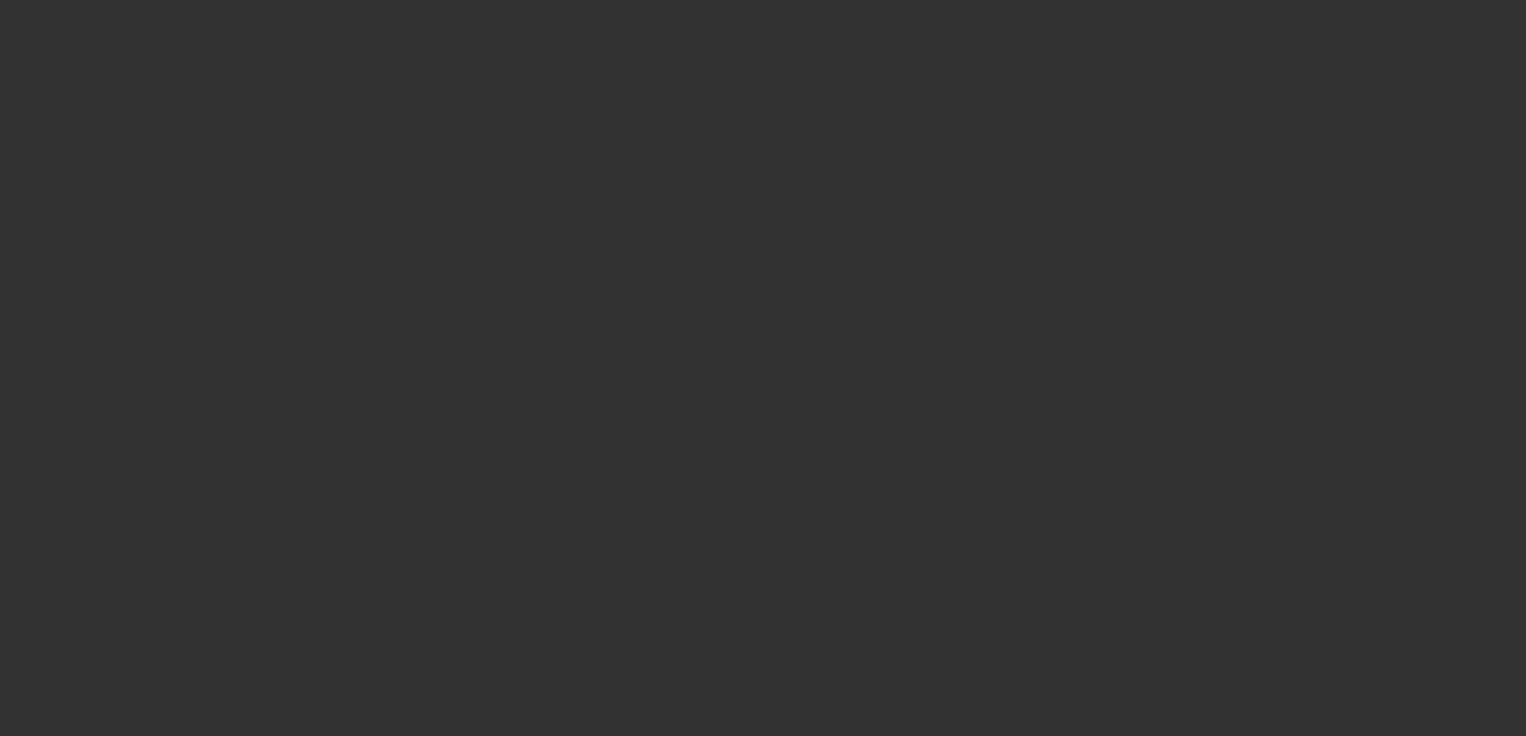
select select "4"
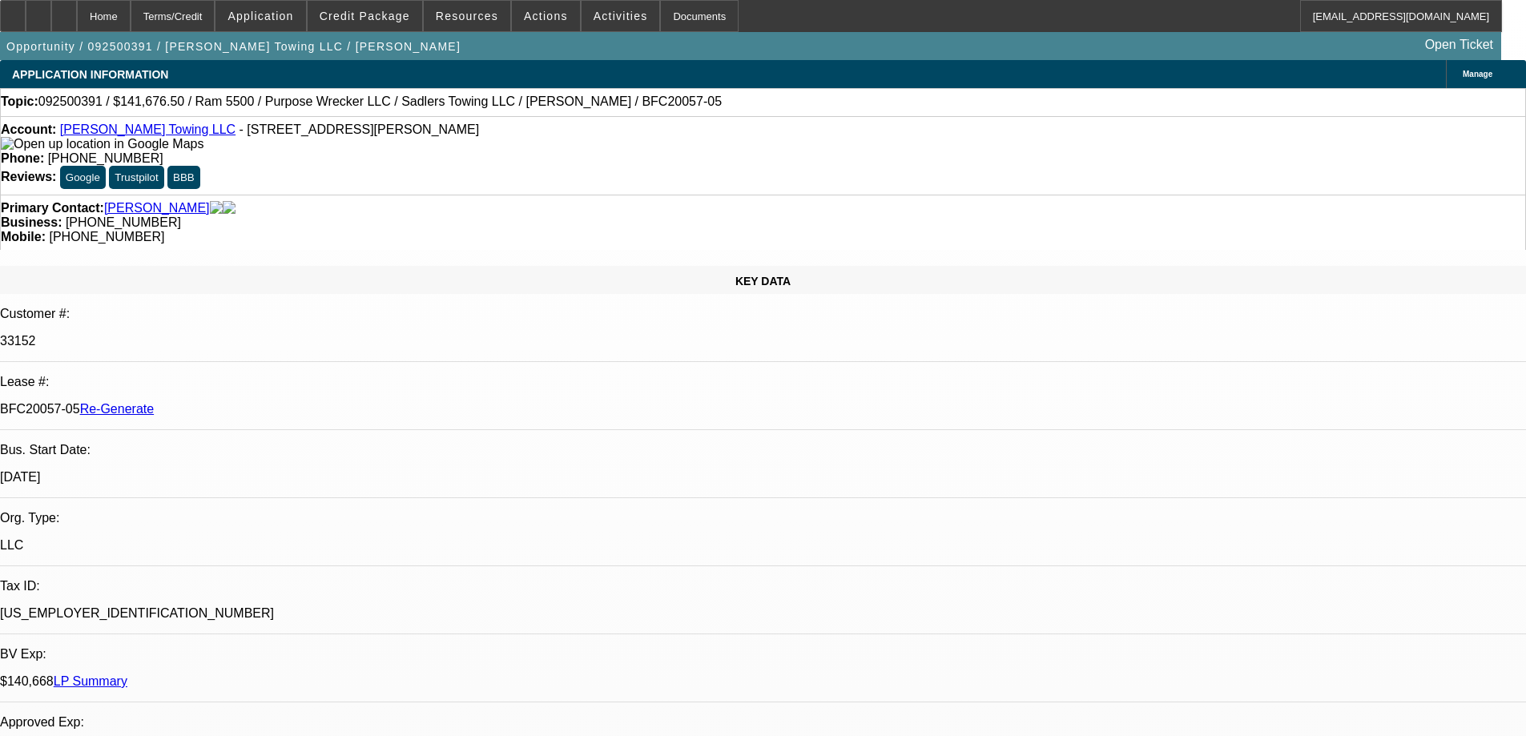
select select "0"
select select "2"
select select "0"
select select "6"
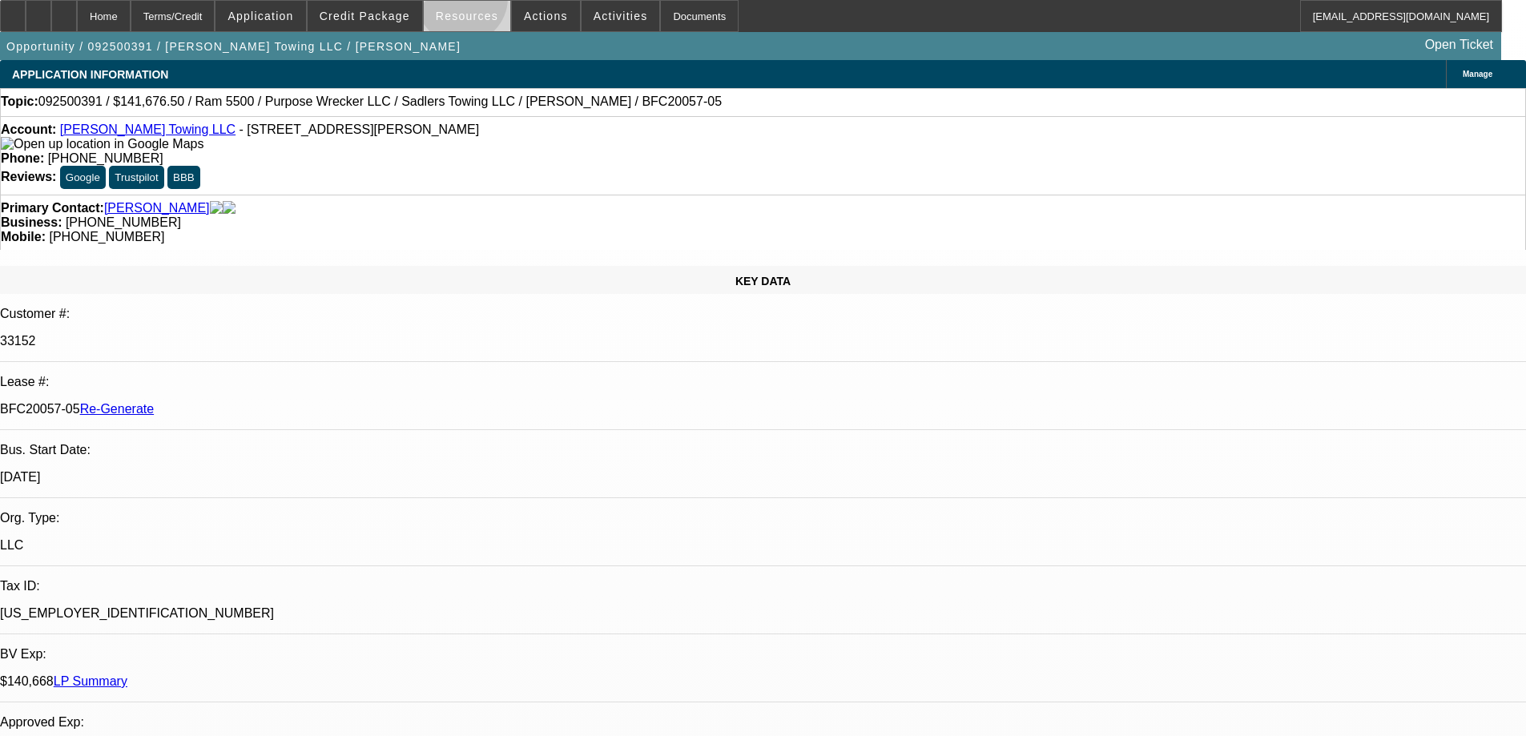
click at [468, 2] on span at bounding box center [467, 16] width 87 height 38
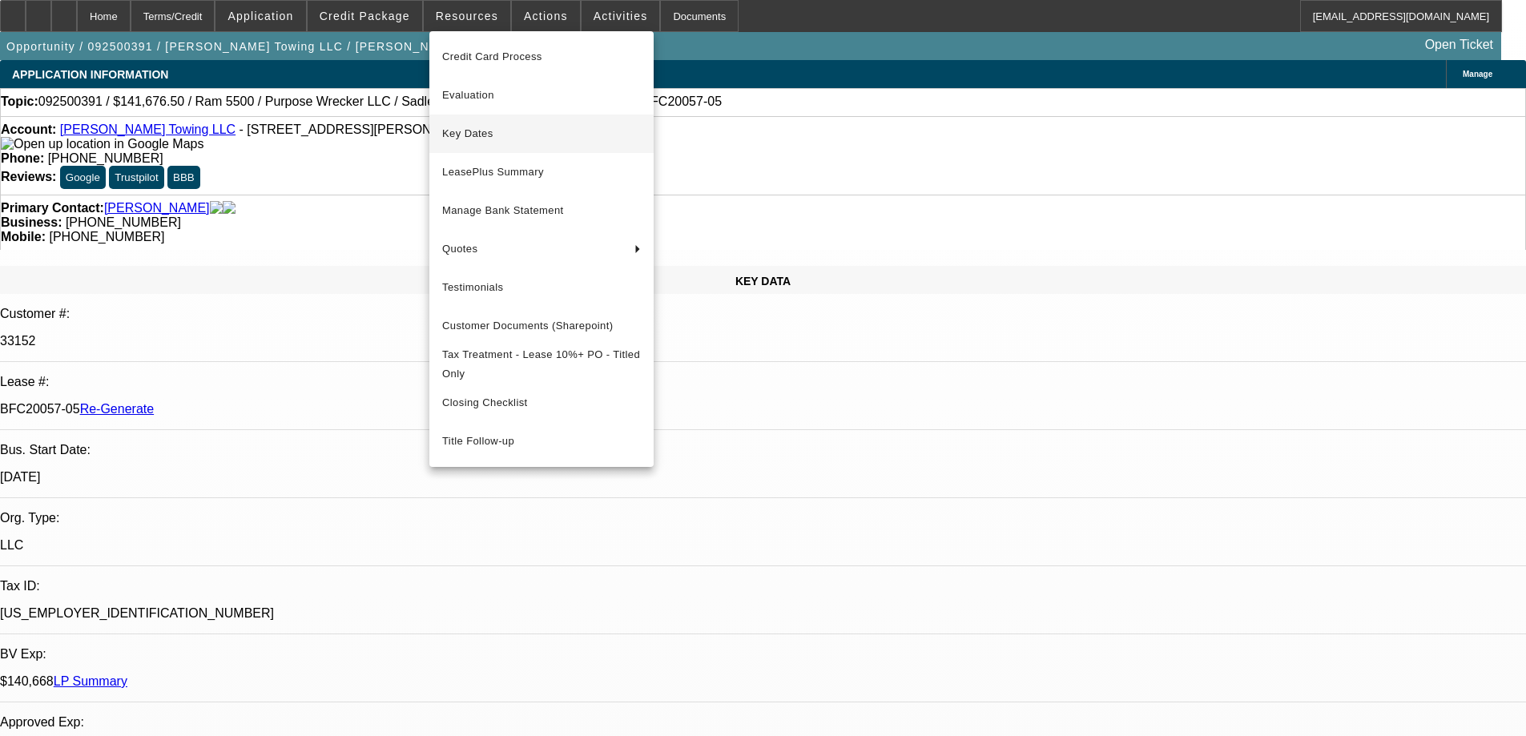
click at [476, 128] on span "Key Dates" at bounding box center [541, 133] width 199 height 19
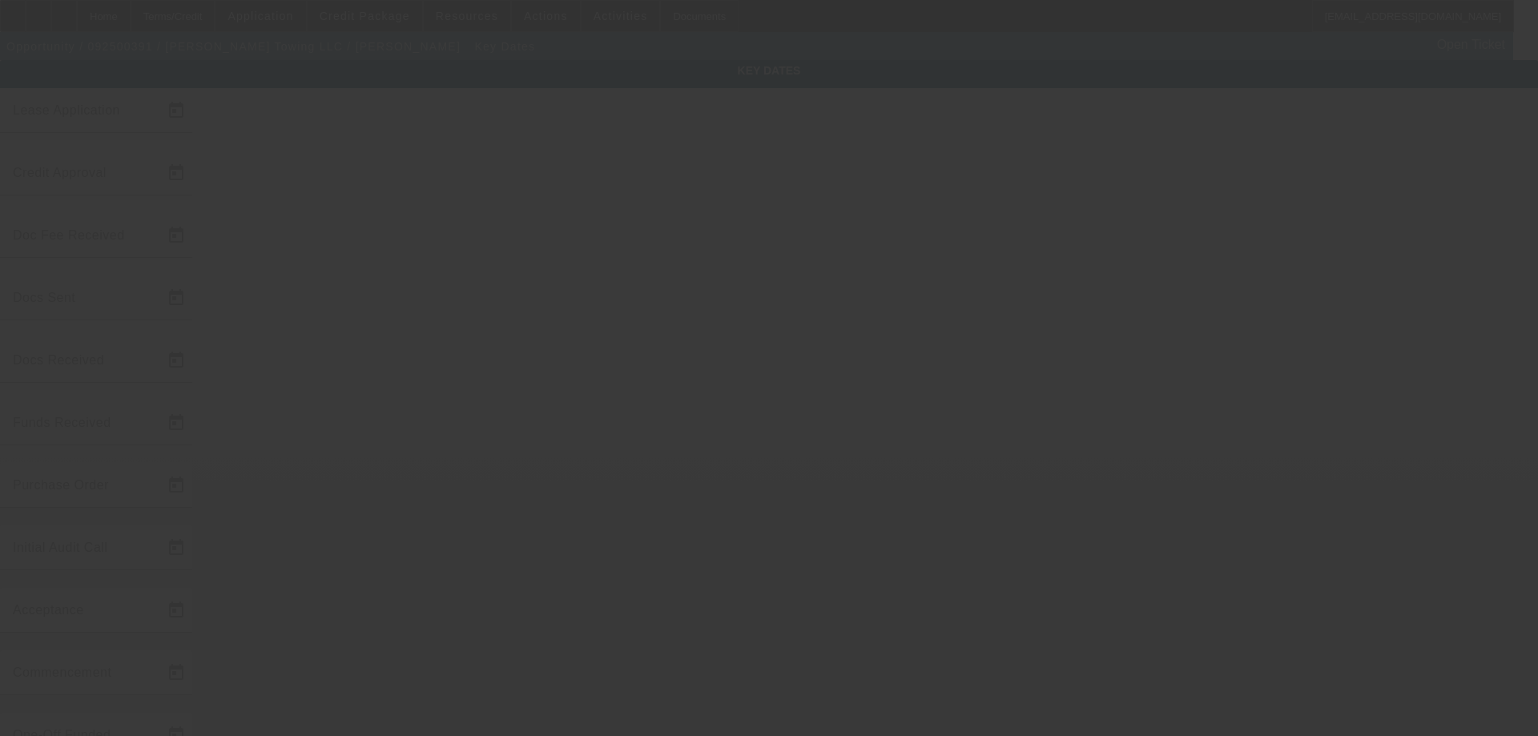
type input "9/18/2025"
type input "9/22/2025"
type input "9/19/2025"
type input "9/22/2025"
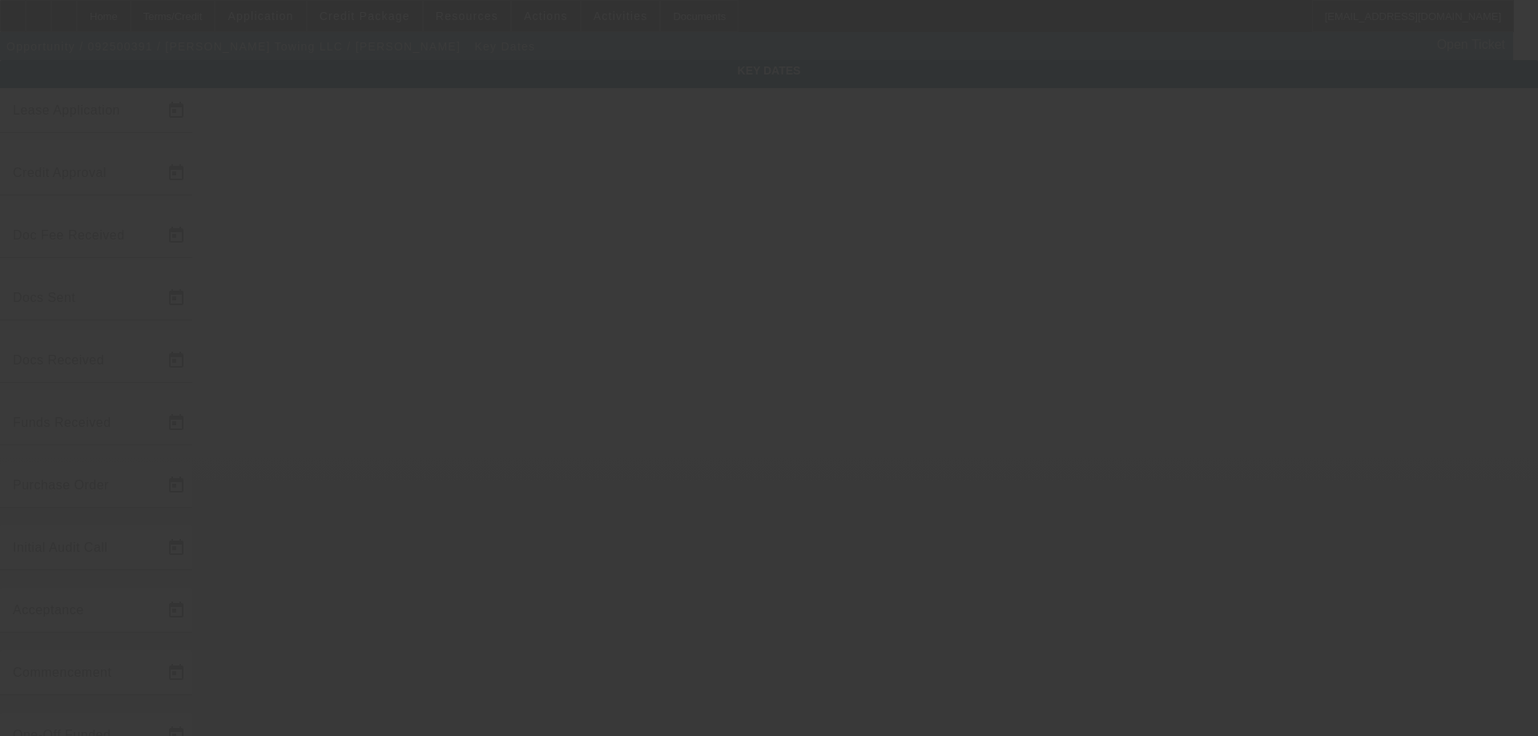
type input "9/22/2025"
type input "9/23/2025"
type input "10/1/2025"
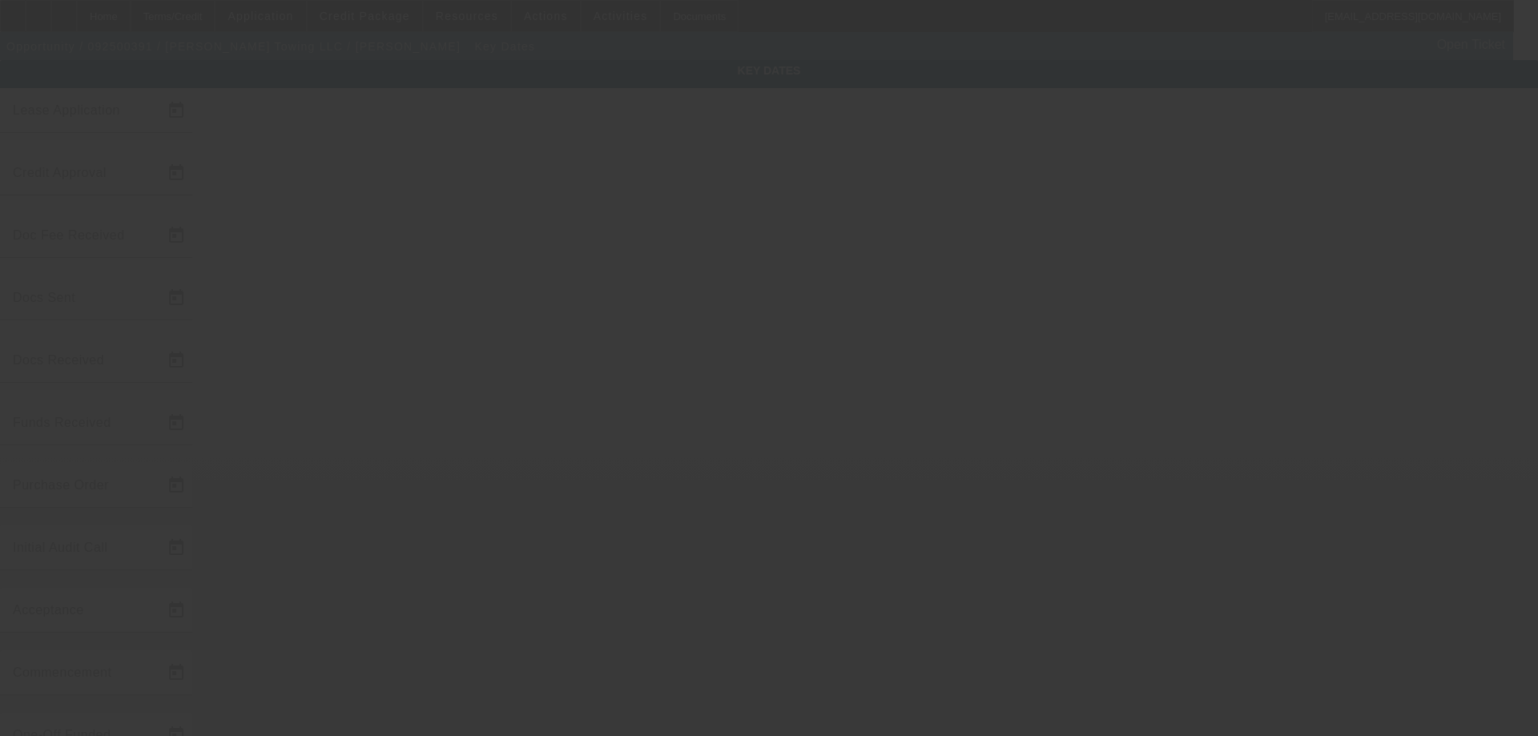
type input "11/1/2025"
type input "9/29/2025"
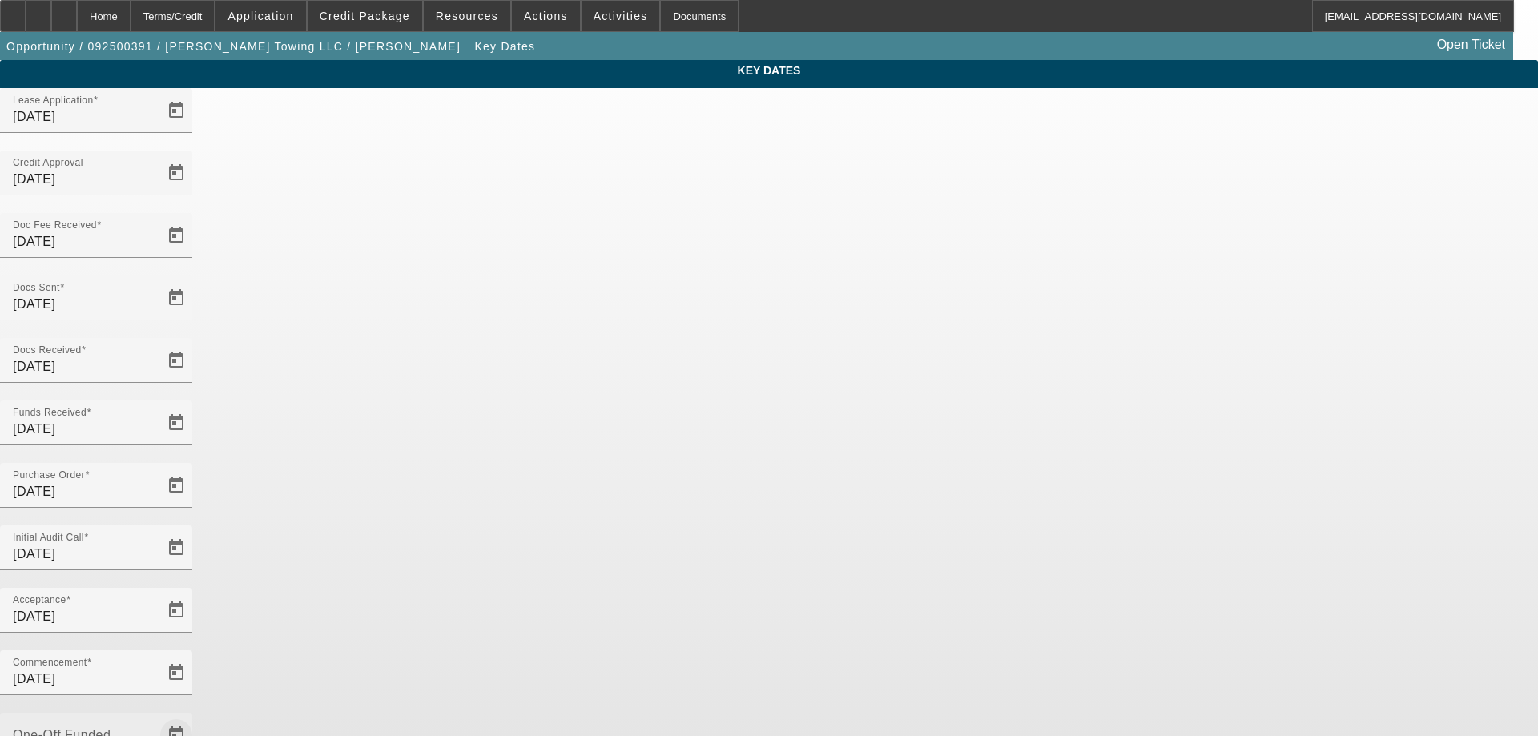
click at [196, 716] on span "Open calendar" at bounding box center [176, 735] width 38 height 38
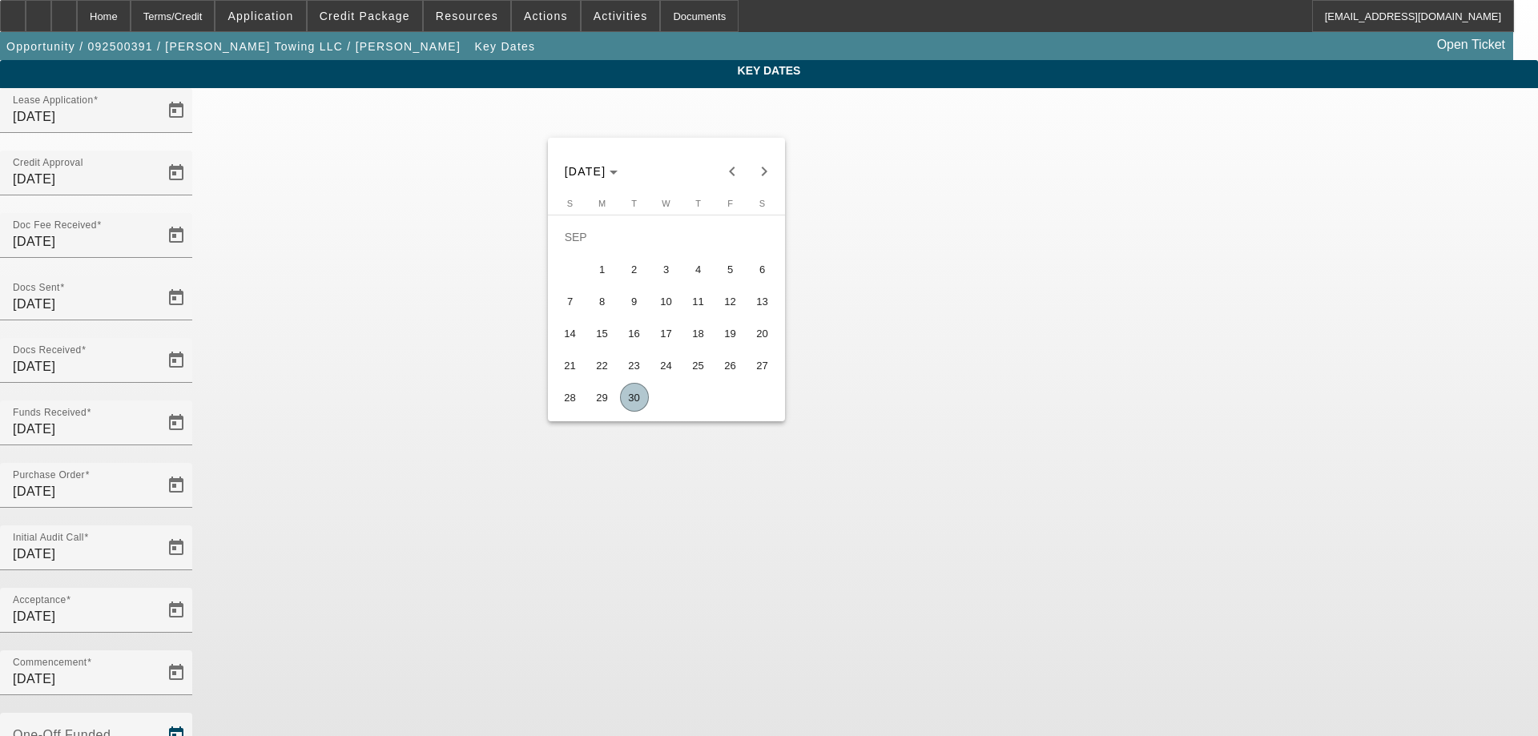
click at [643, 402] on span "30" at bounding box center [634, 397] width 29 height 29
type input "[DATE]"
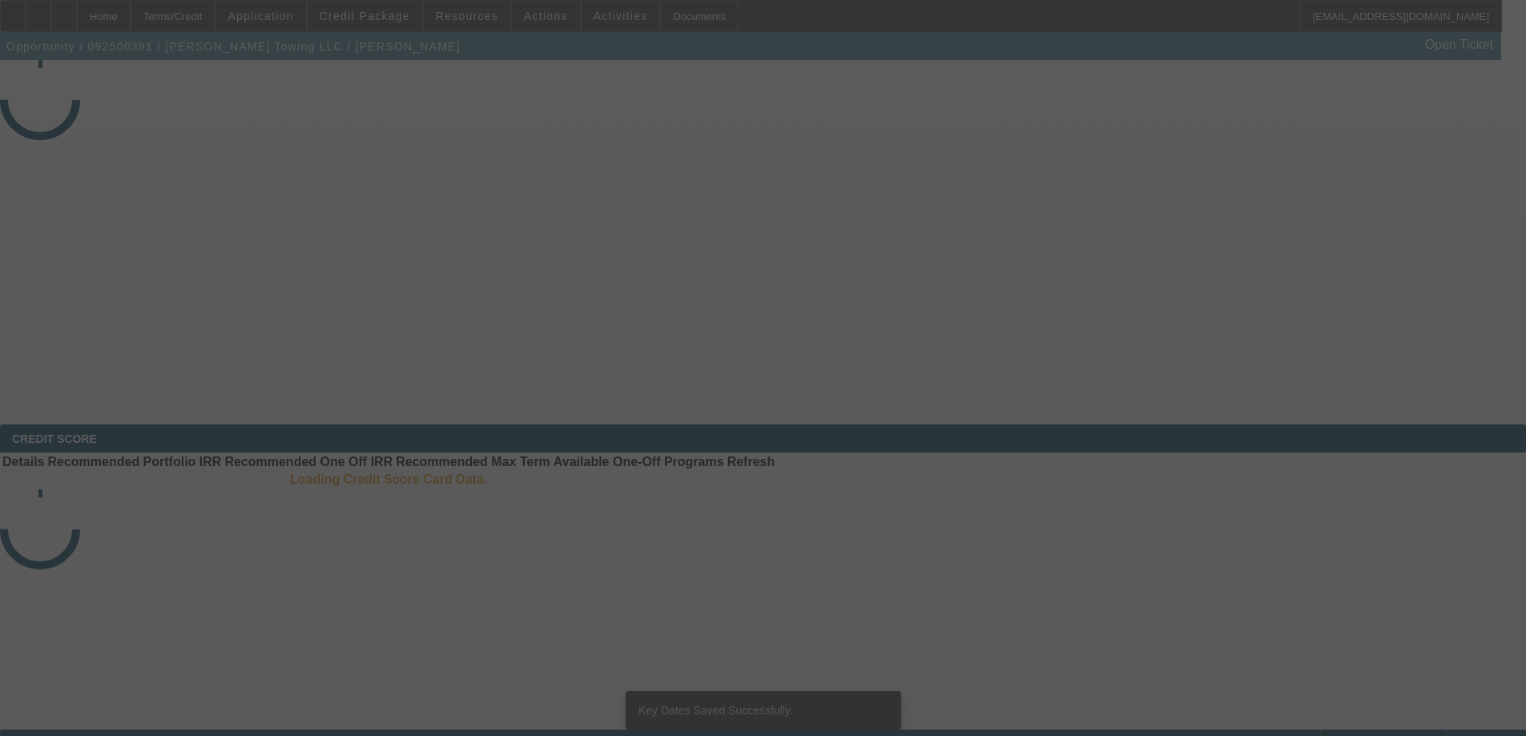
select select "4"
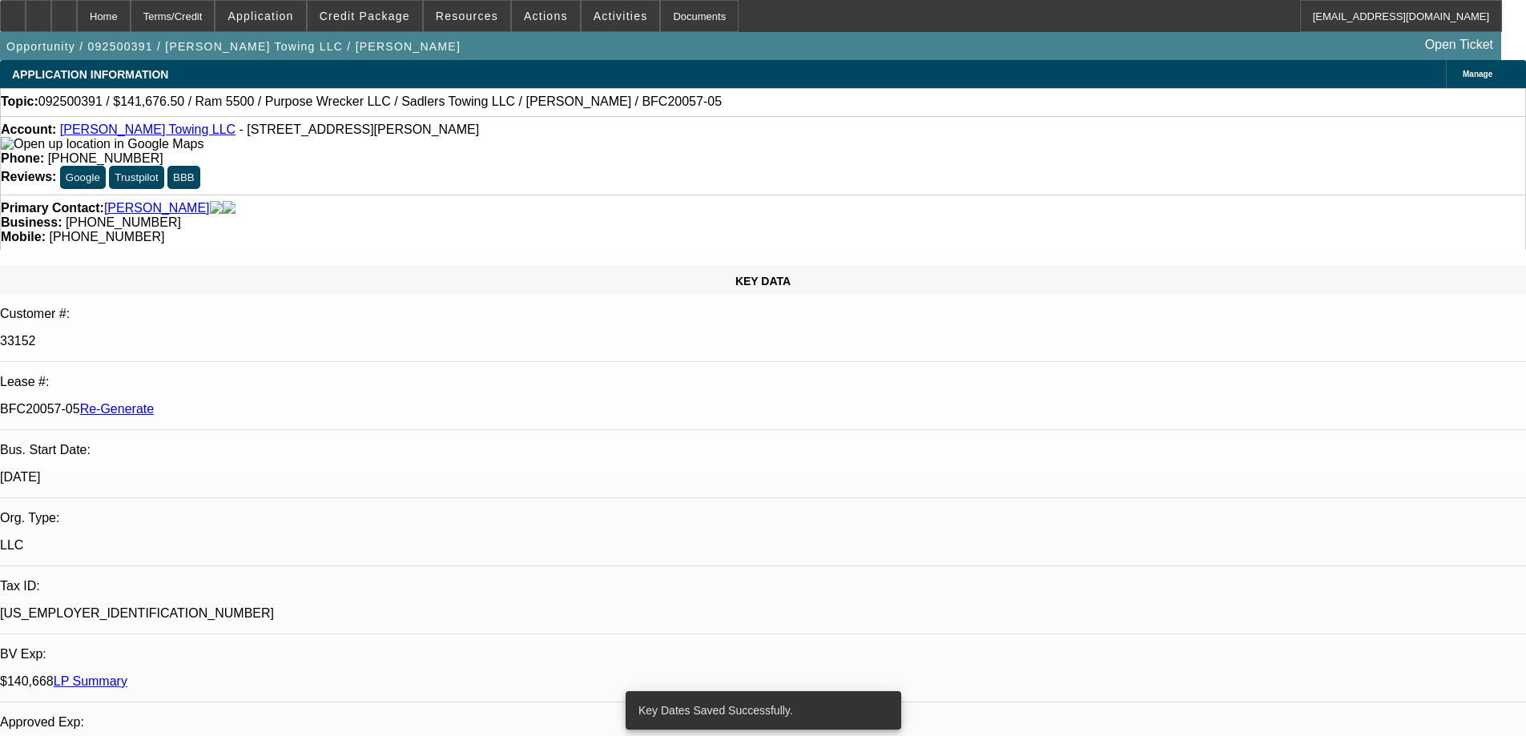
select select "0"
select select "2"
select select "0"
select select "6"
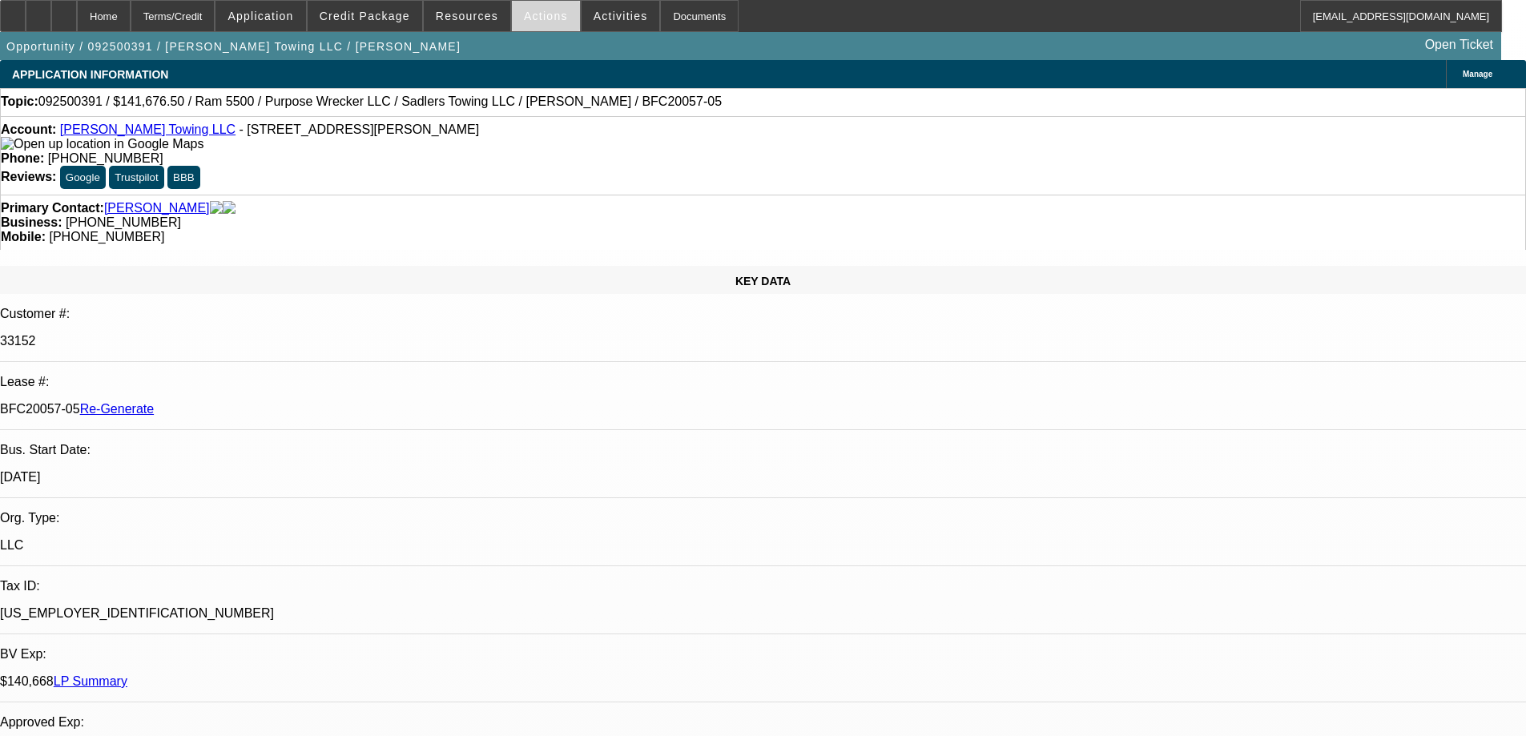
click at [540, 12] on span "Actions" at bounding box center [546, 16] width 44 height 13
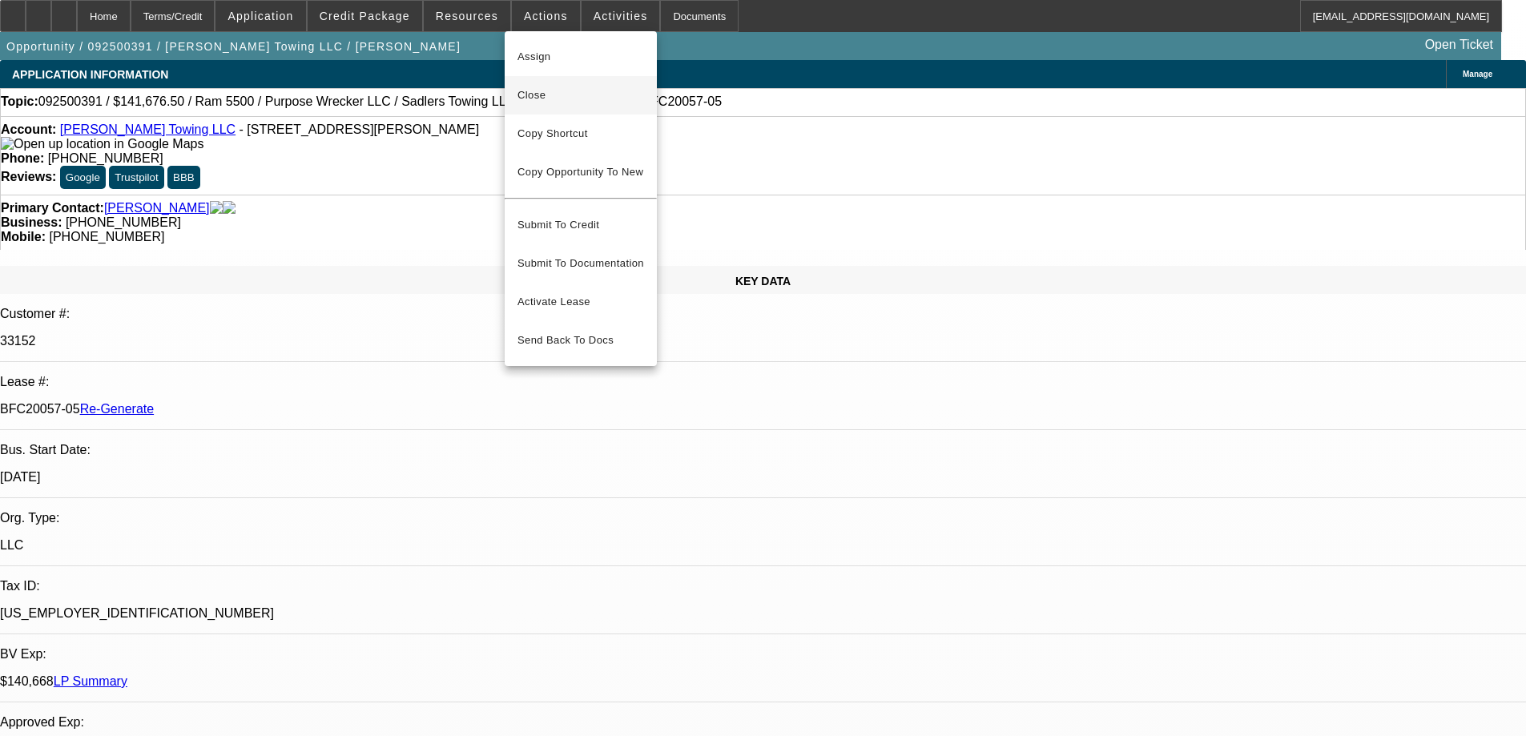
click at [543, 101] on span "Close" at bounding box center [581, 95] width 127 height 19
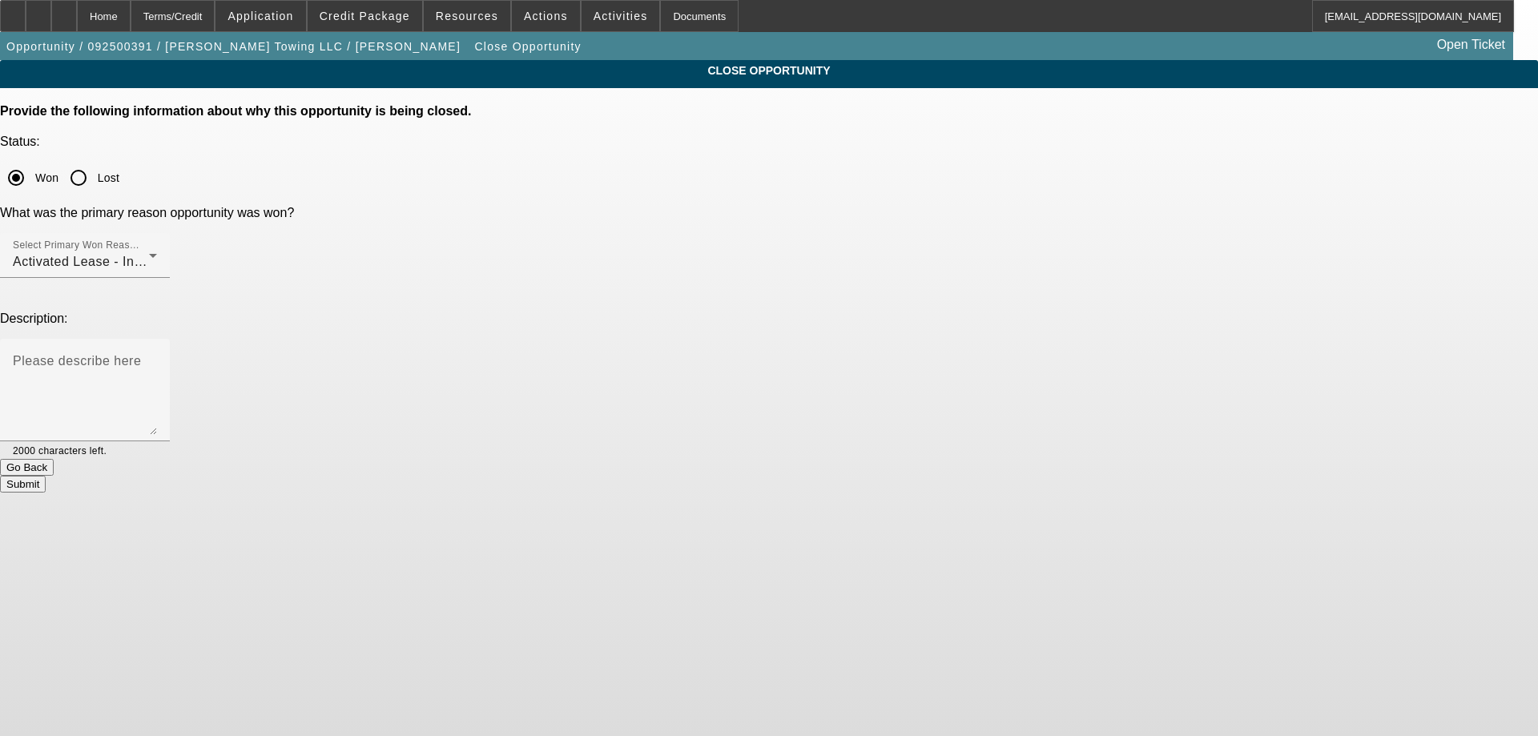
click at [46, 476] on button "Submit" at bounding box center [23, 484] width 46 height 17
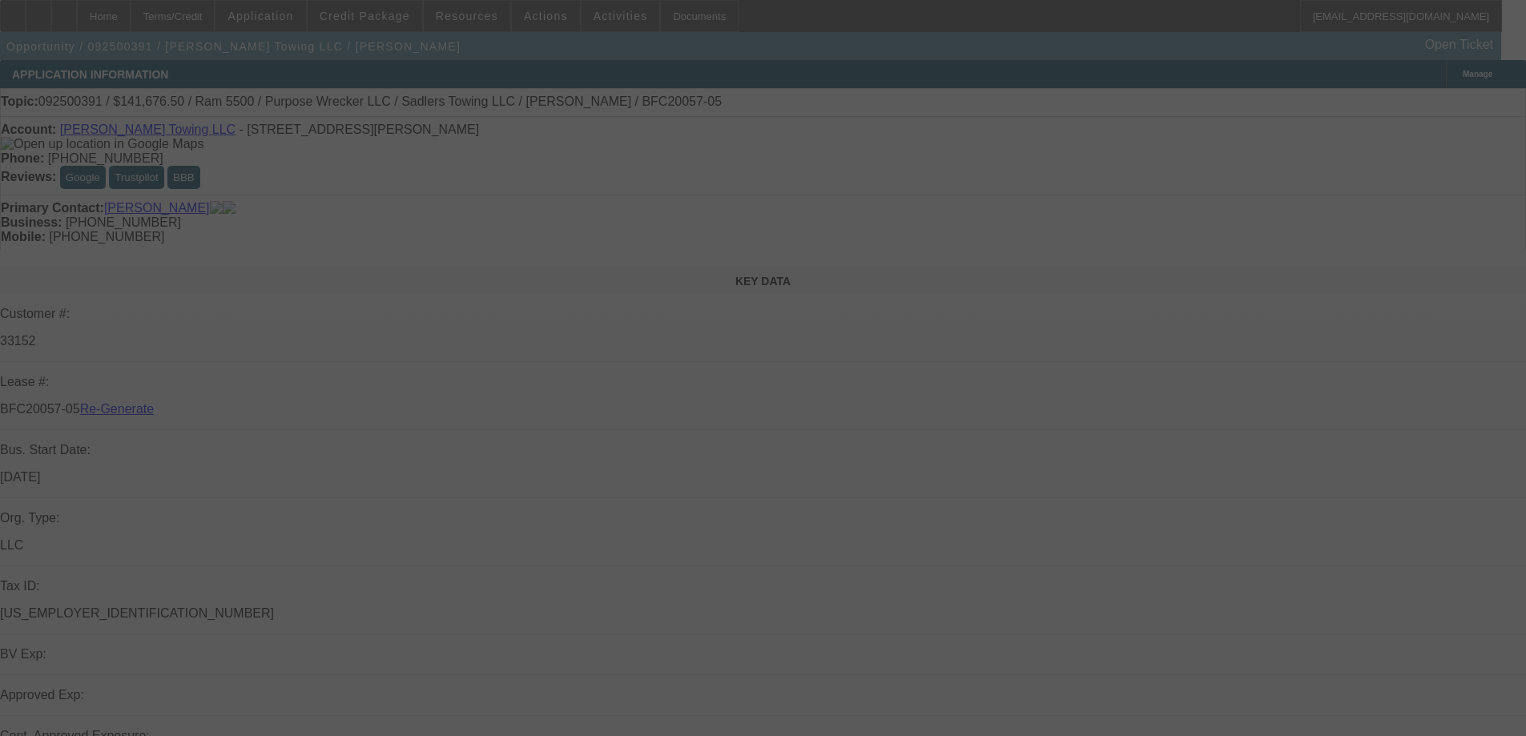
select select "4"
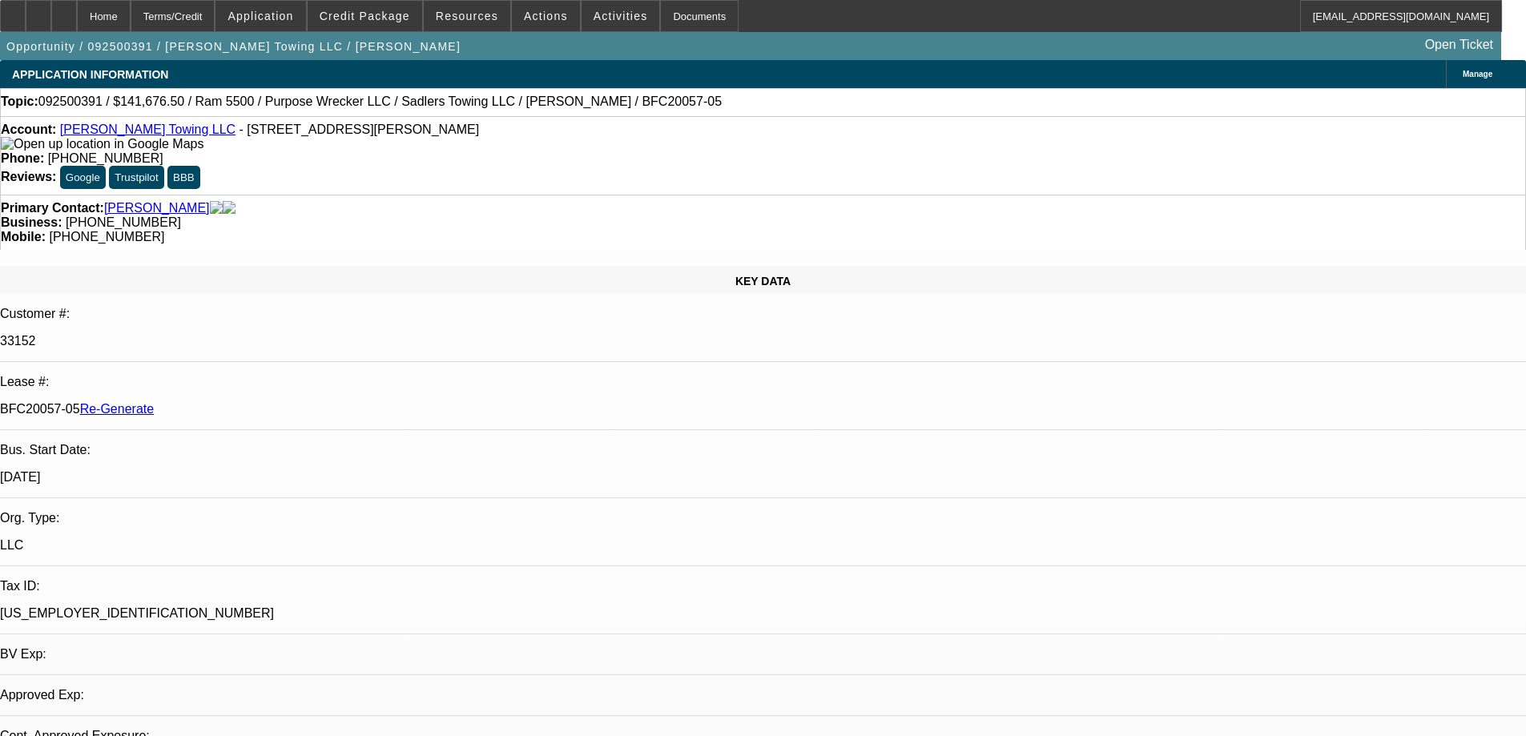
select select "0"
select select "2"
select select "0"
select select "6"
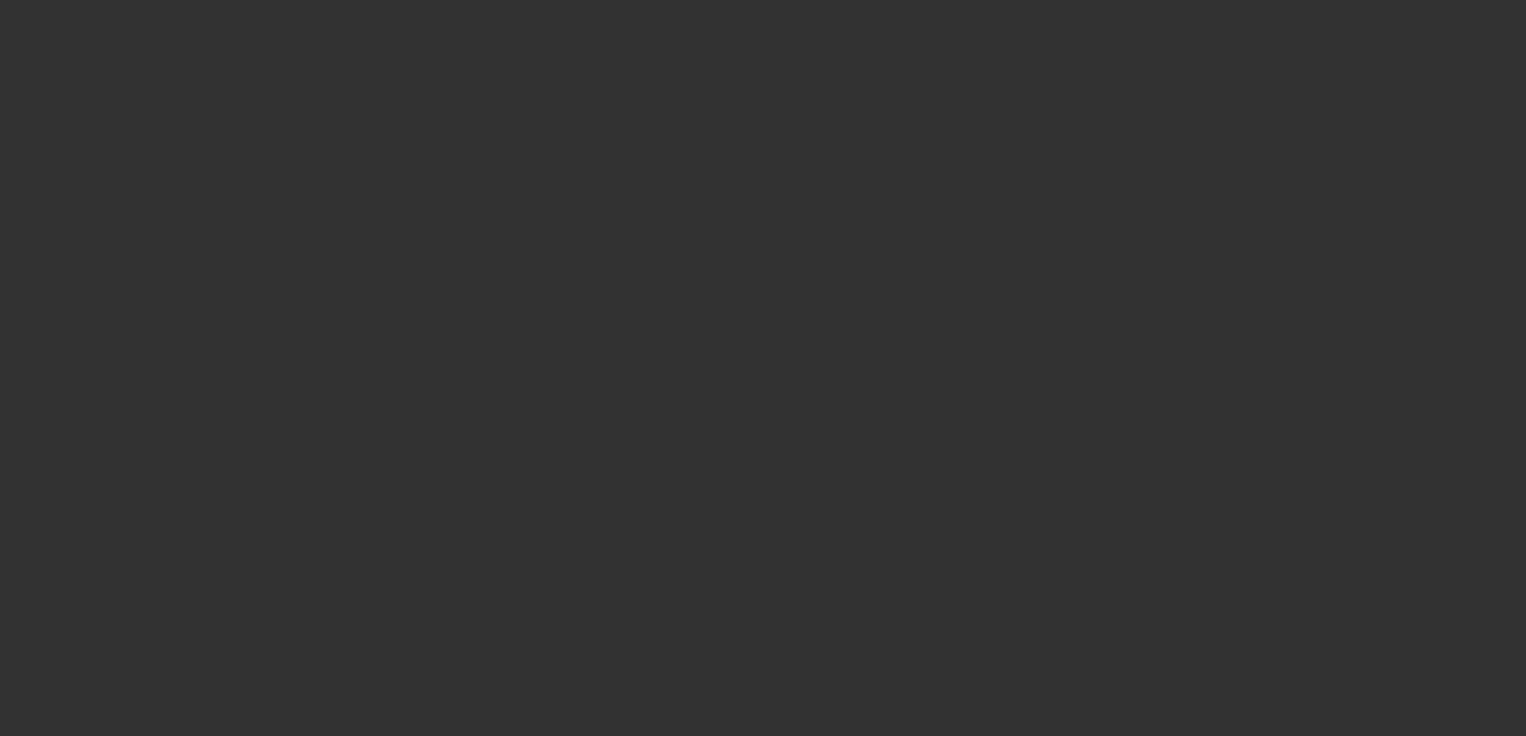
select select "4"
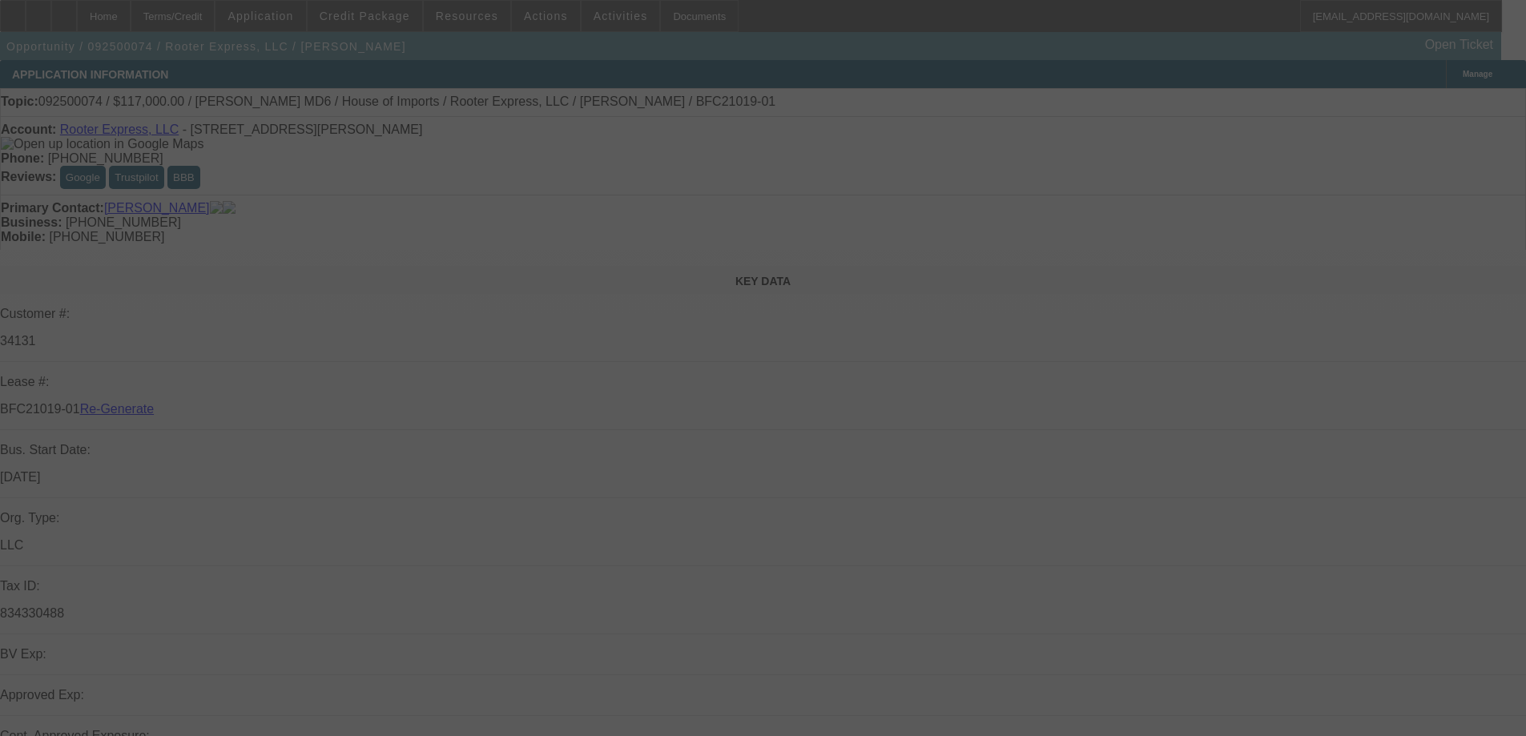
select select "0"
select select "2"
select select "0"
select select "6"
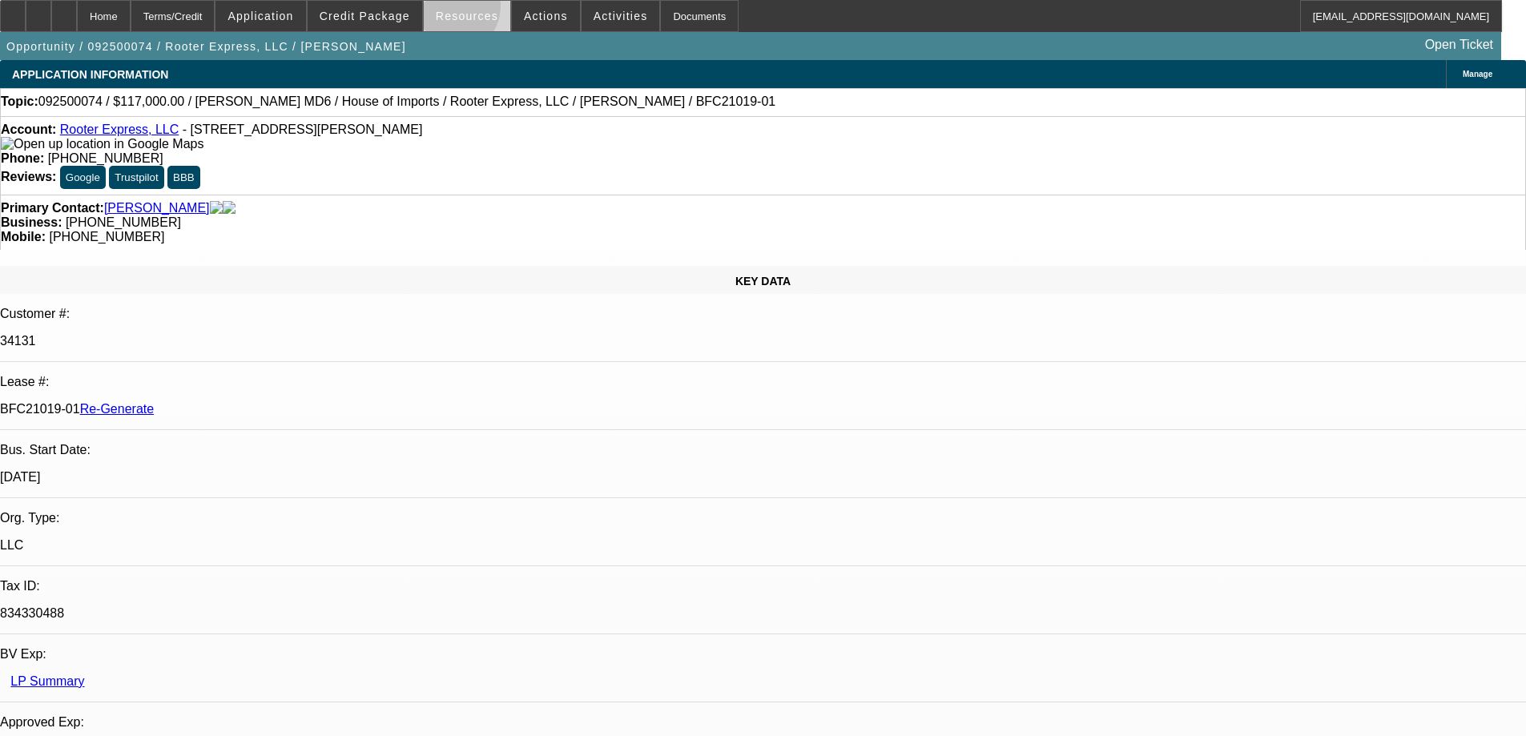
click at [455, 10] on span "Resources" at bounding box center [467, 16] width 62 height 13
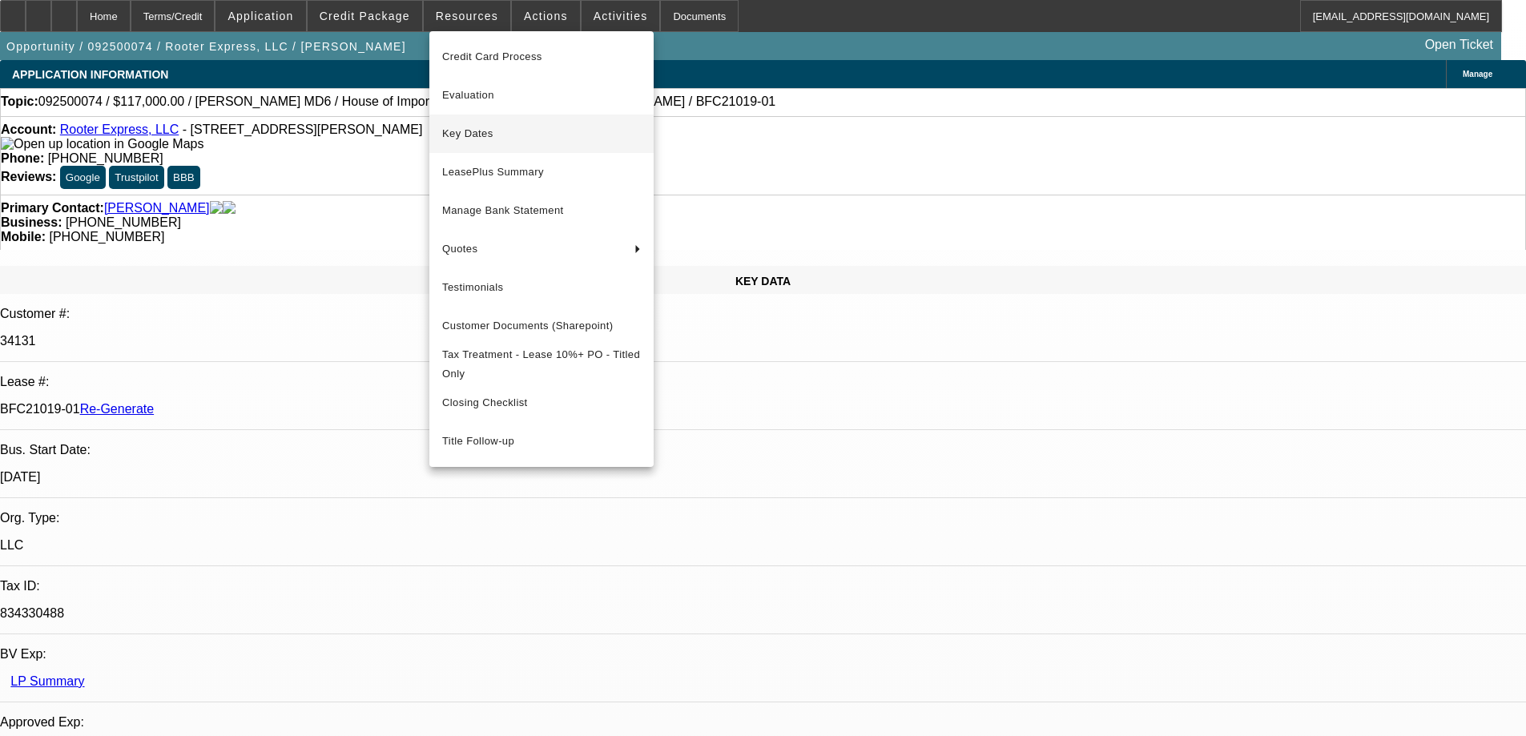
click at [474, 142] on span "Key Dates" at bounding box center [541, 133] width 199 height 19
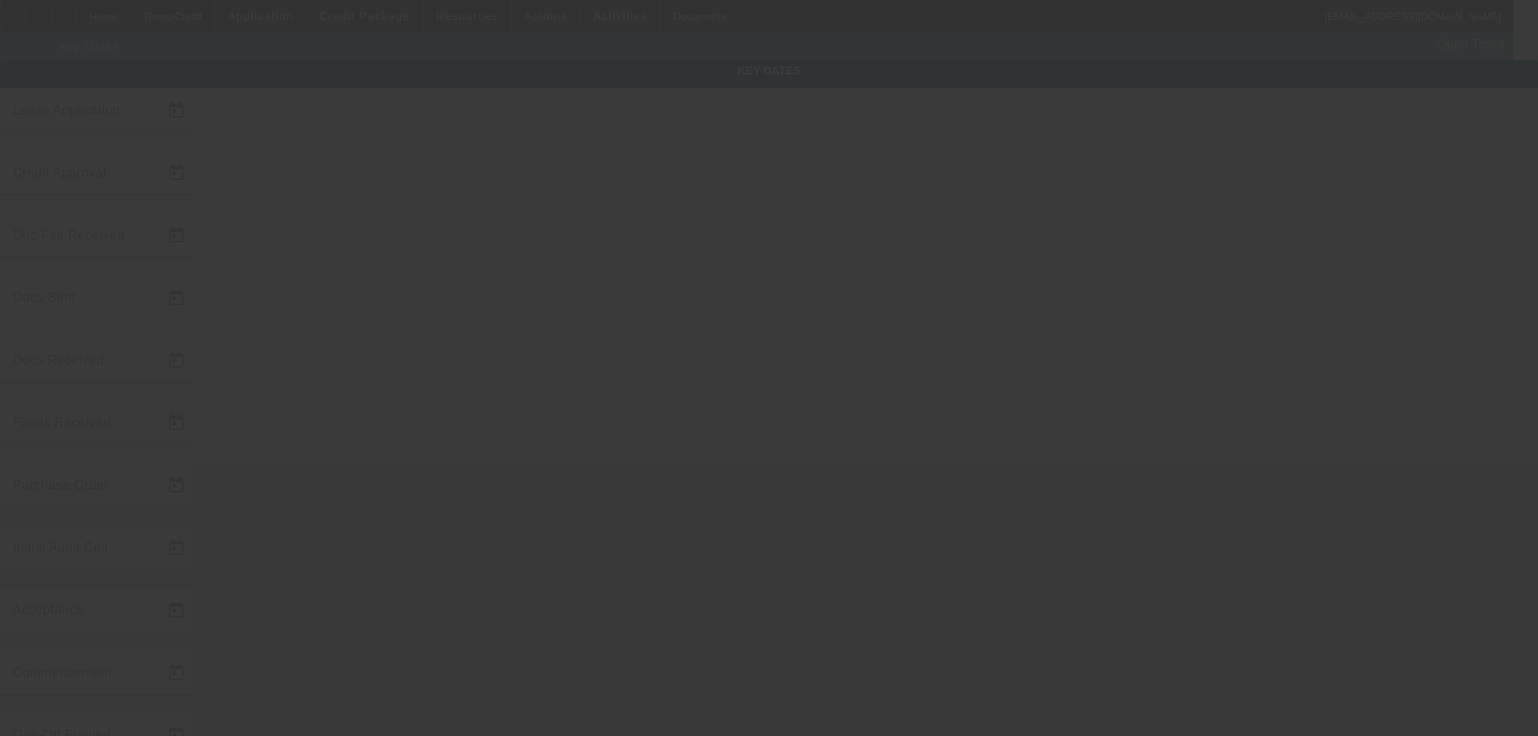
type input "9/4/2025"
type input "9/12/2025"
type input "9/25/2025"
type input "9/22/2025"
type input "9/25/2025"
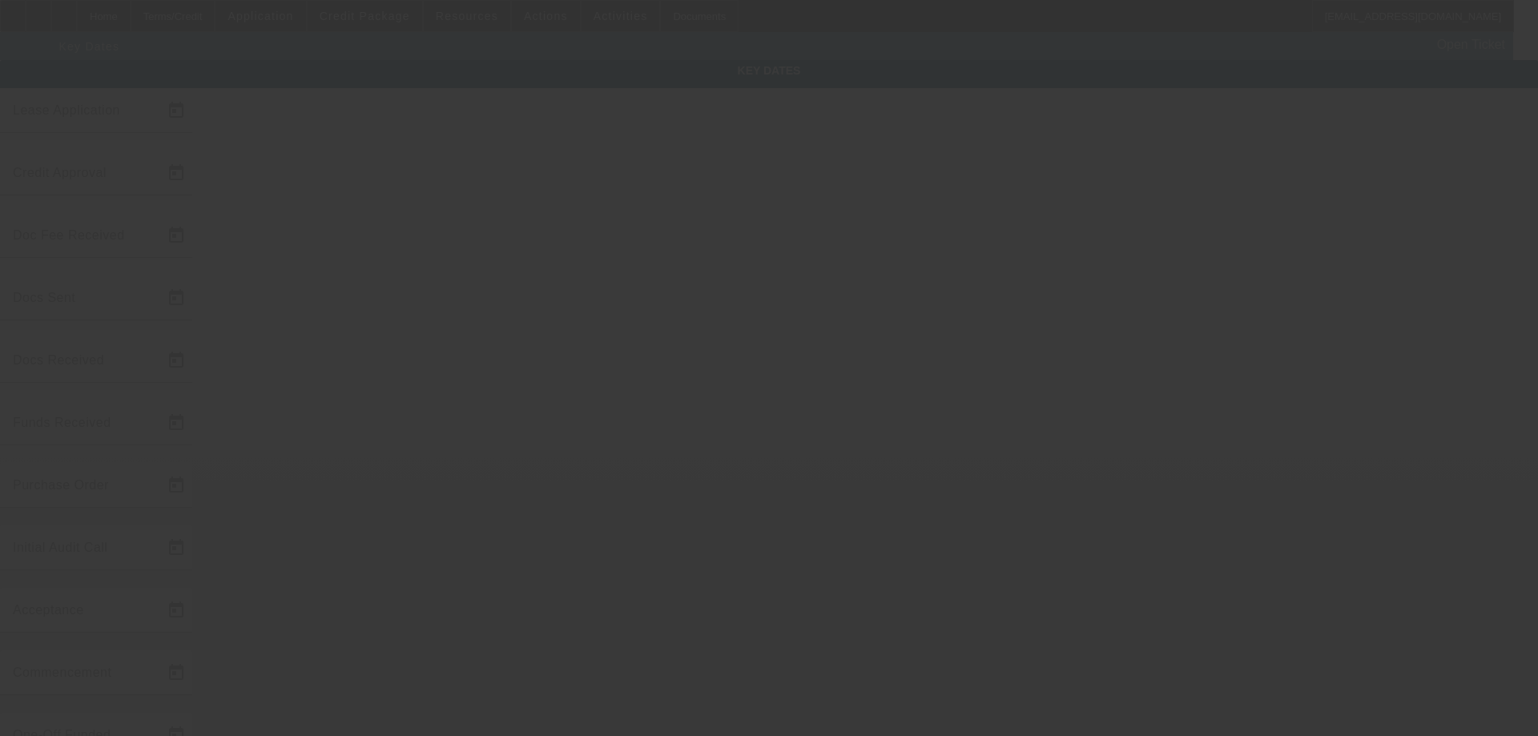
type input "9/25/2025"
type input "9/26/2025"
type input "10/1/2025"
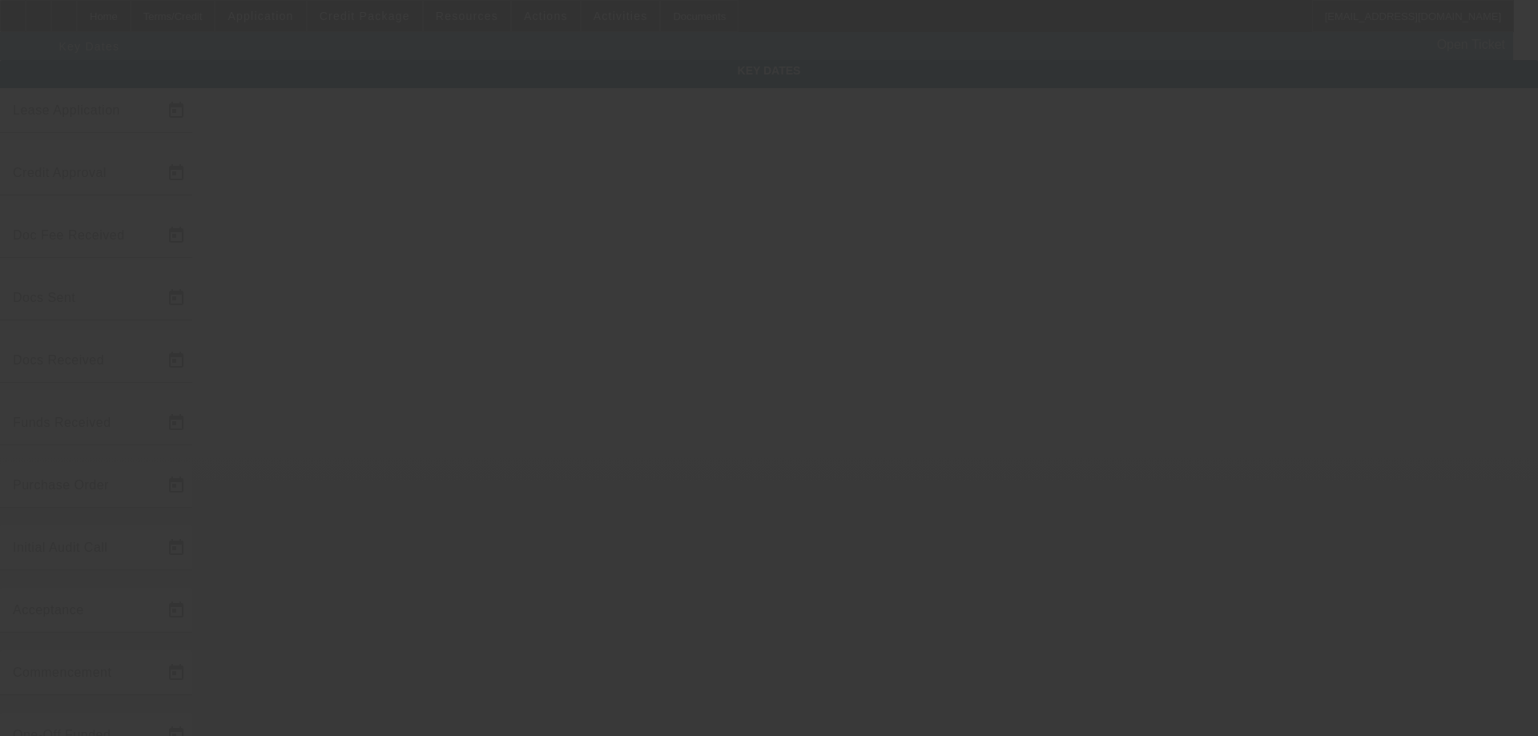
type input "11/1/2025"
type input "9/29/2025"
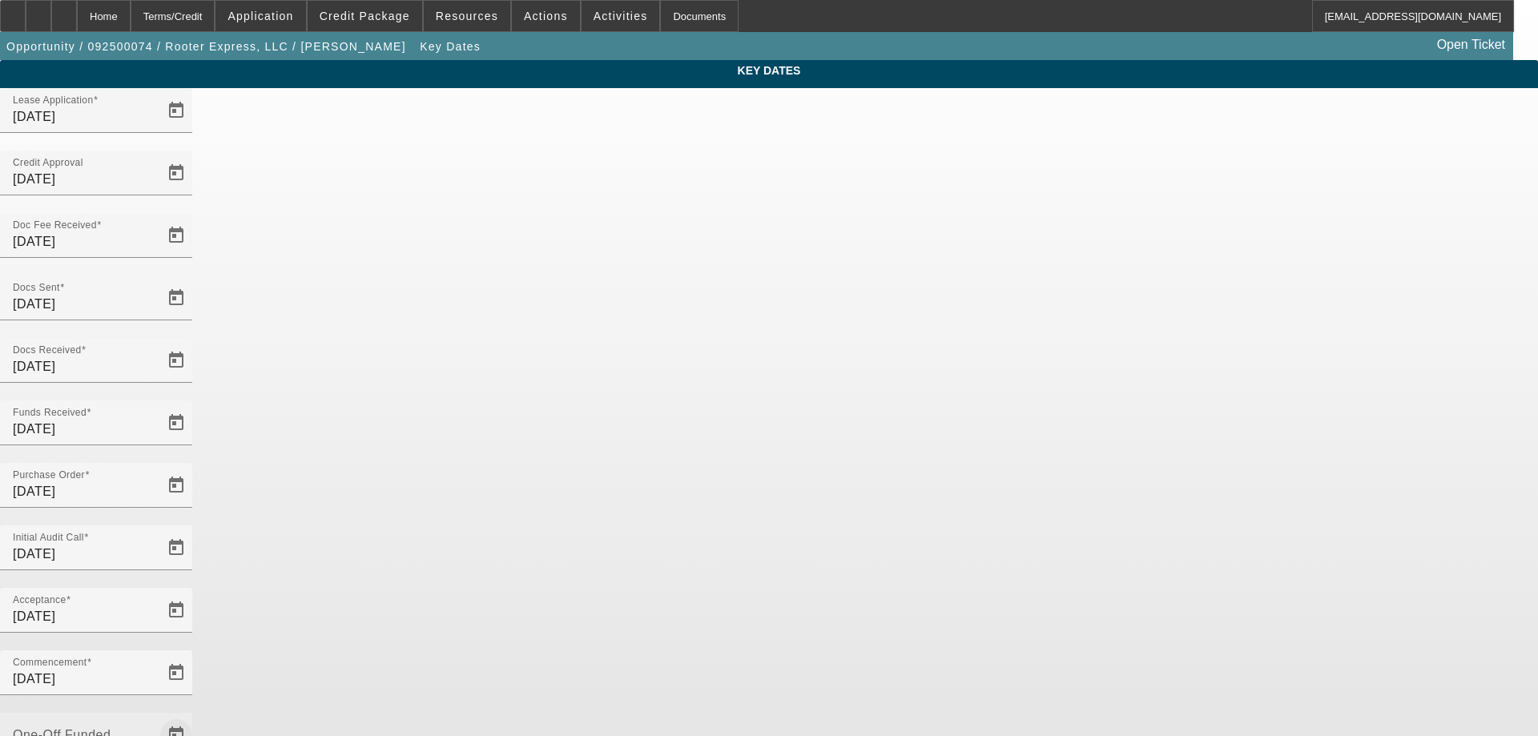
click at [196, 716] on span "Open calendar" at bounding box center [176, 735] width 38 height 38
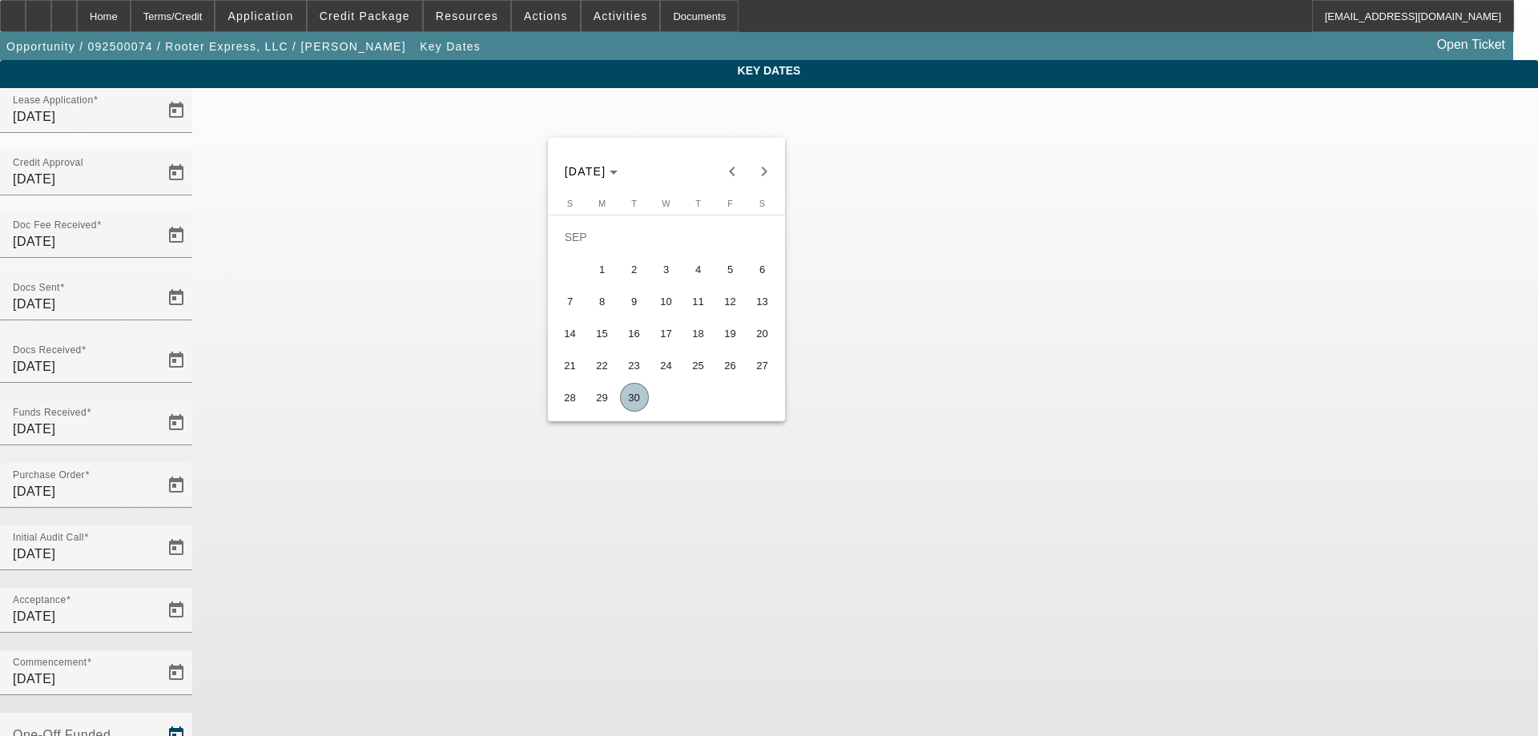
click at [631, 409] on span "30" at bounding box center [634, 397] width 29 height 29
type input "9/30/2025"
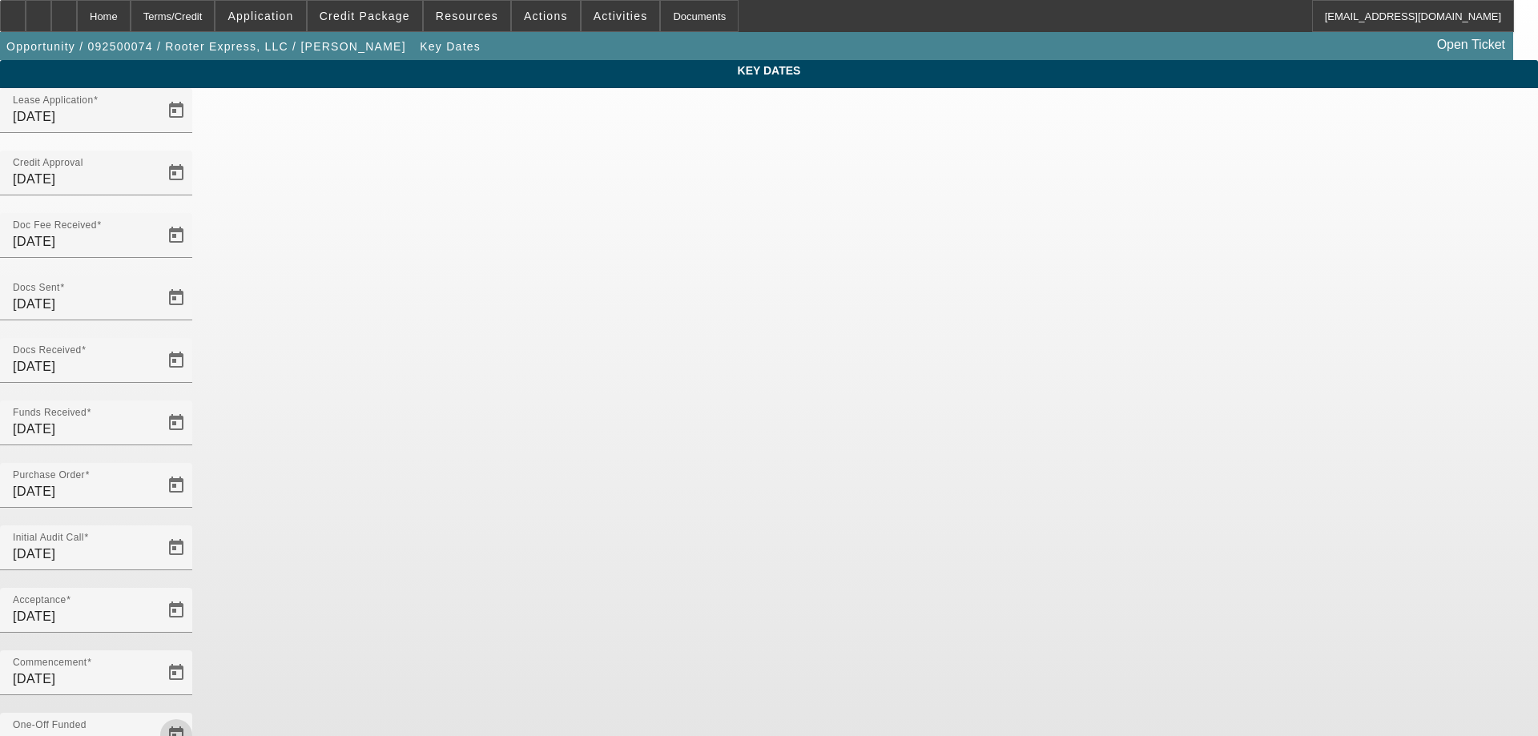
drag, startPoint x: 914, startPoint y: 582, endPoint x: 906, endPoint y: 577, distance: 9.3
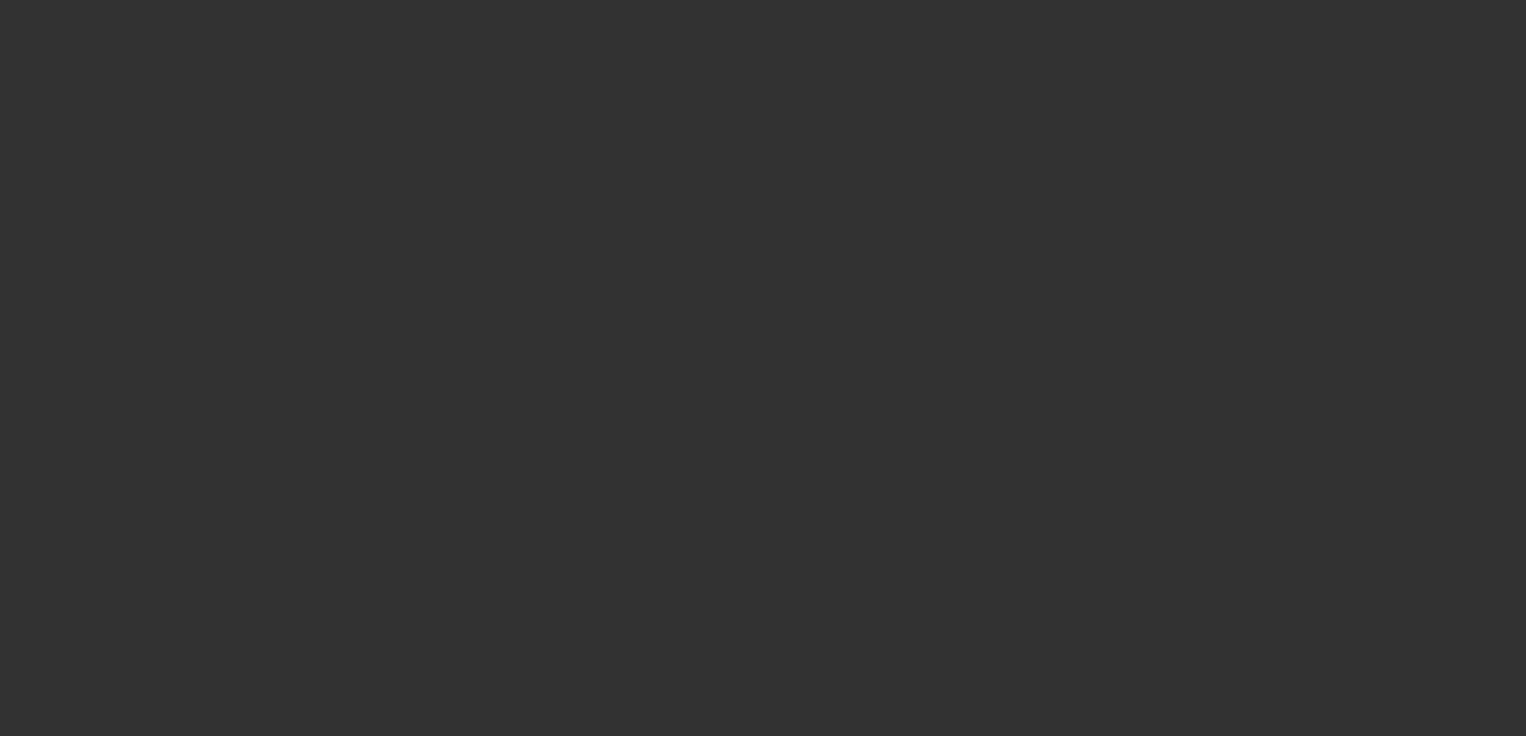
select select "4"
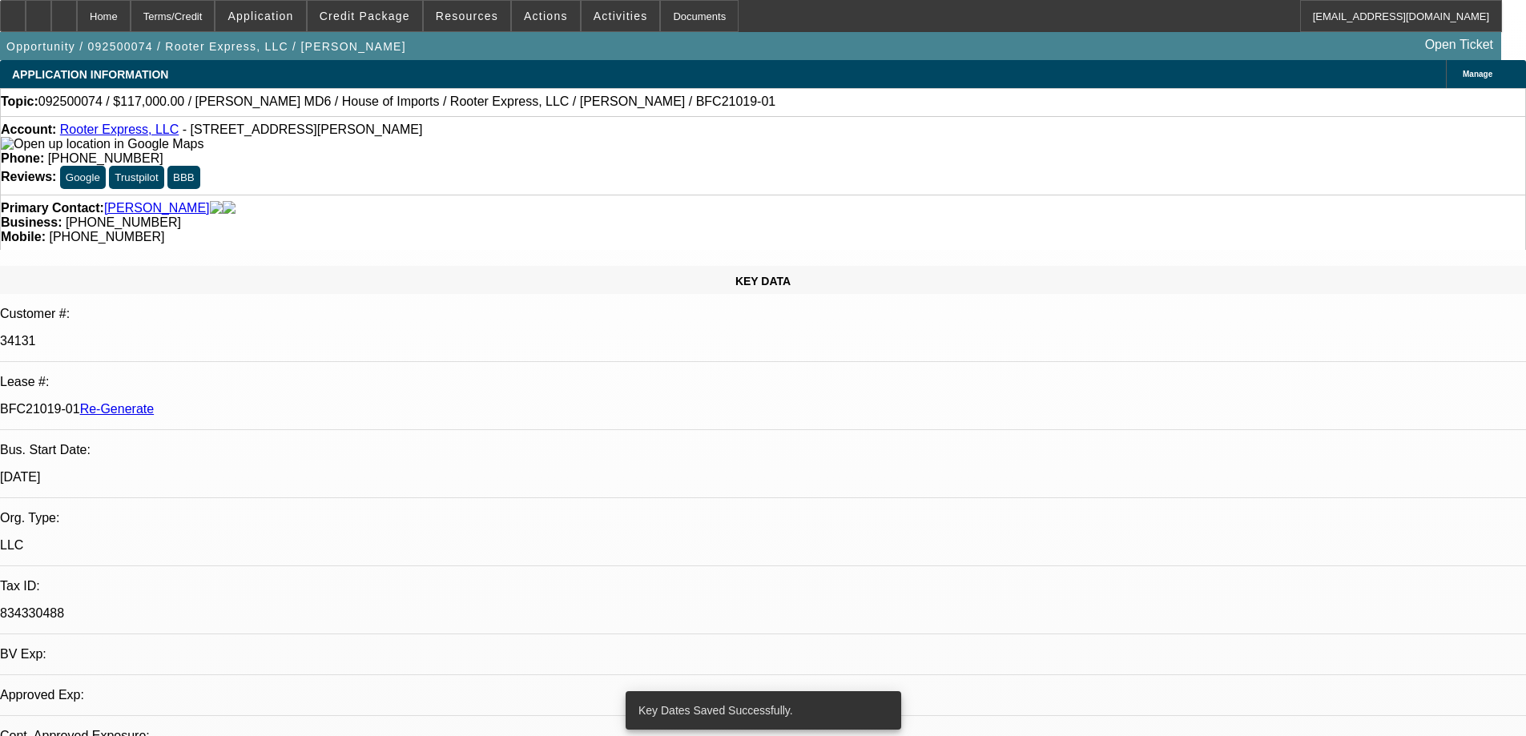
select select "0"
select select "2"
select select "0"
select select "6"
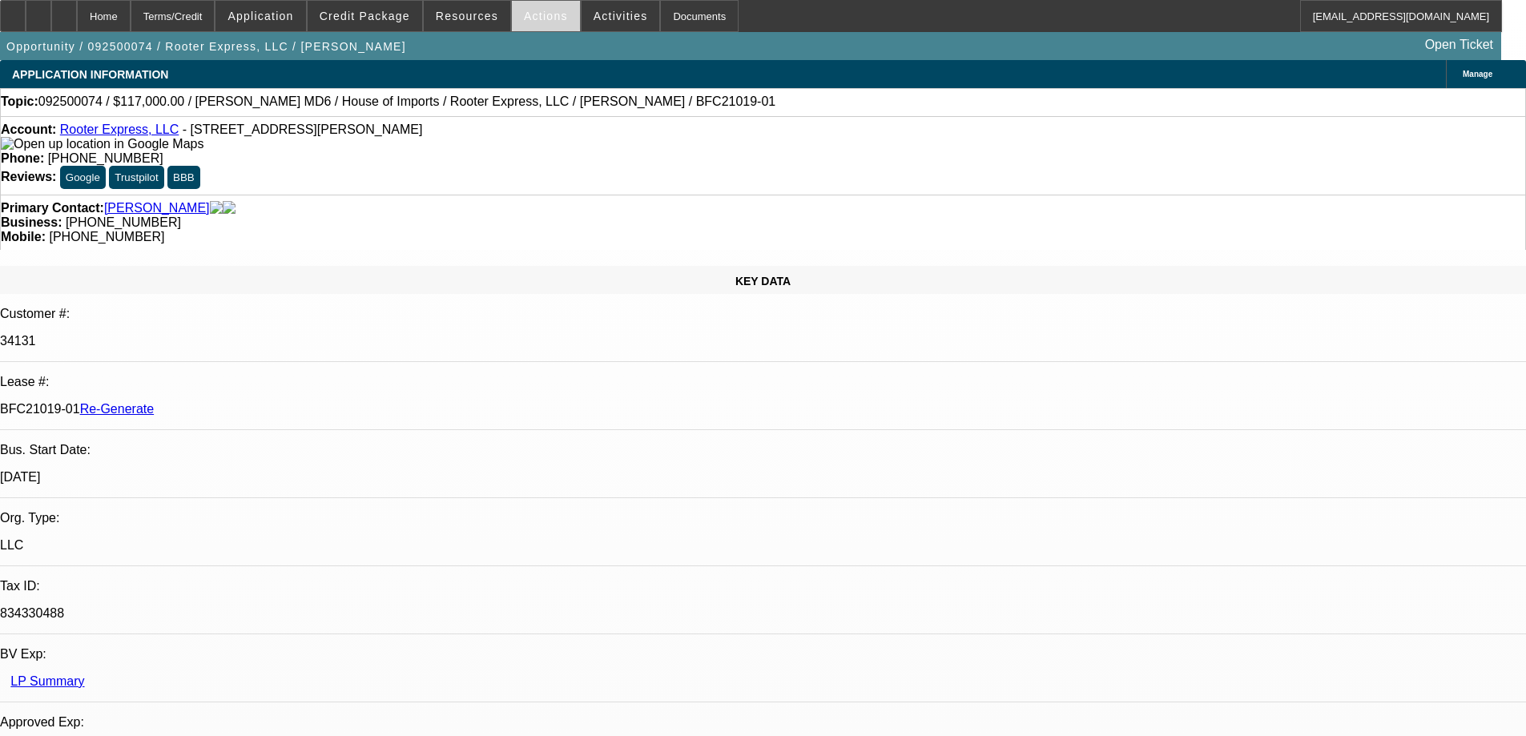
click at [530, 14] on span "Actions" at bounding box center [546, 16] width 44 height 13
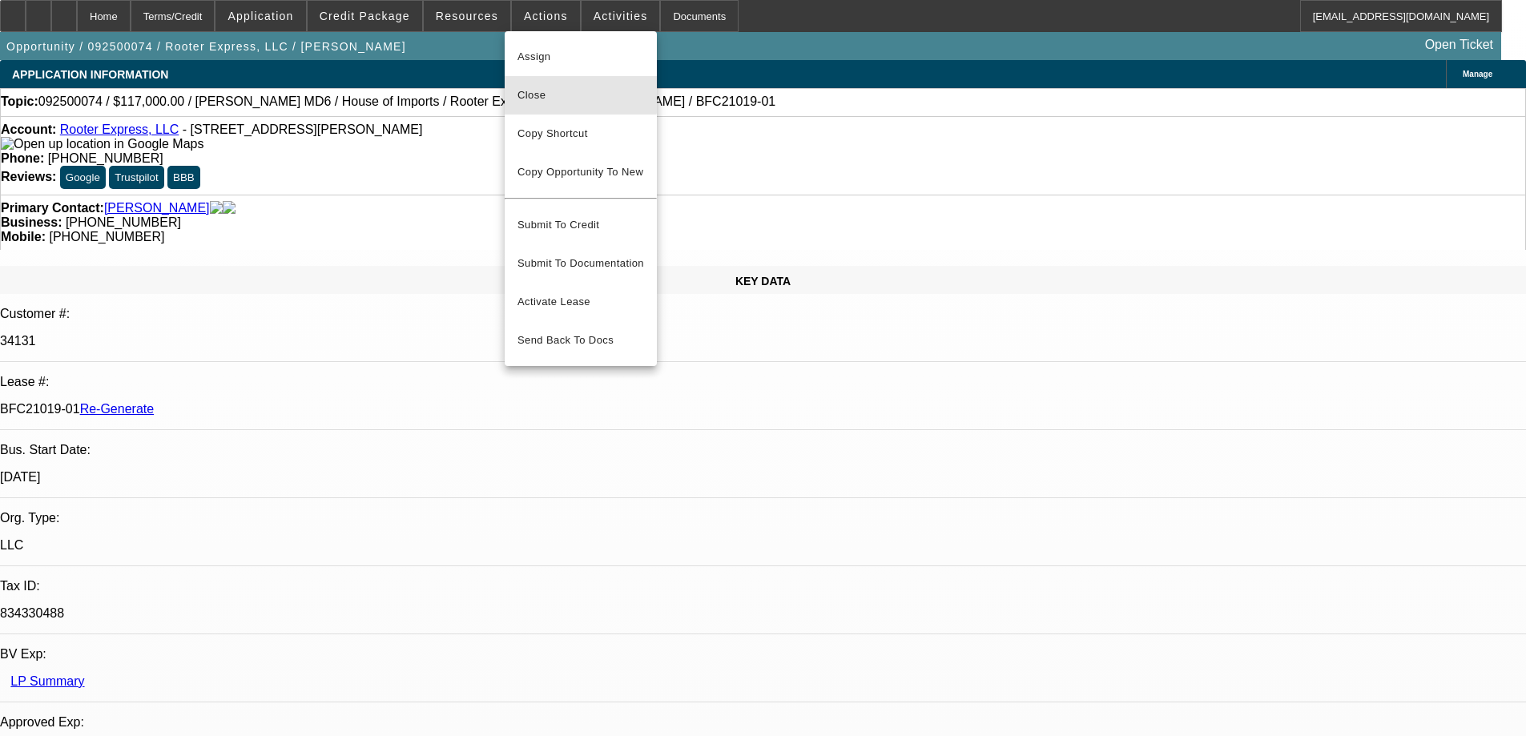
click at [548, 90] on span "Close" at bounding box center [581, 95] width 127 height 19
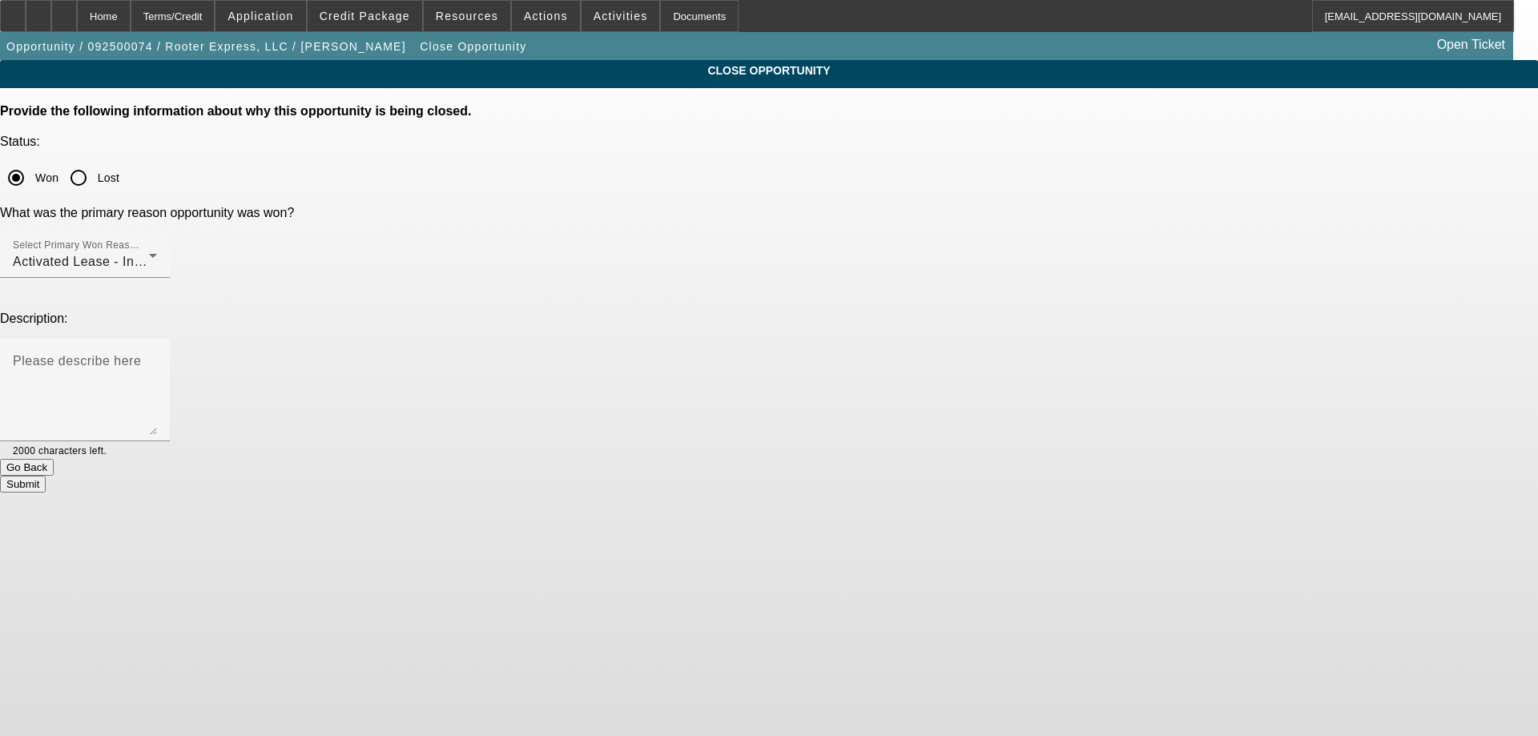
click at [46, 476] on button "Submit" at bounding box center [23, 484] width 46 height 17
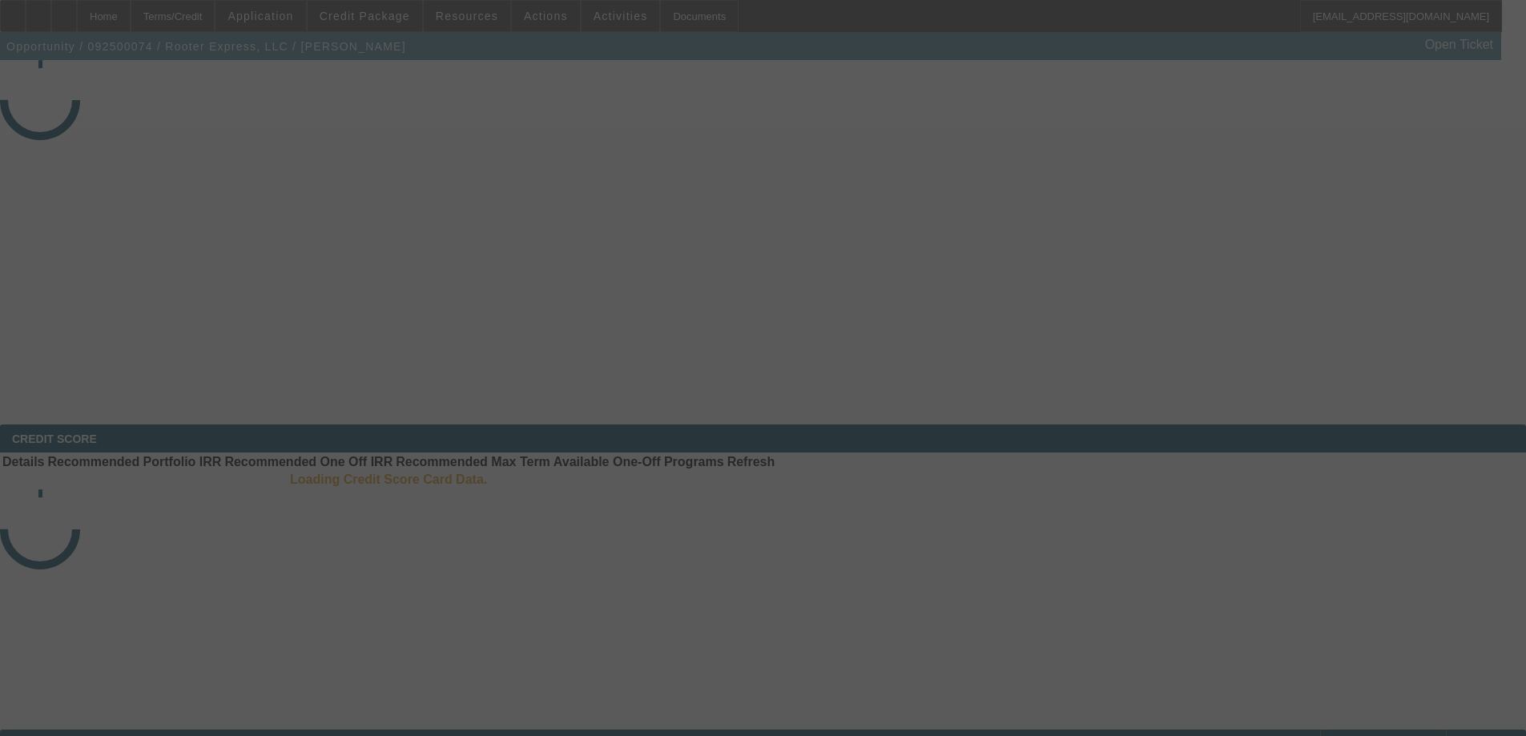
select select "4"
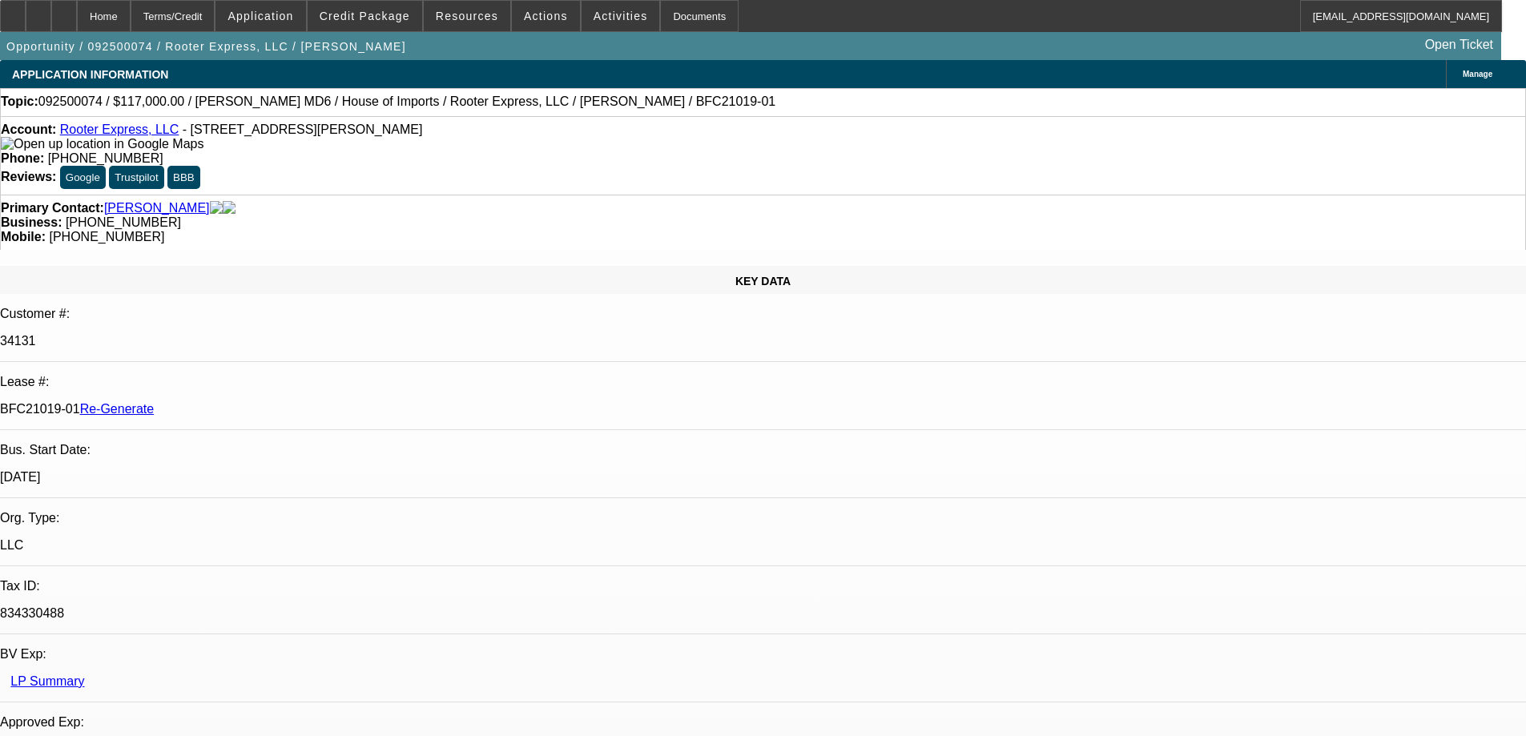
select select "0"
select select "2"
select select "0"
select select "6"
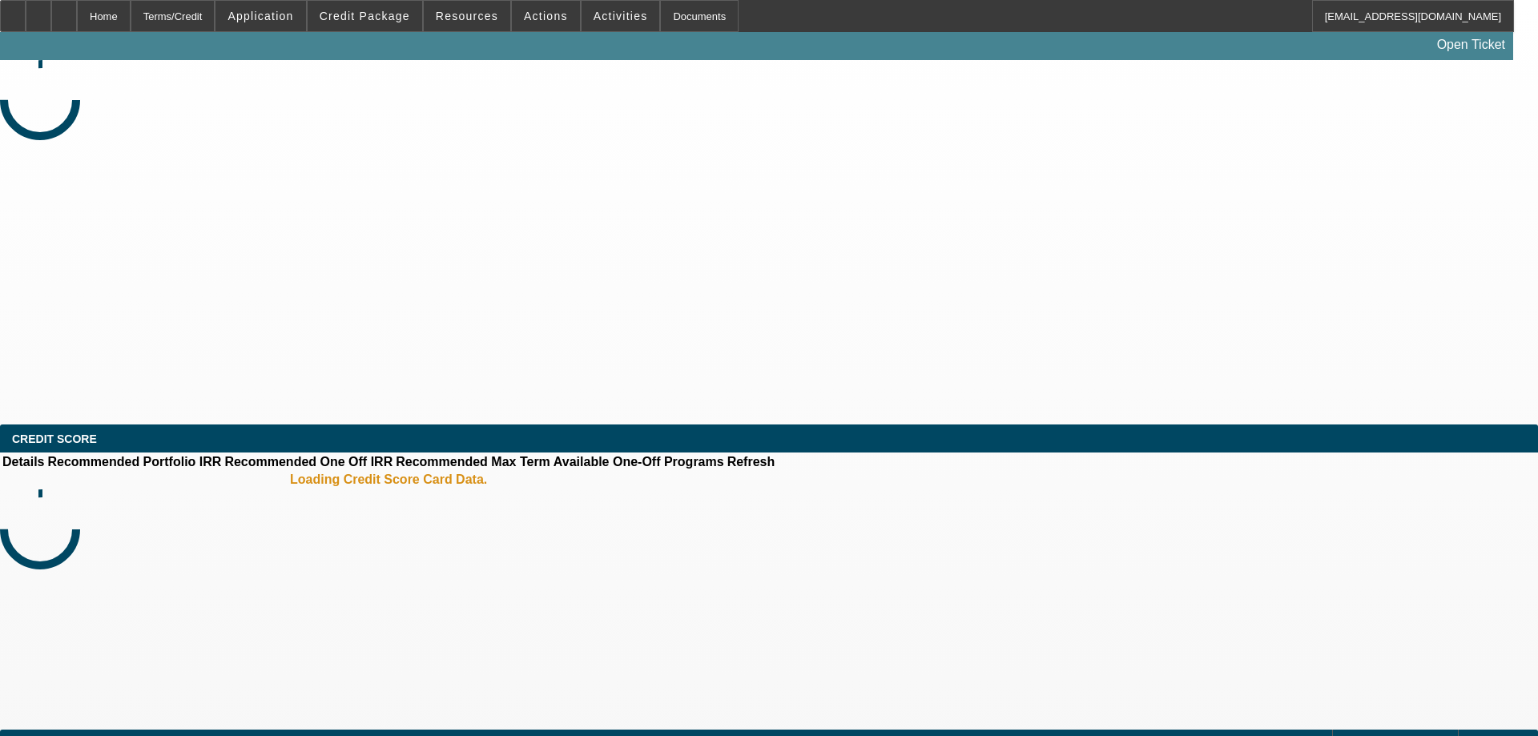
select select "4"
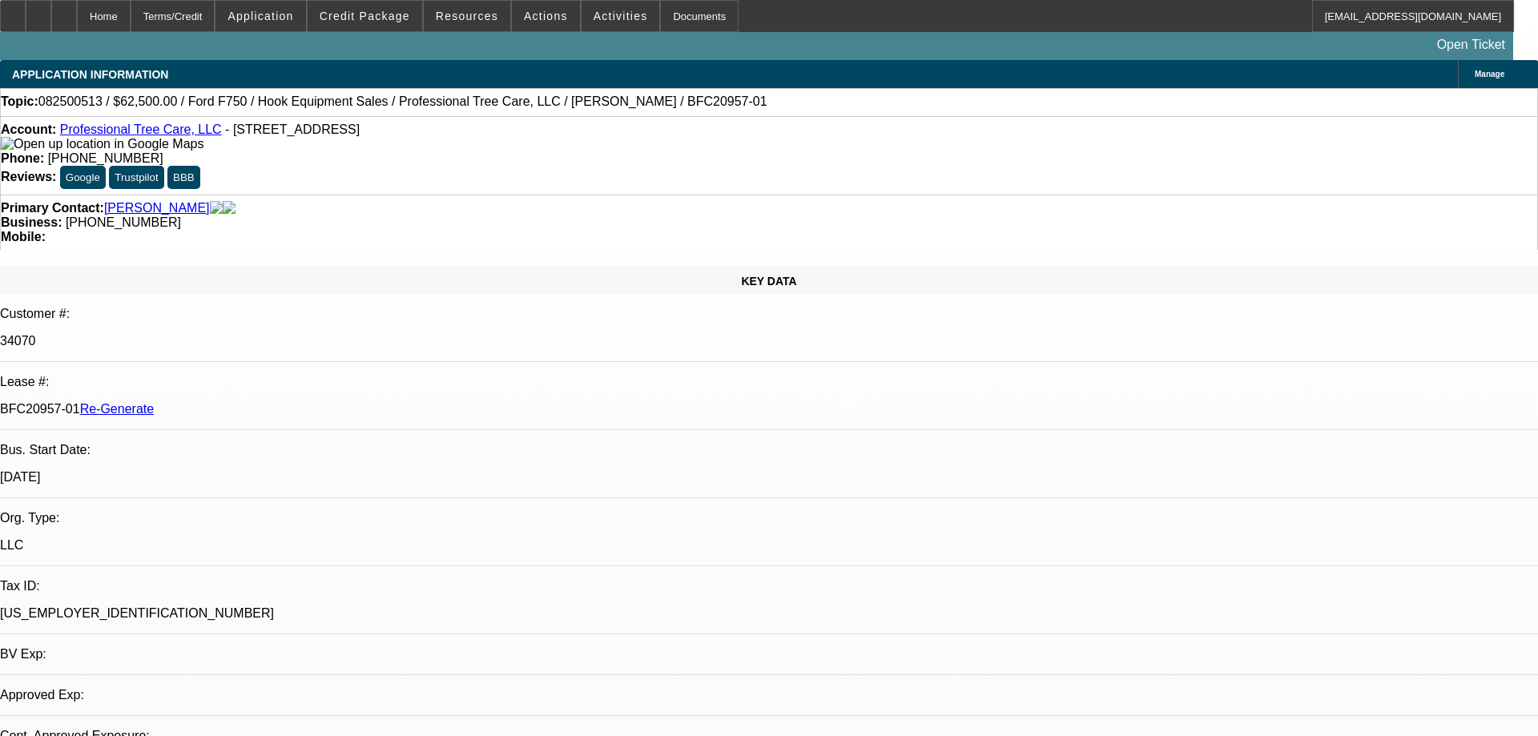
select select "0"
select select "6"
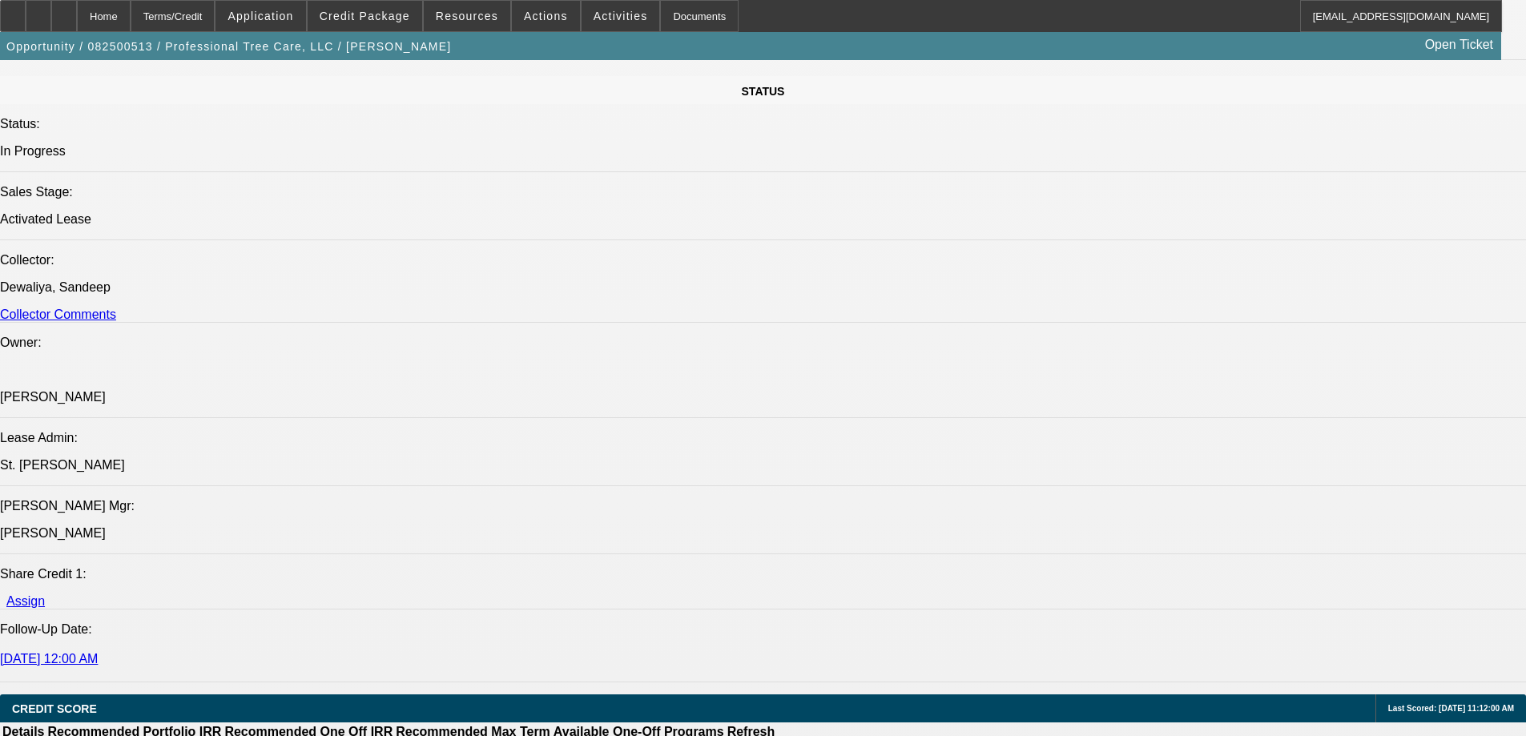
scroll to position [2083, 0]
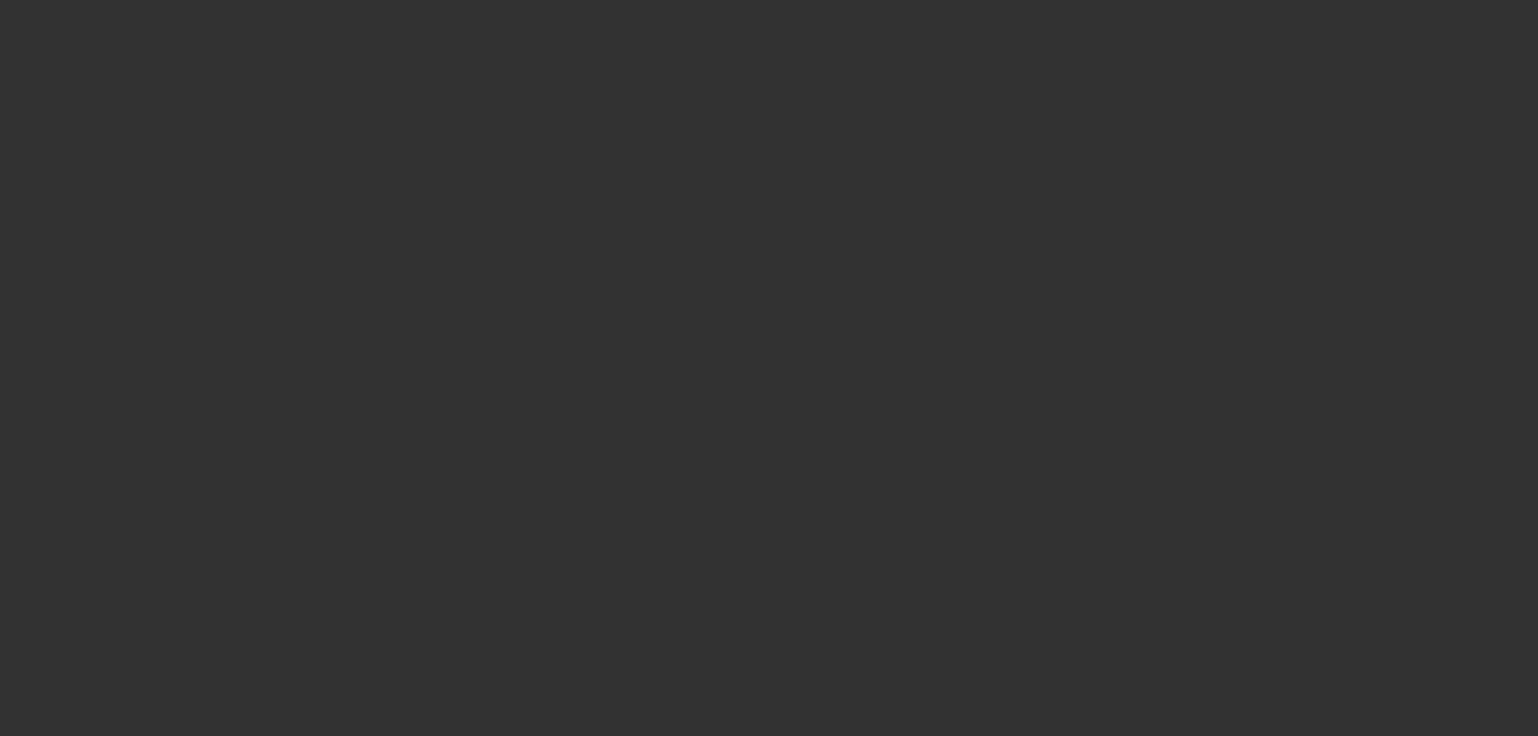
radio input "true"
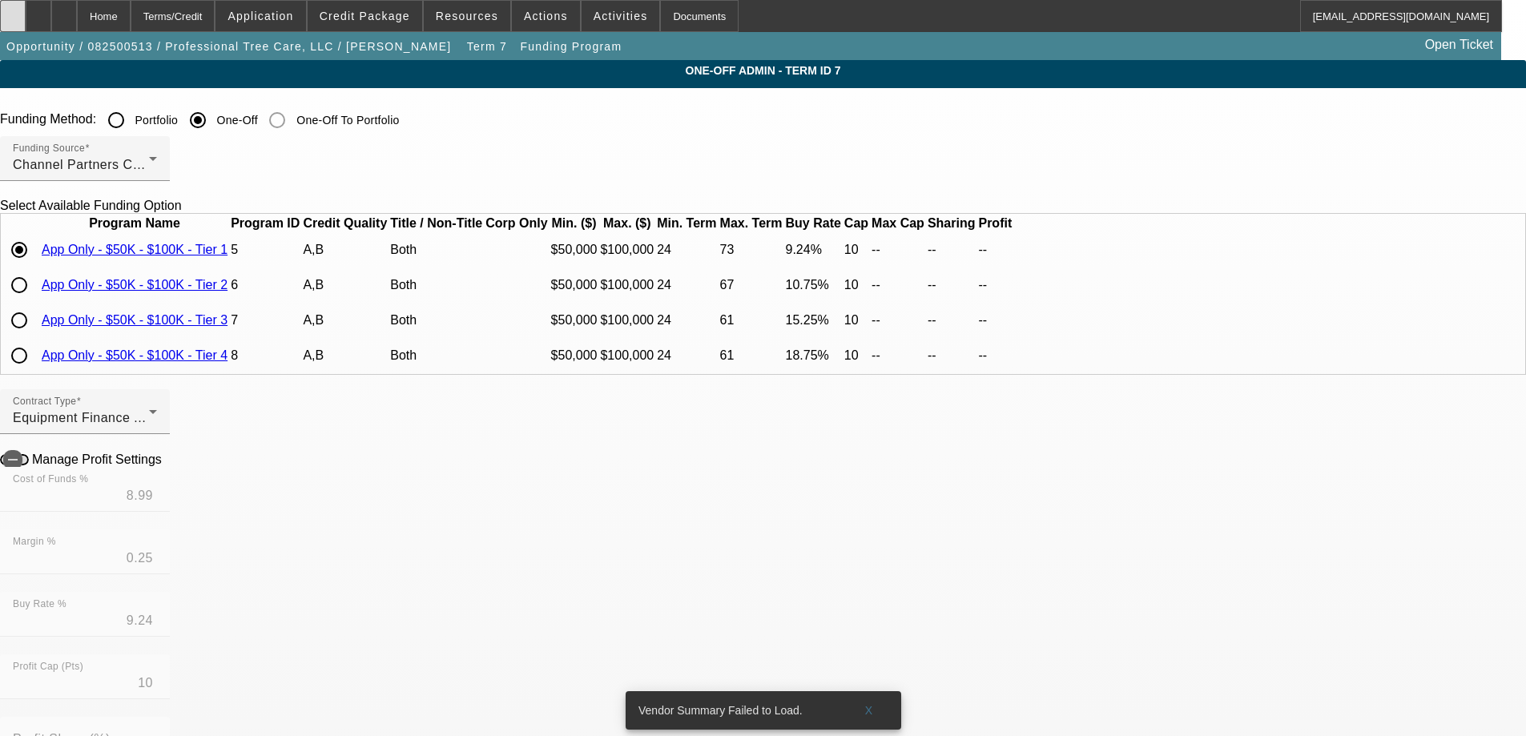
click at [13, 10] on icon at bounding box center [13, 10] width 0 height 0
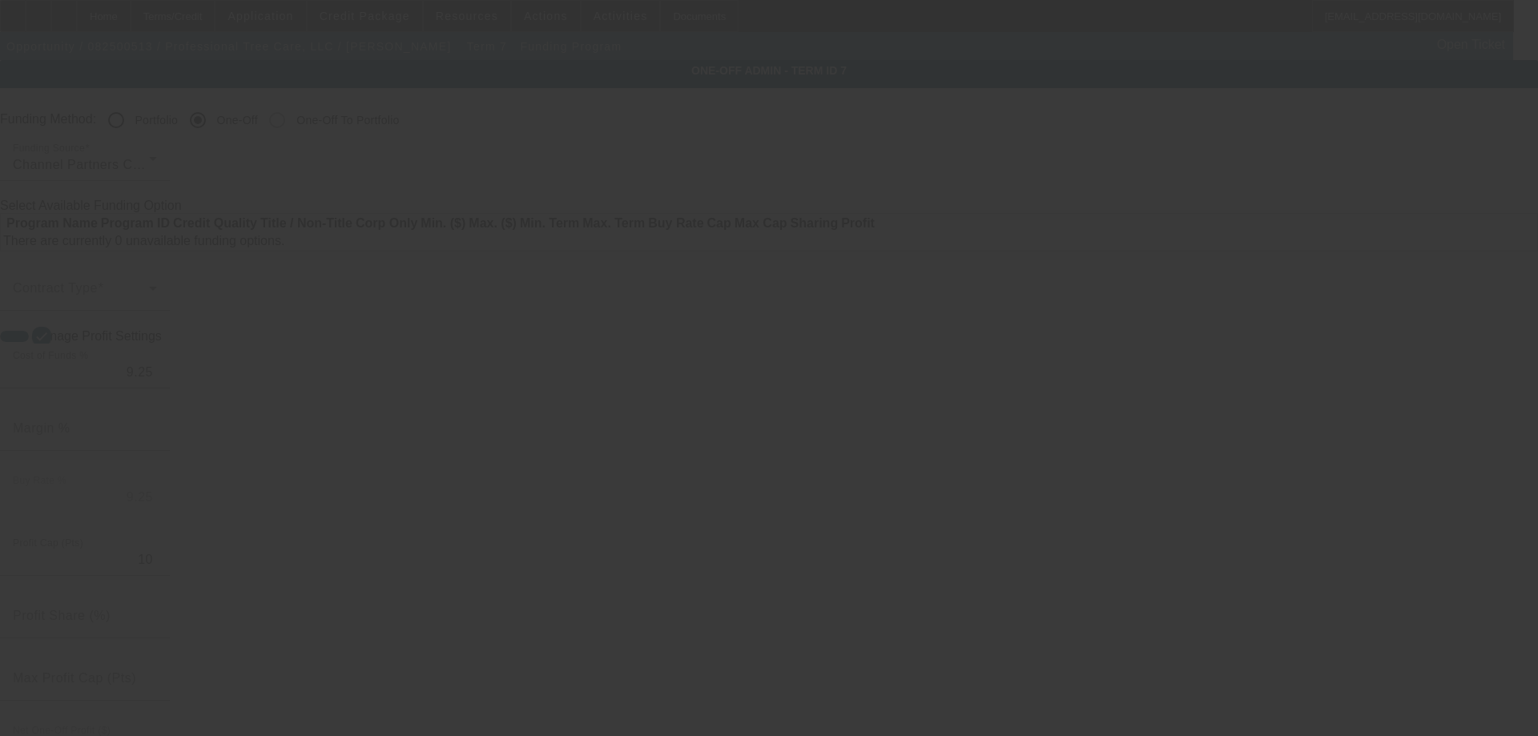
radio input "true"
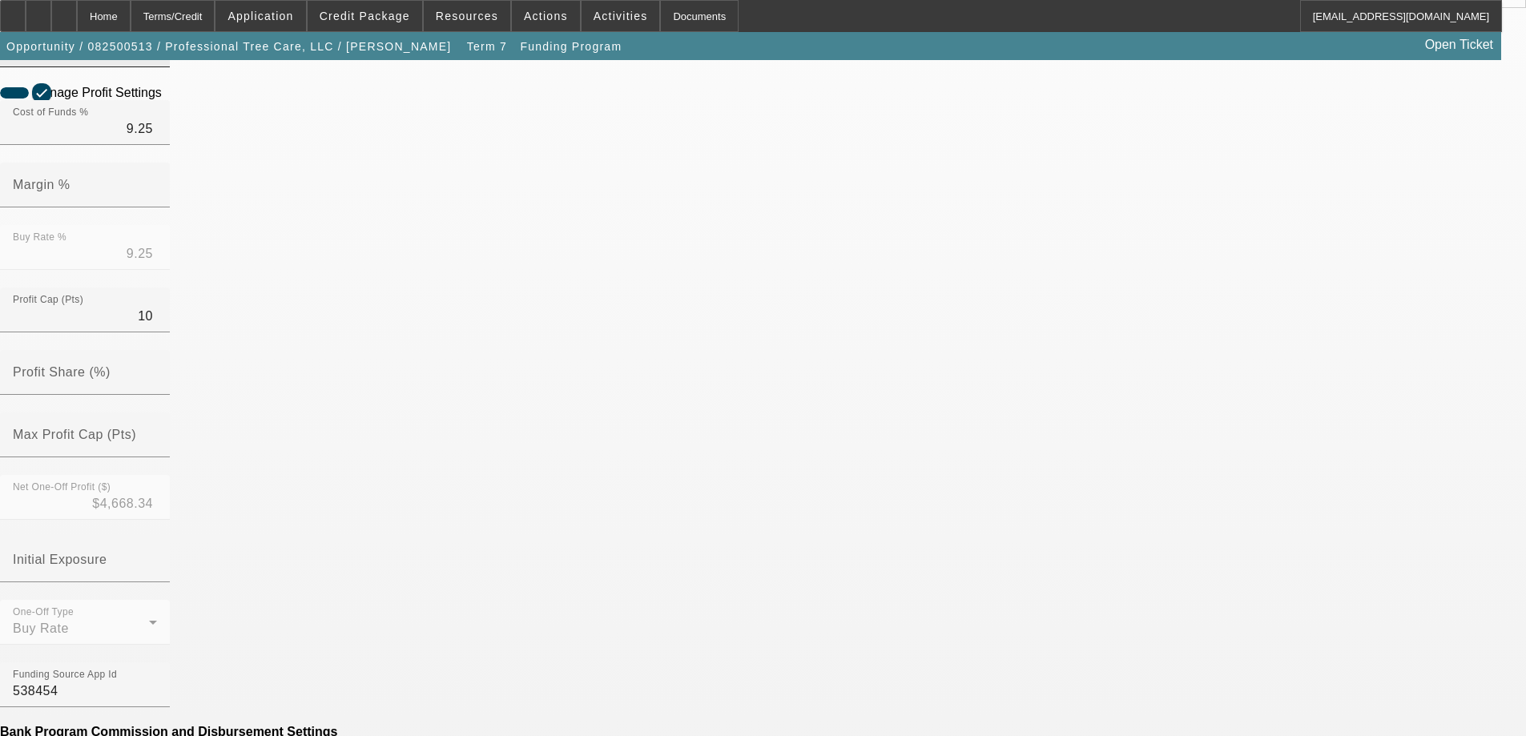
scroll to position [561, 0]
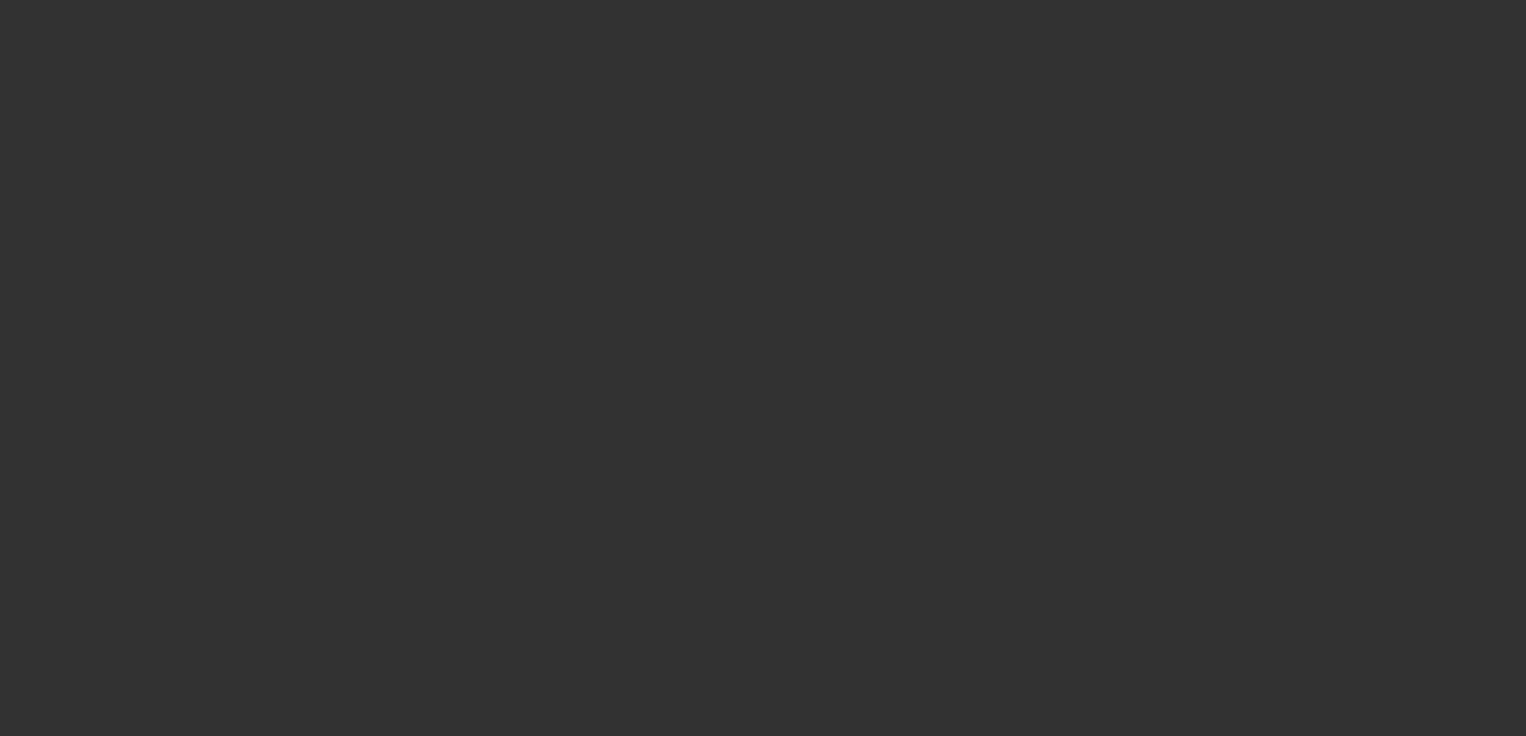
radio input "true"
select select "3"
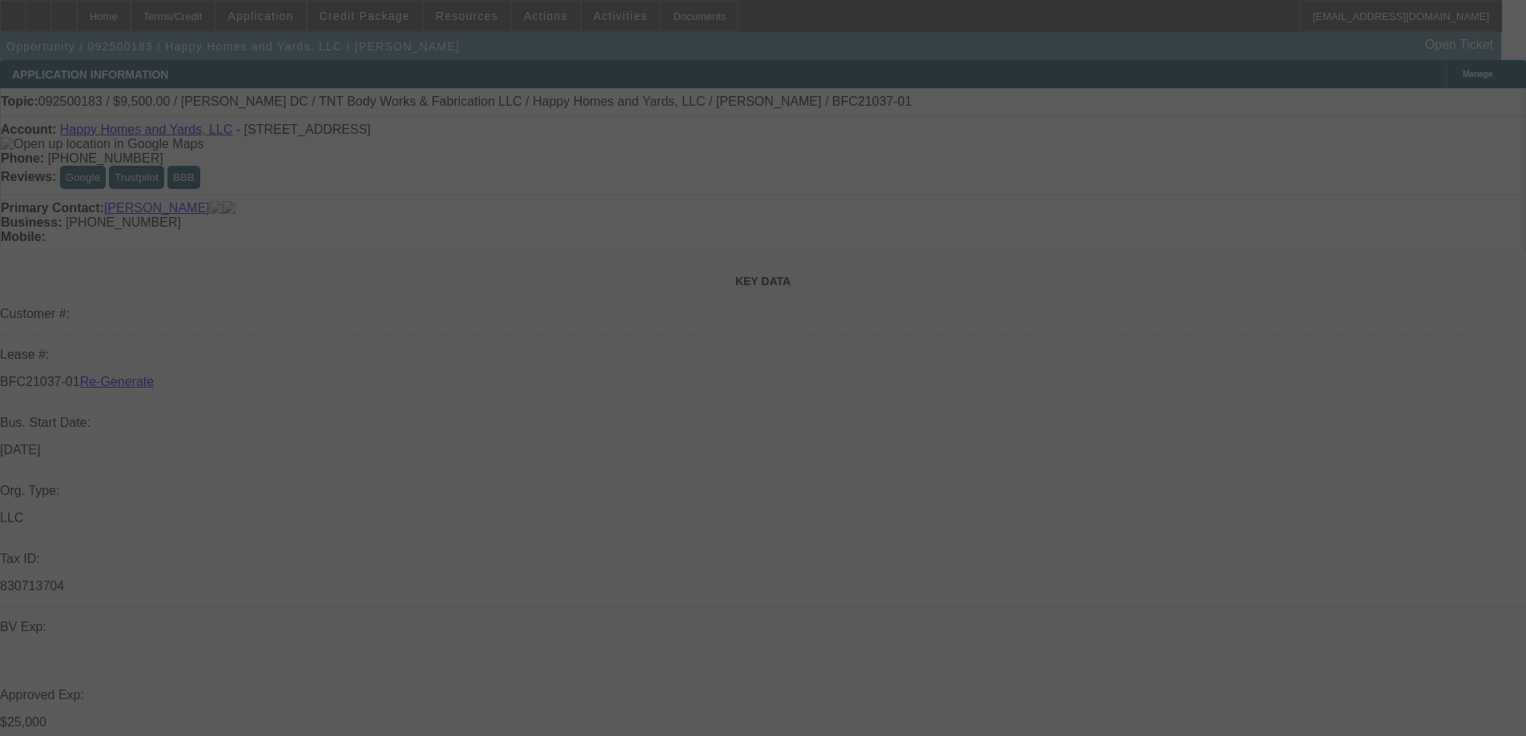
select select "0"
select select "6"
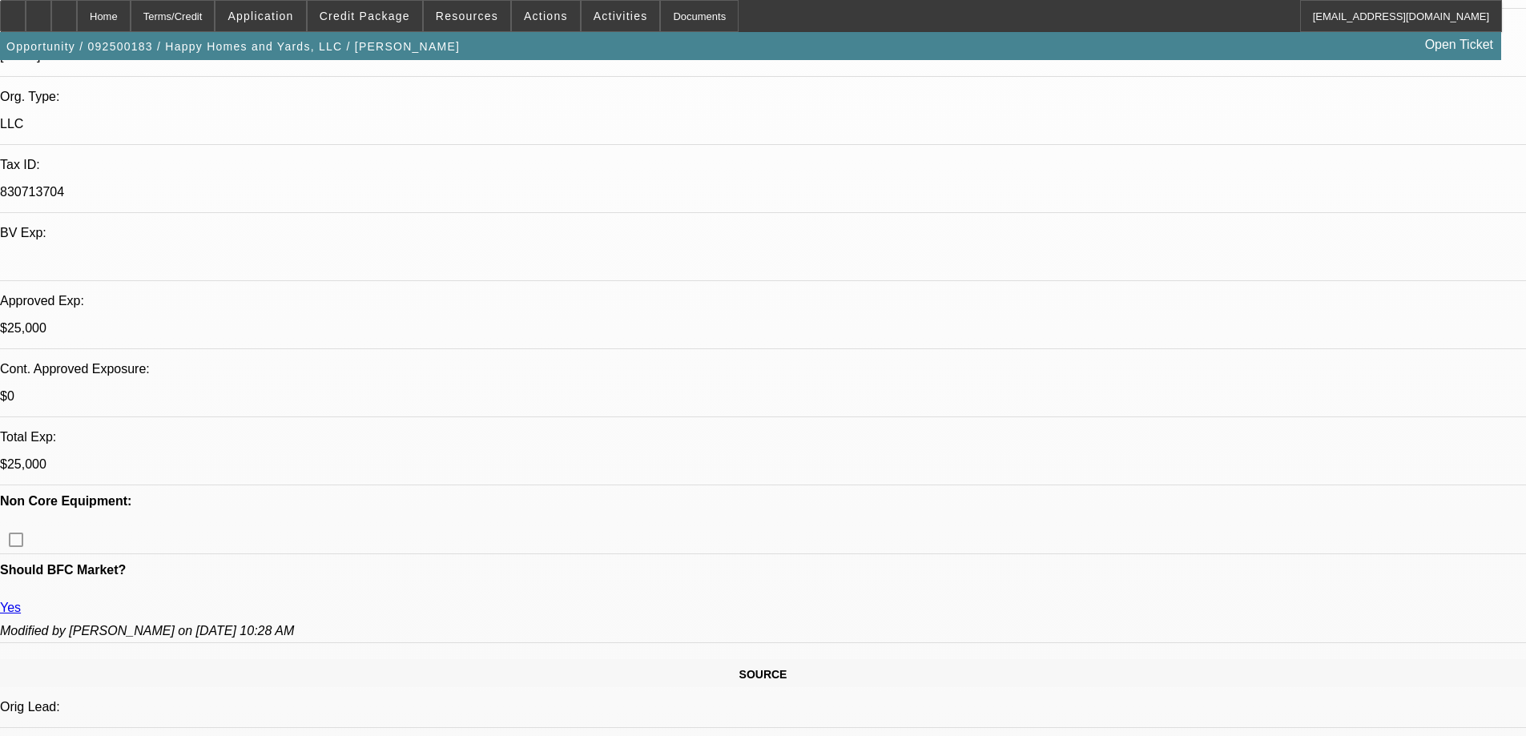
scroll to position [401, 0]
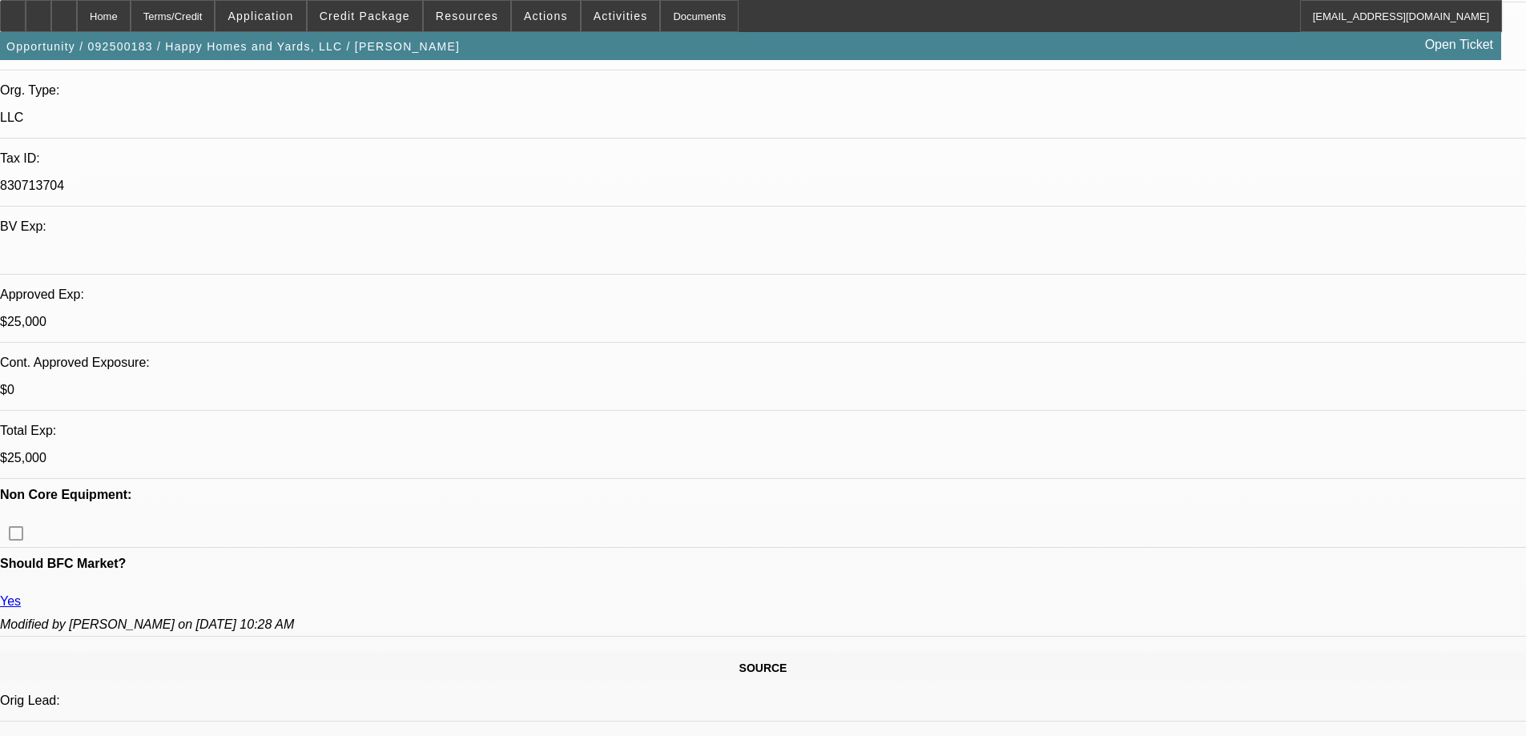
click at [678, 17] on div "Documents" at bounding box center [699, 16] width 79 height 32
click at [594, 18] on span "Activities" at bounding box center [621, 16] width 54 height 13
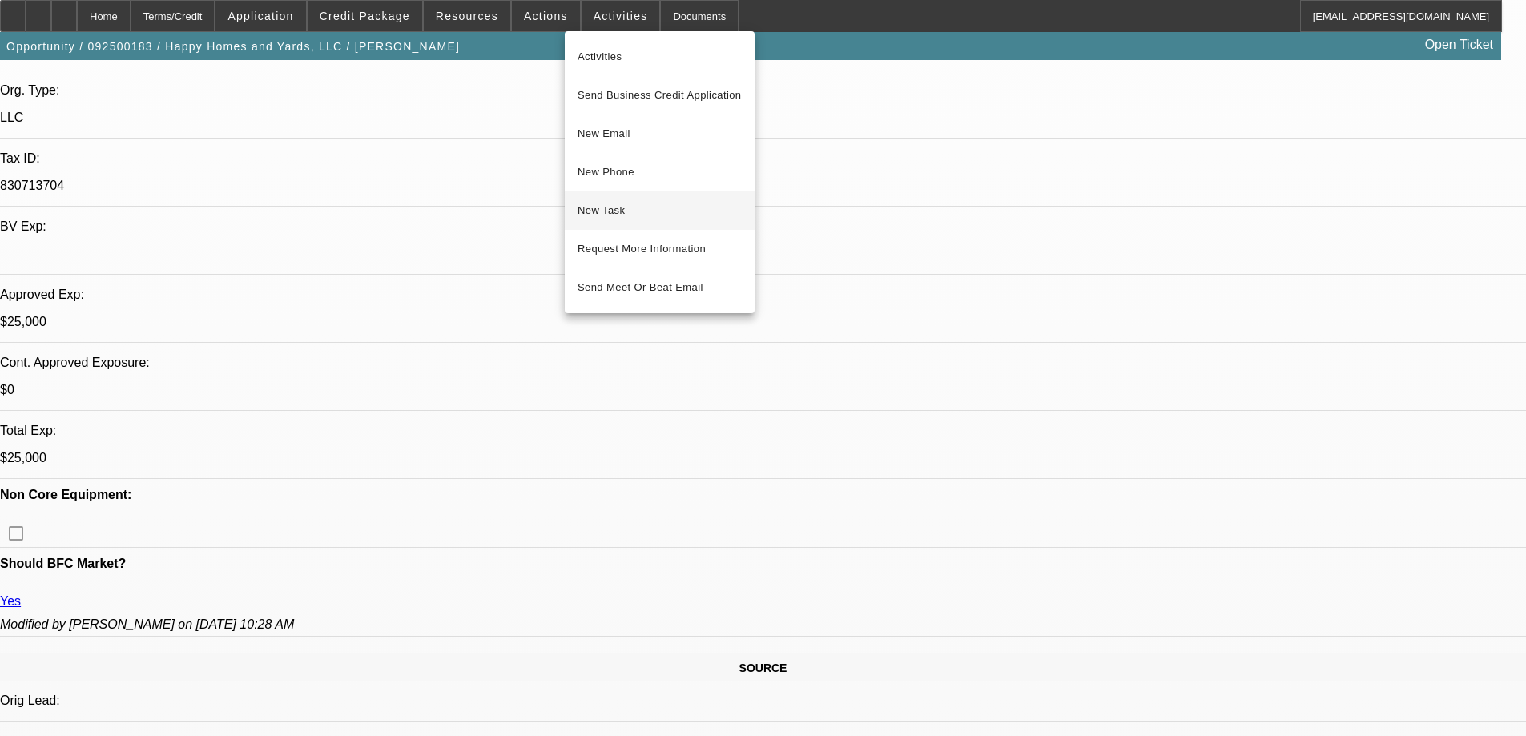
click at [608, 219] on span "New Task" at bounding box center [660, 210] width 164 height 19
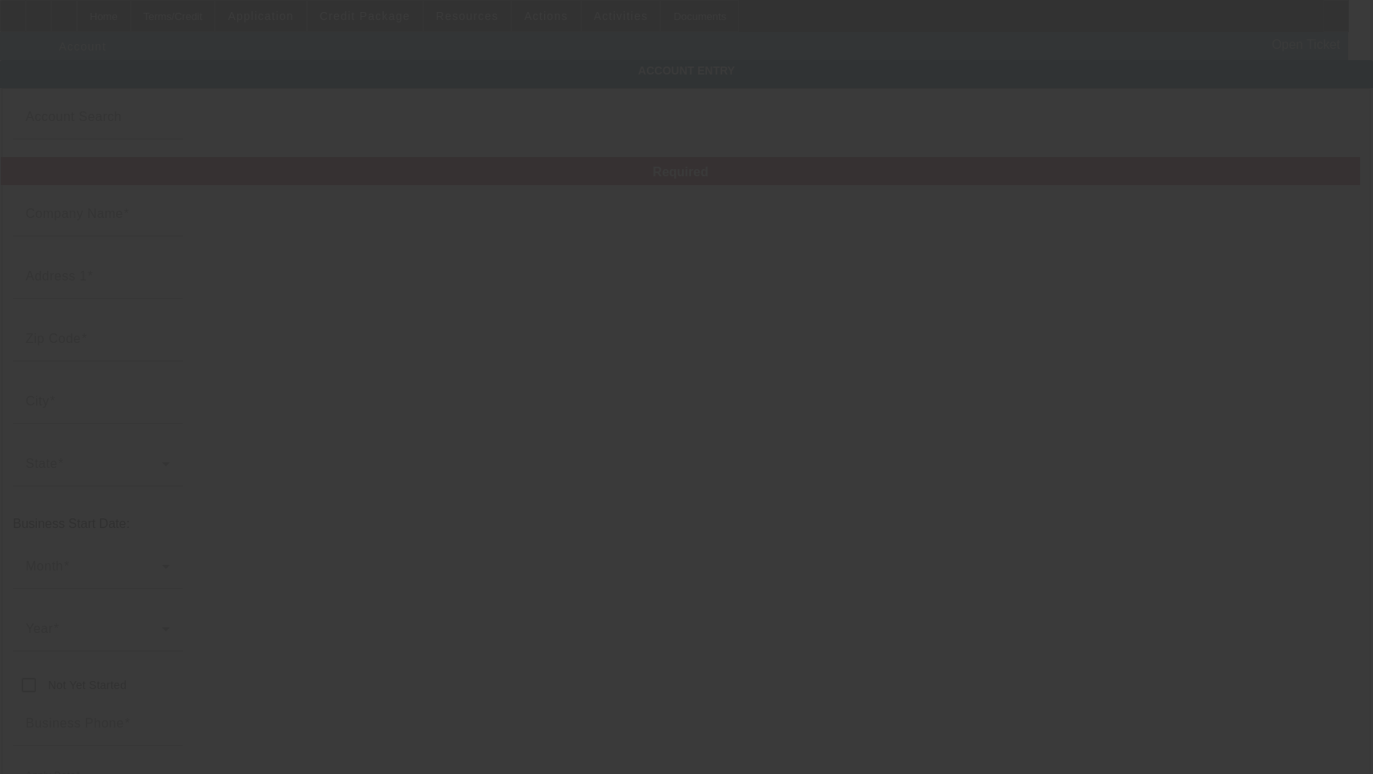
type input "Happy Homes and Yards, LLC"
type input "[STREET_ADDRESS]"
type input "33707"
type input "St Petersburg"
type input "[PHONE_NUMBER]"
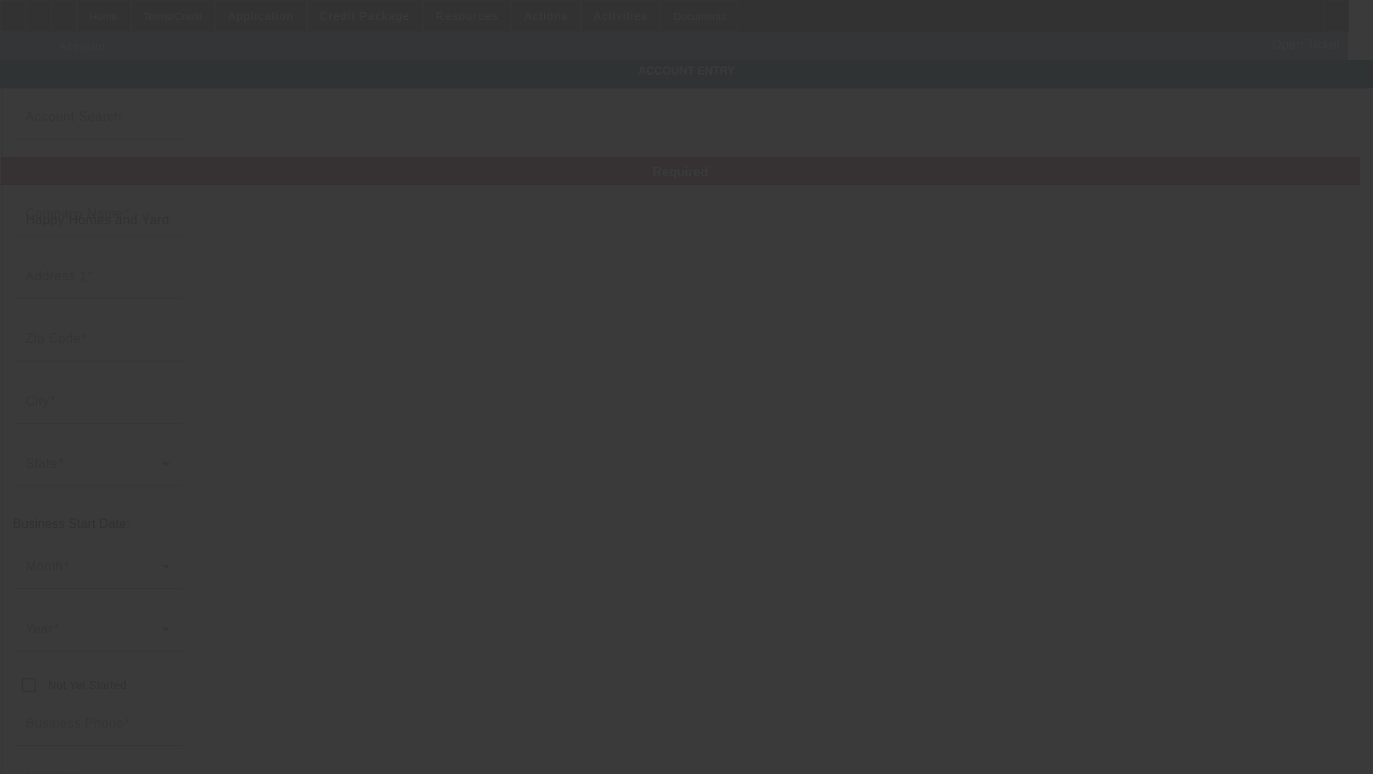
type input "830713704"
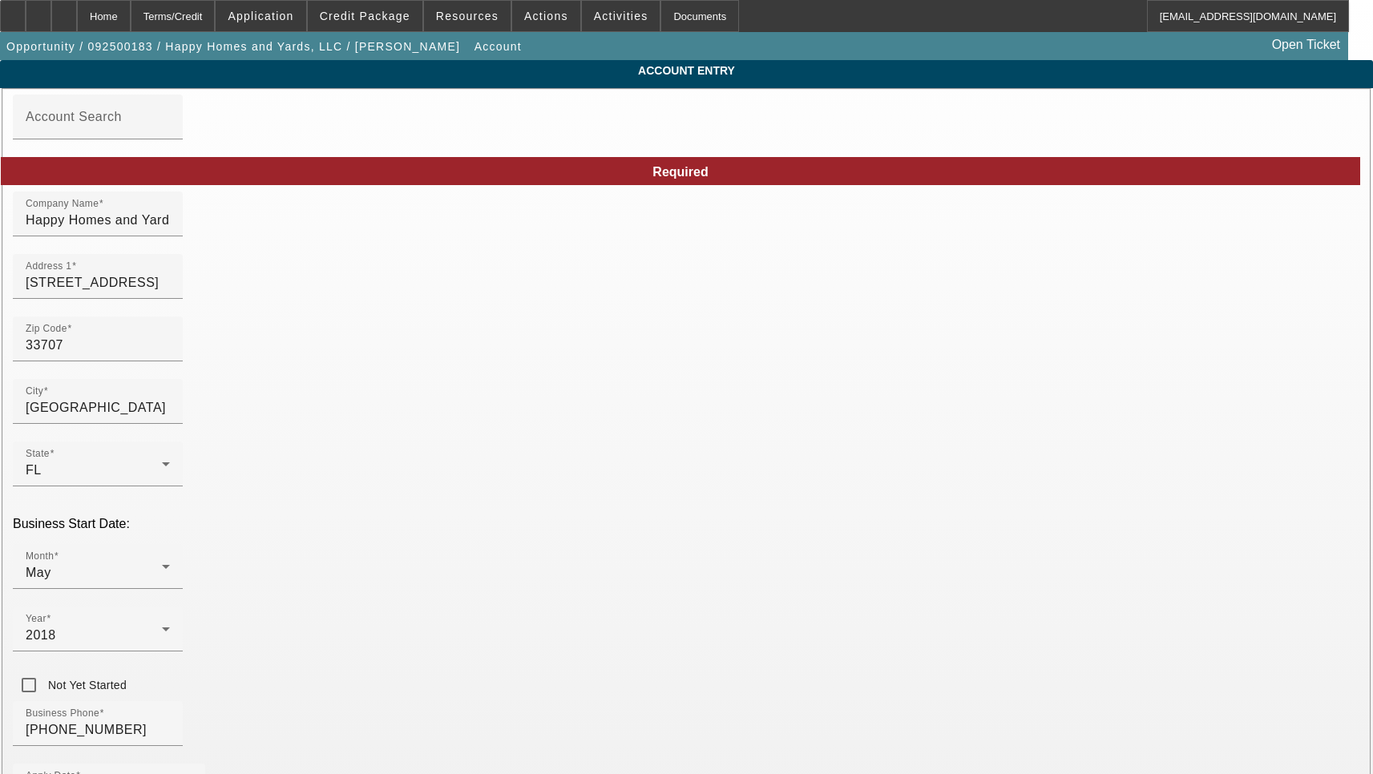
type input "9/9/2025"
click at [170, 292] on input "553 Plum St S" at bounding box center [98, 282] width 144 height 19
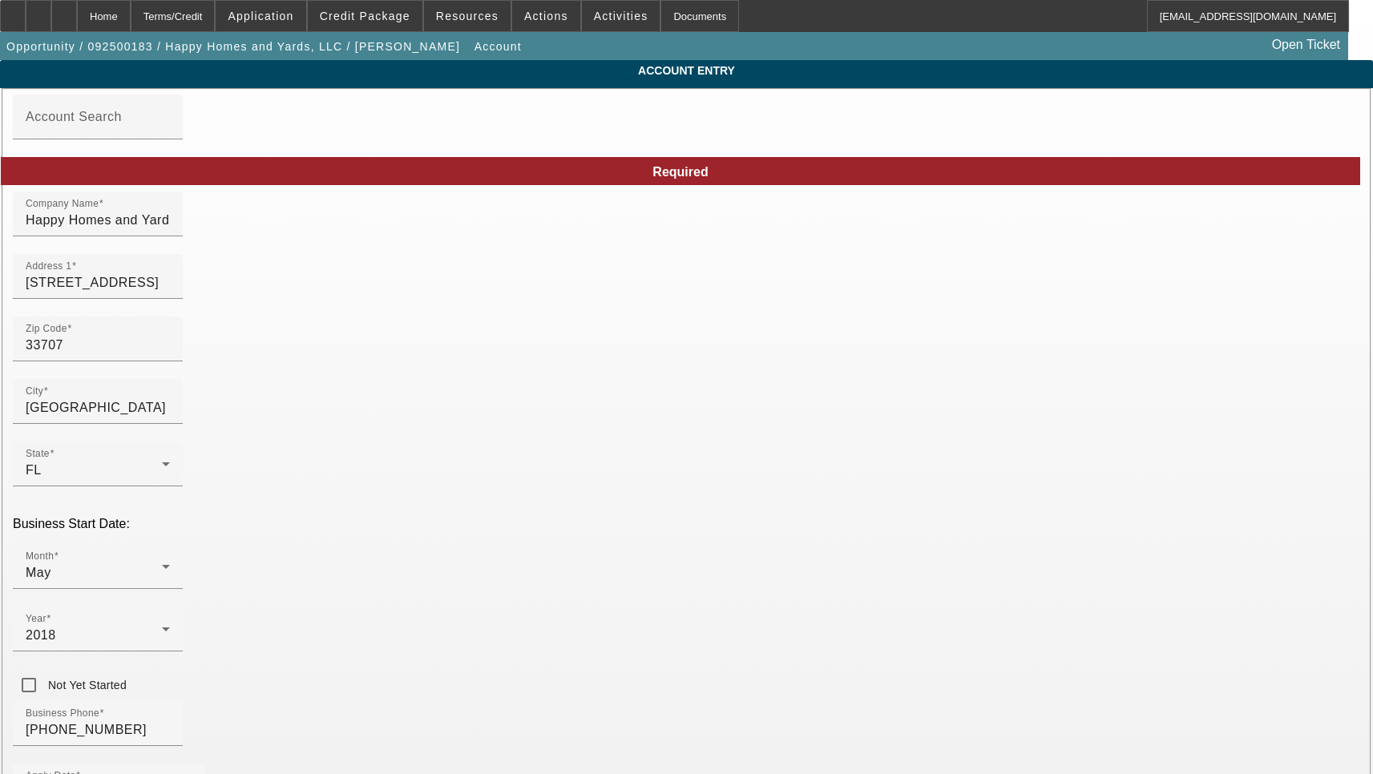
type input "Pinellas"
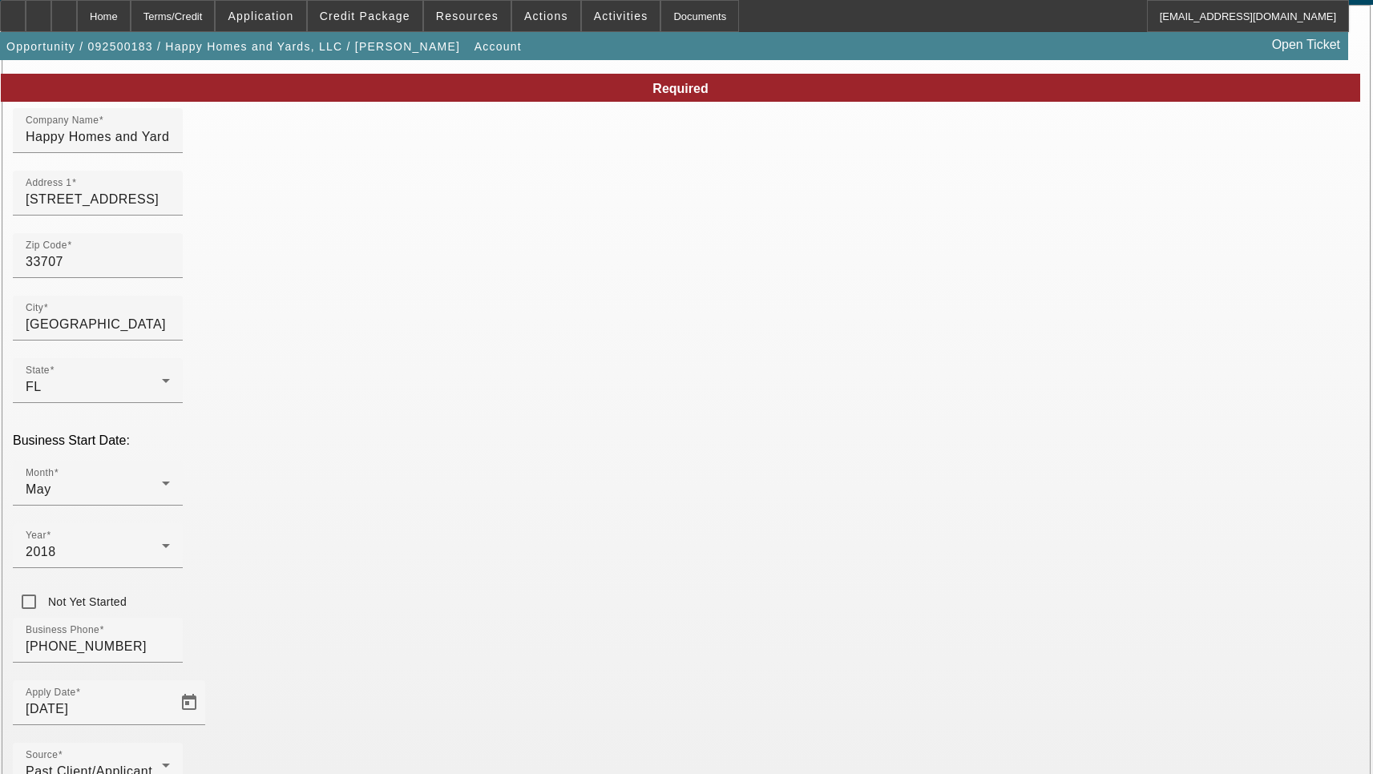
scroll to position [171, 0]
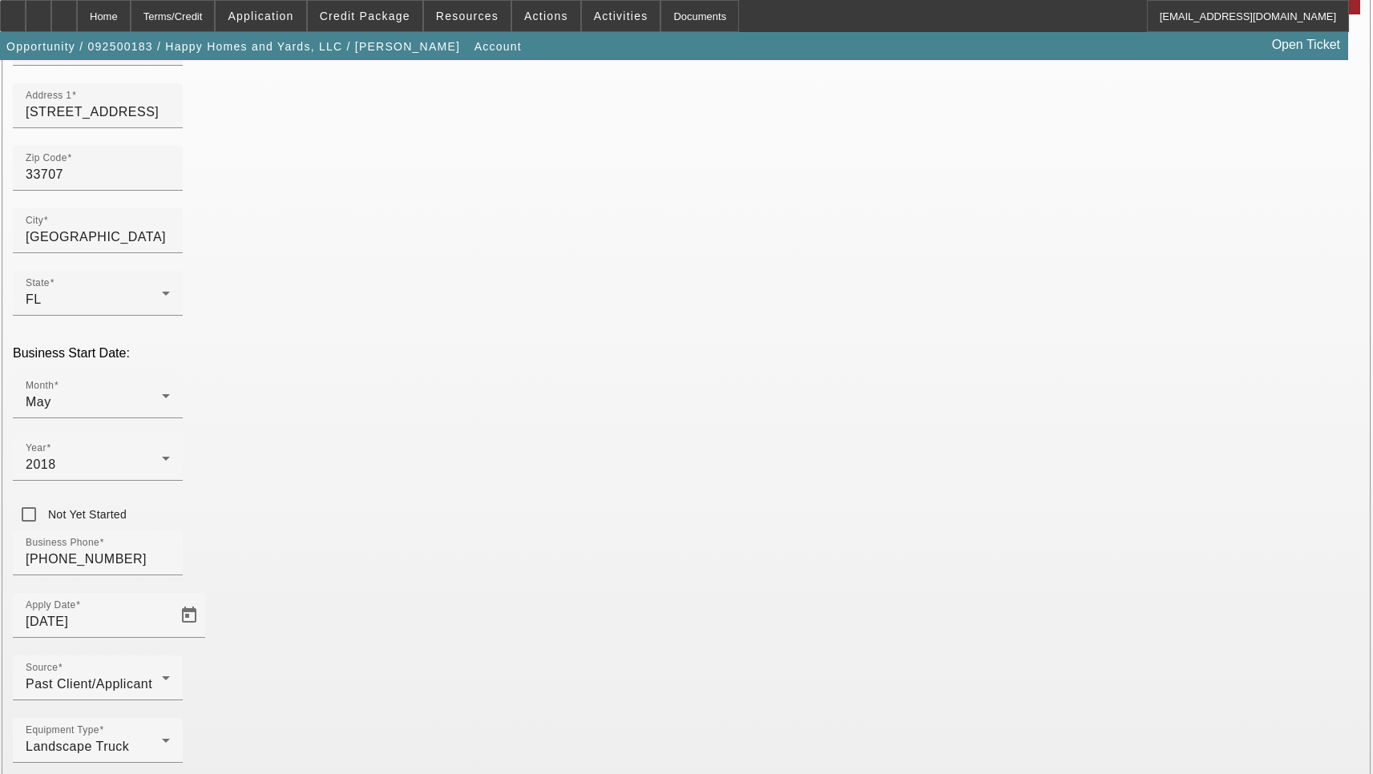
type input "a.petroski94@gmail.com"
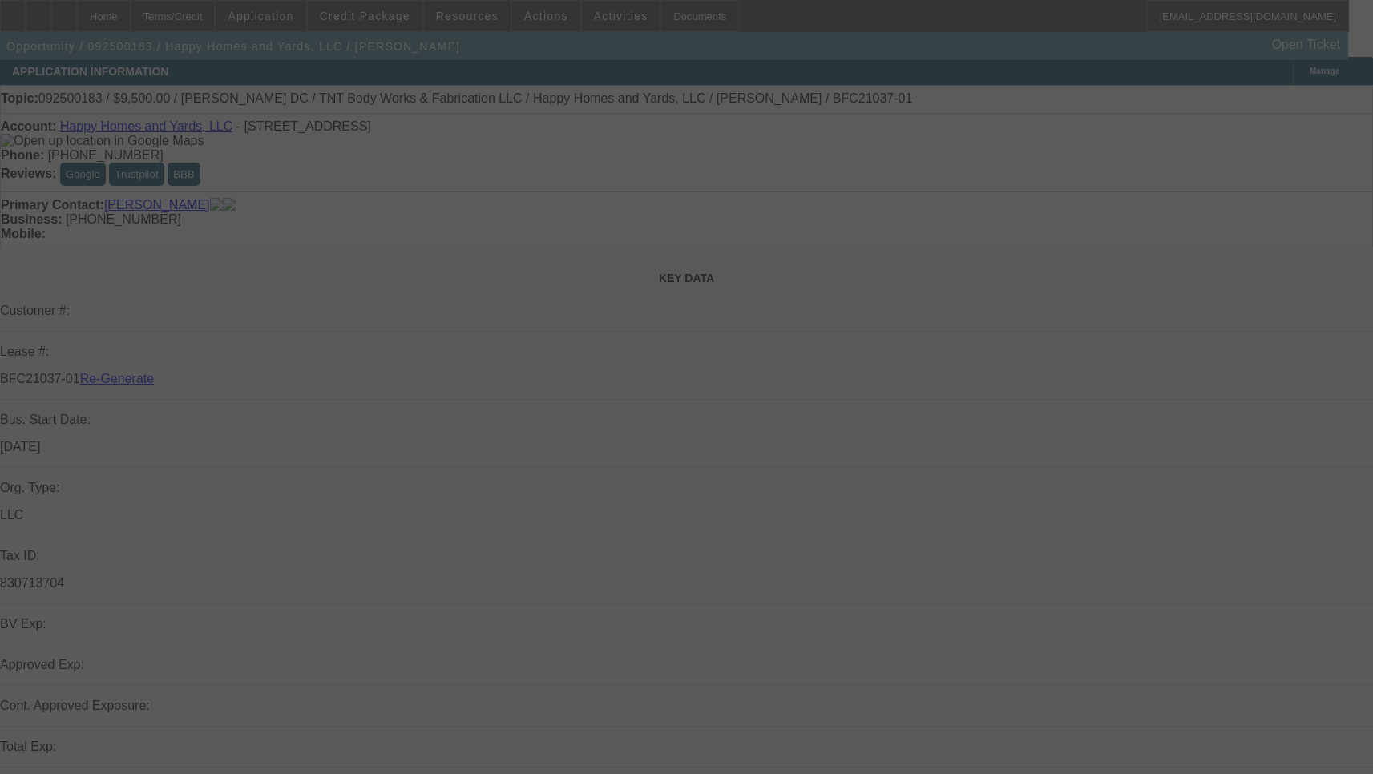
select select "3"
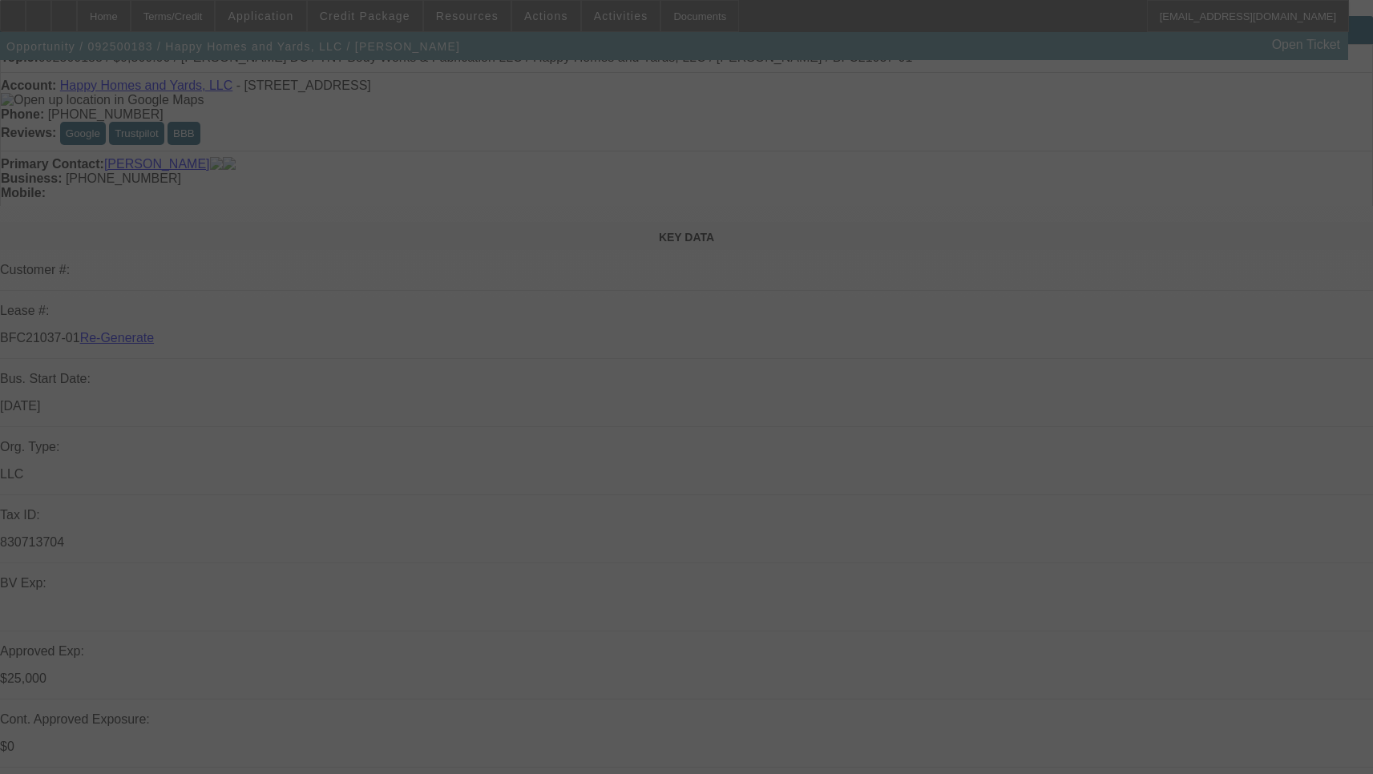
scroll to position [163, 0]
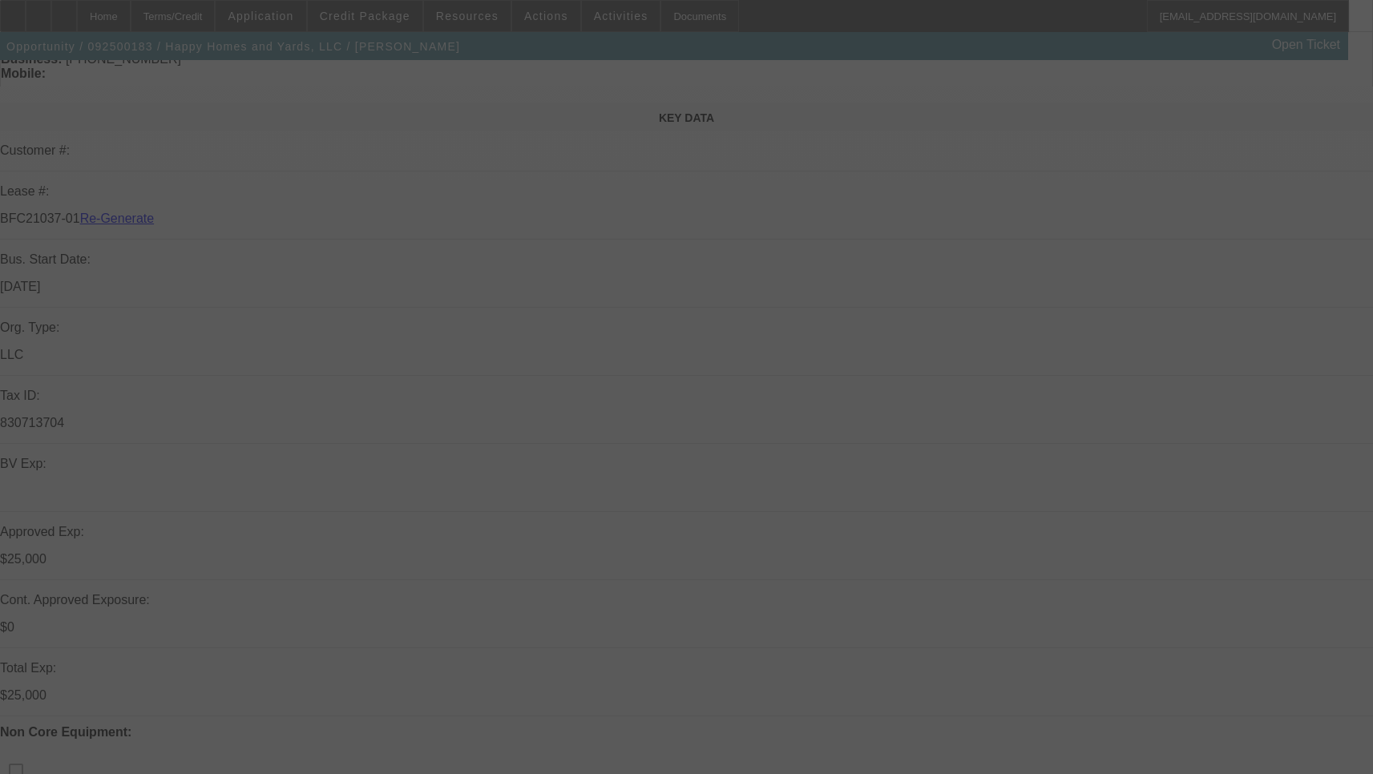
select select "0"
select select "6"
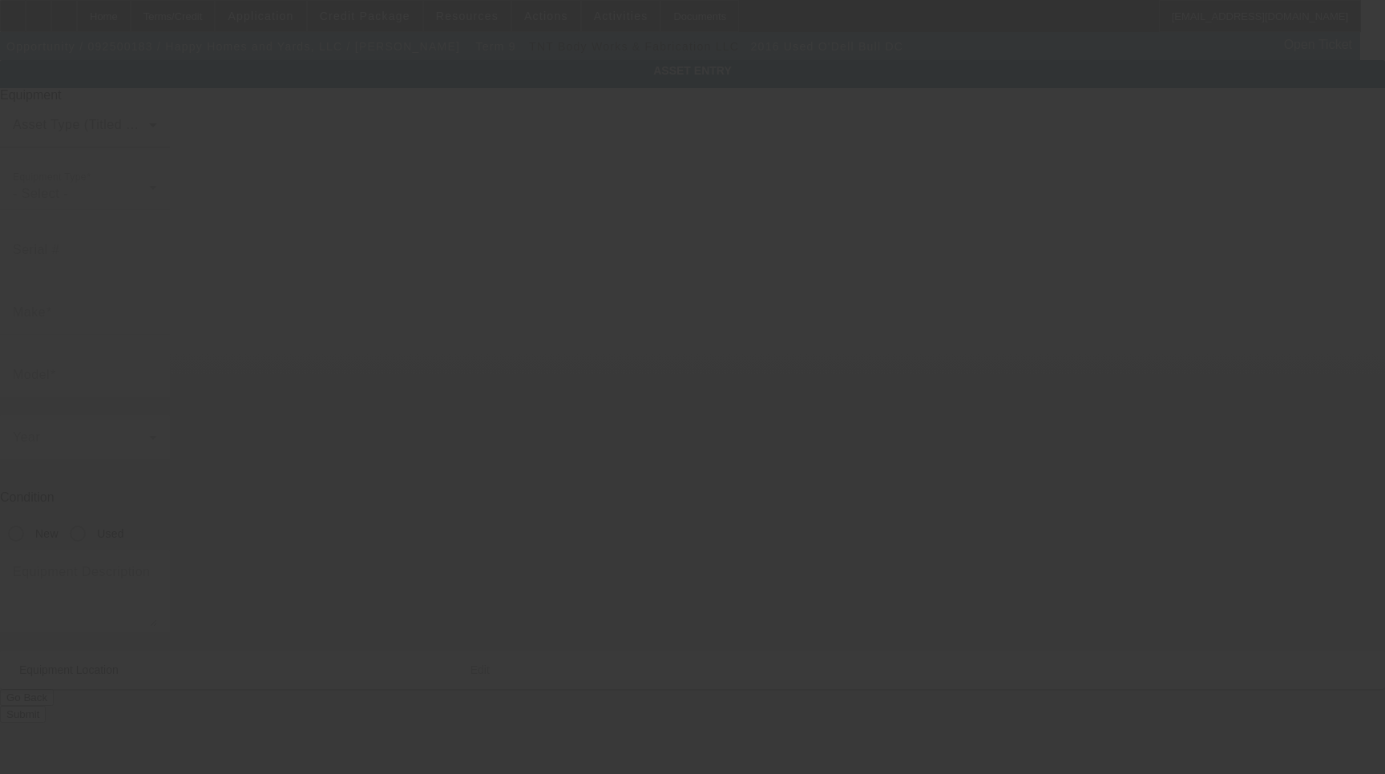
type input "[US_VEHICLE_IDENTIFICATION_NUMBER]"
type input "O'Dell"
type input "Bull DC"
radio input "true"
type textarea "Landscape Trailer"
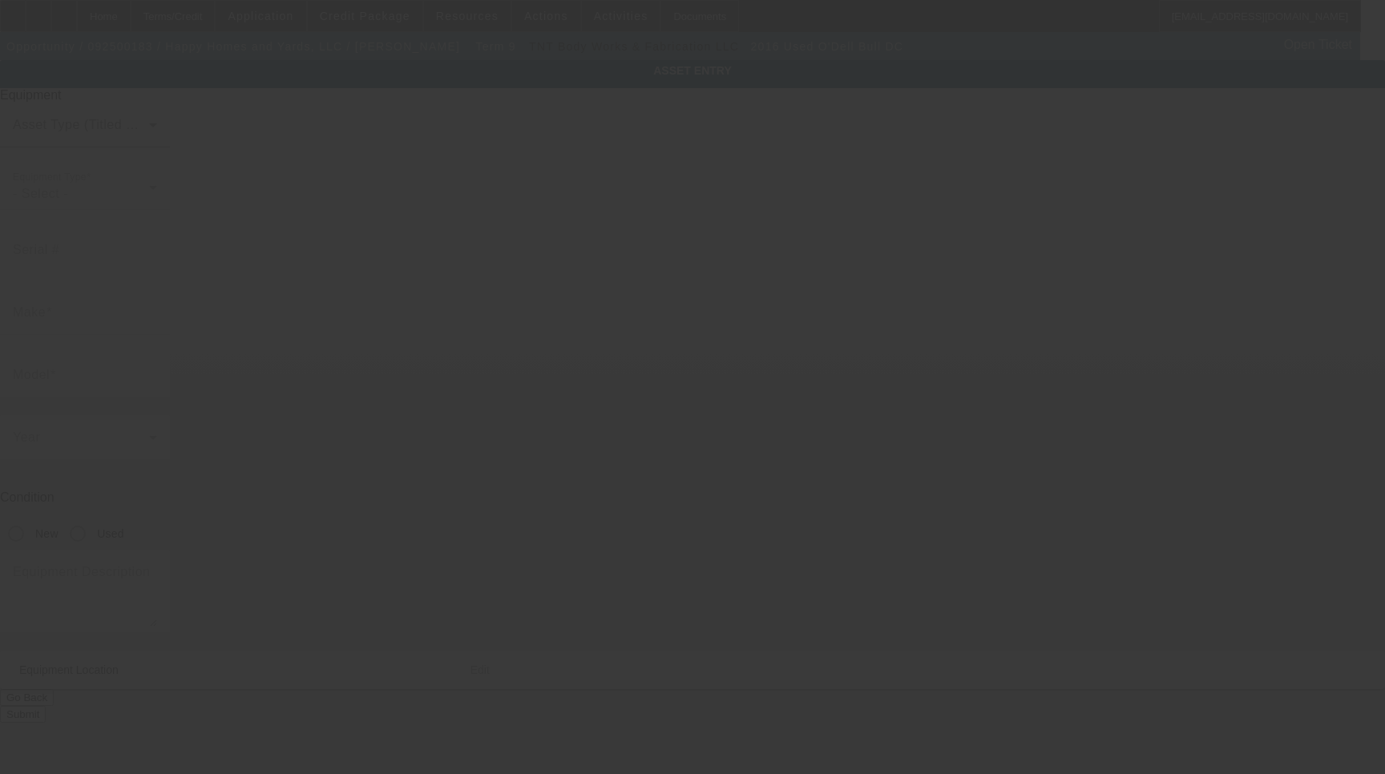
type input "[STREET_ADDRESS]"
type input "[GEOGRAPHIC_DATA]"
type input "33707"
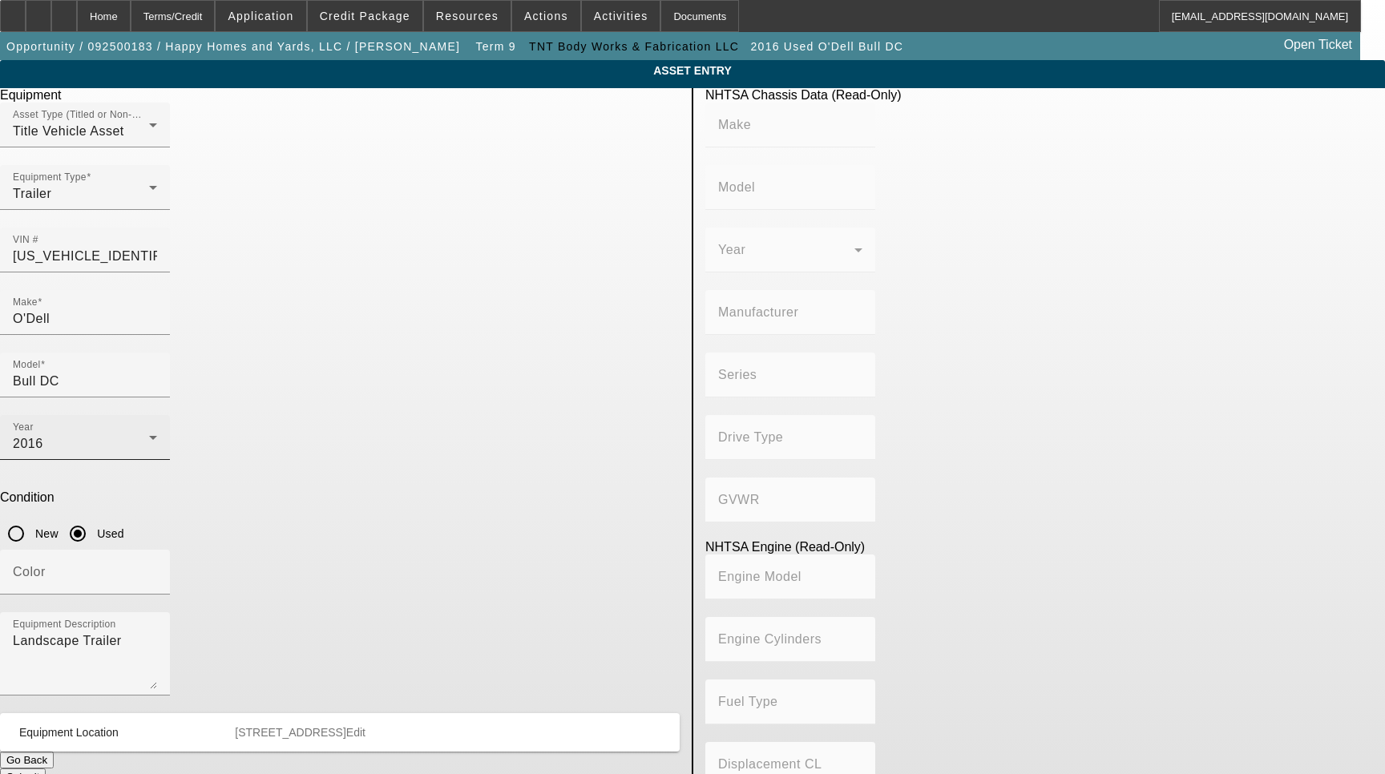
click at [149, 434] on div "2016" at bounding box center [81, 443] width 136 height 19
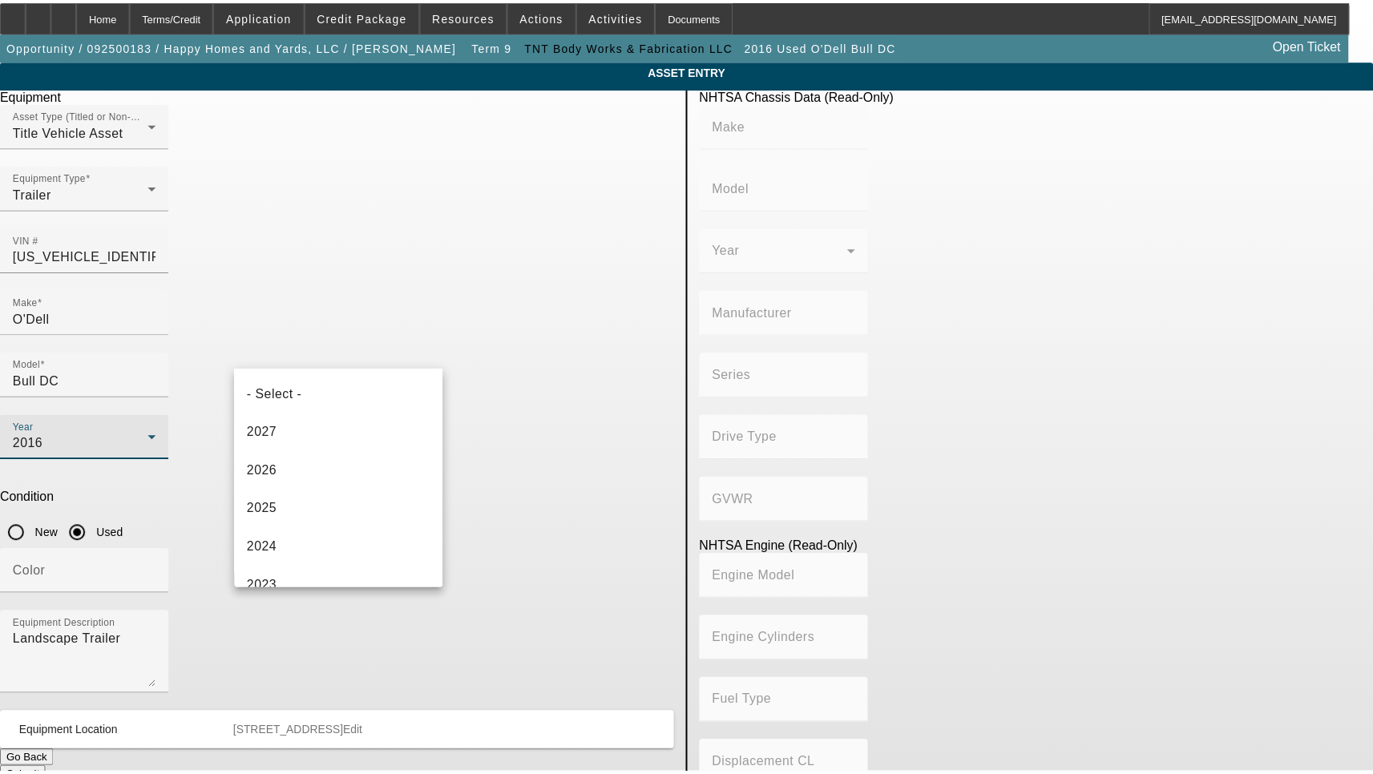
scroll to position [286, 0]
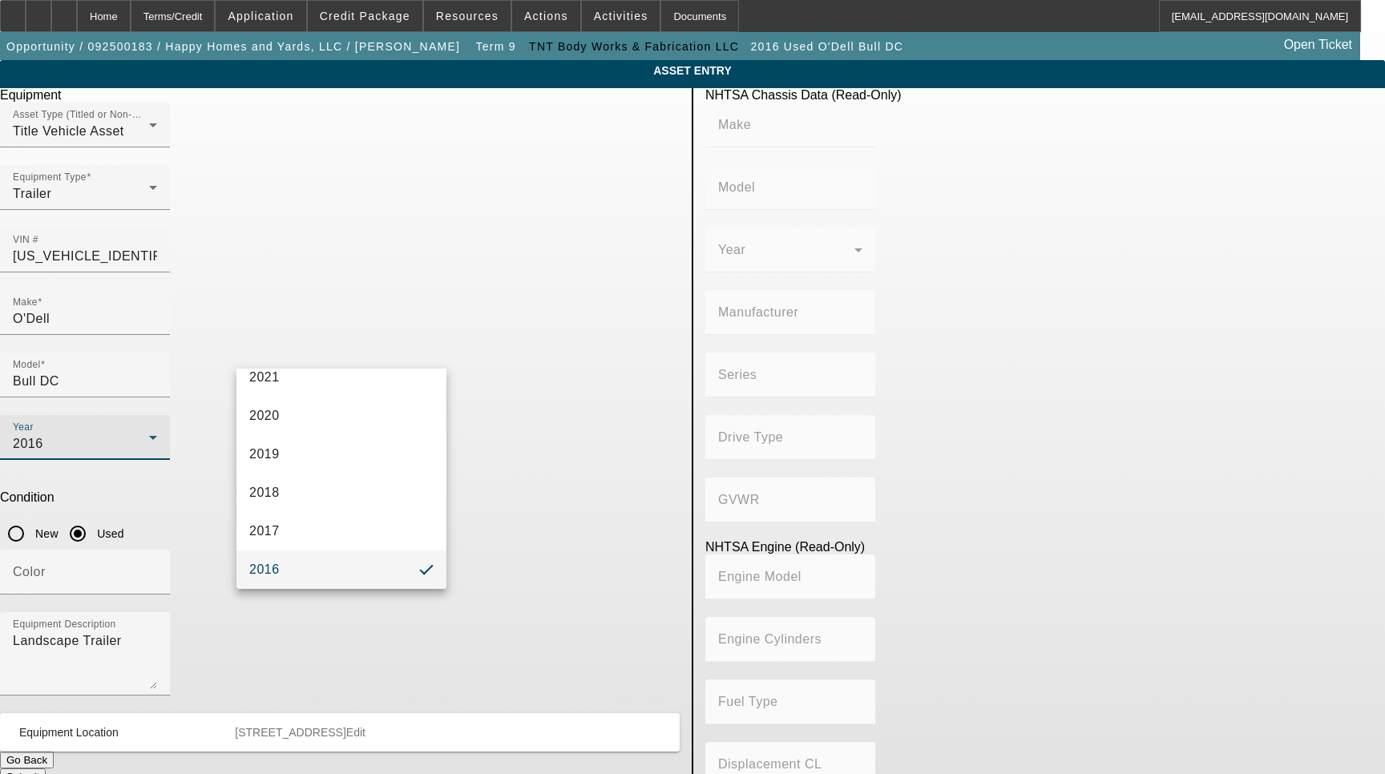
click at [369, 353] on div at bounding box center [692, 387] width 1385 height 774
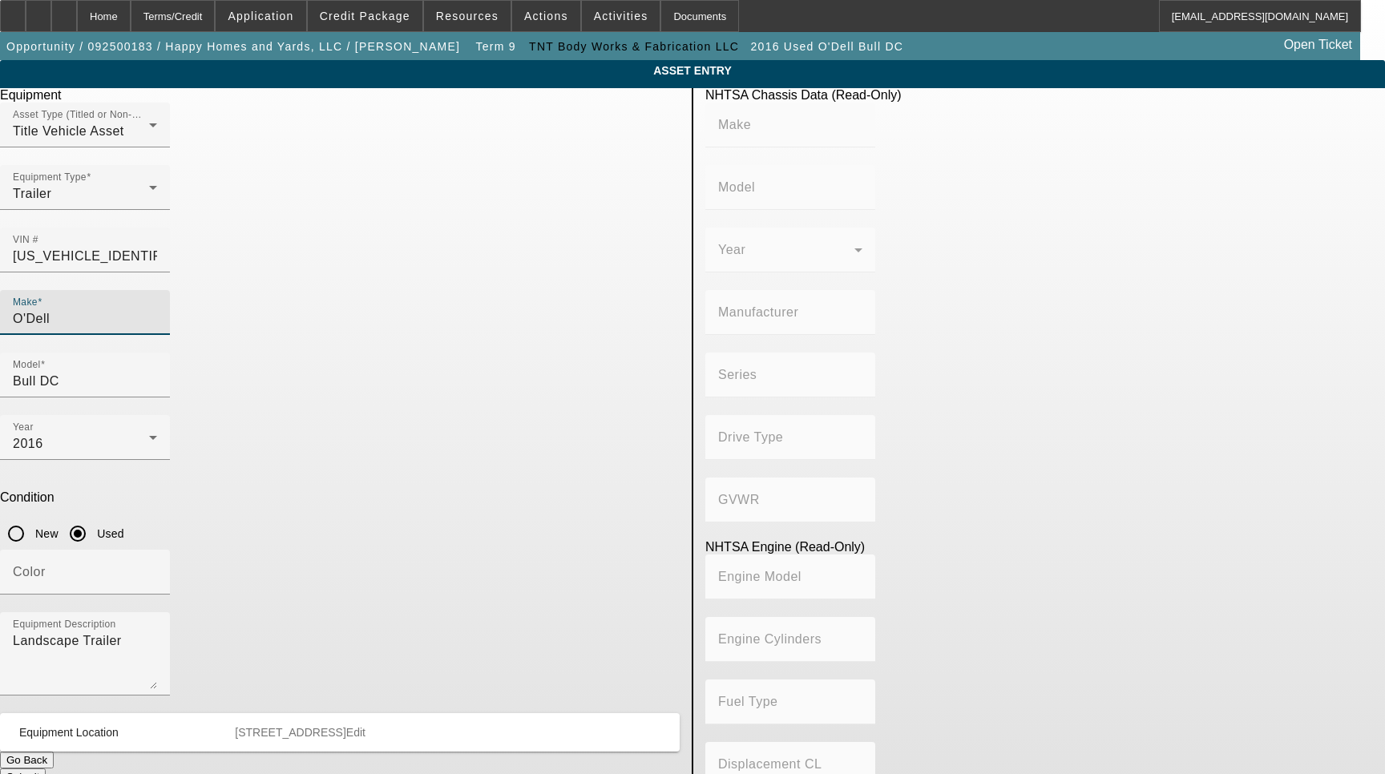
click at [157, 309] on input "O'Dell" at bounding box center [85, 318] width 144 height 19
click at [326, 363] on mat-option "O'Dell" at bounding box center [341, 369] width 210 height 38
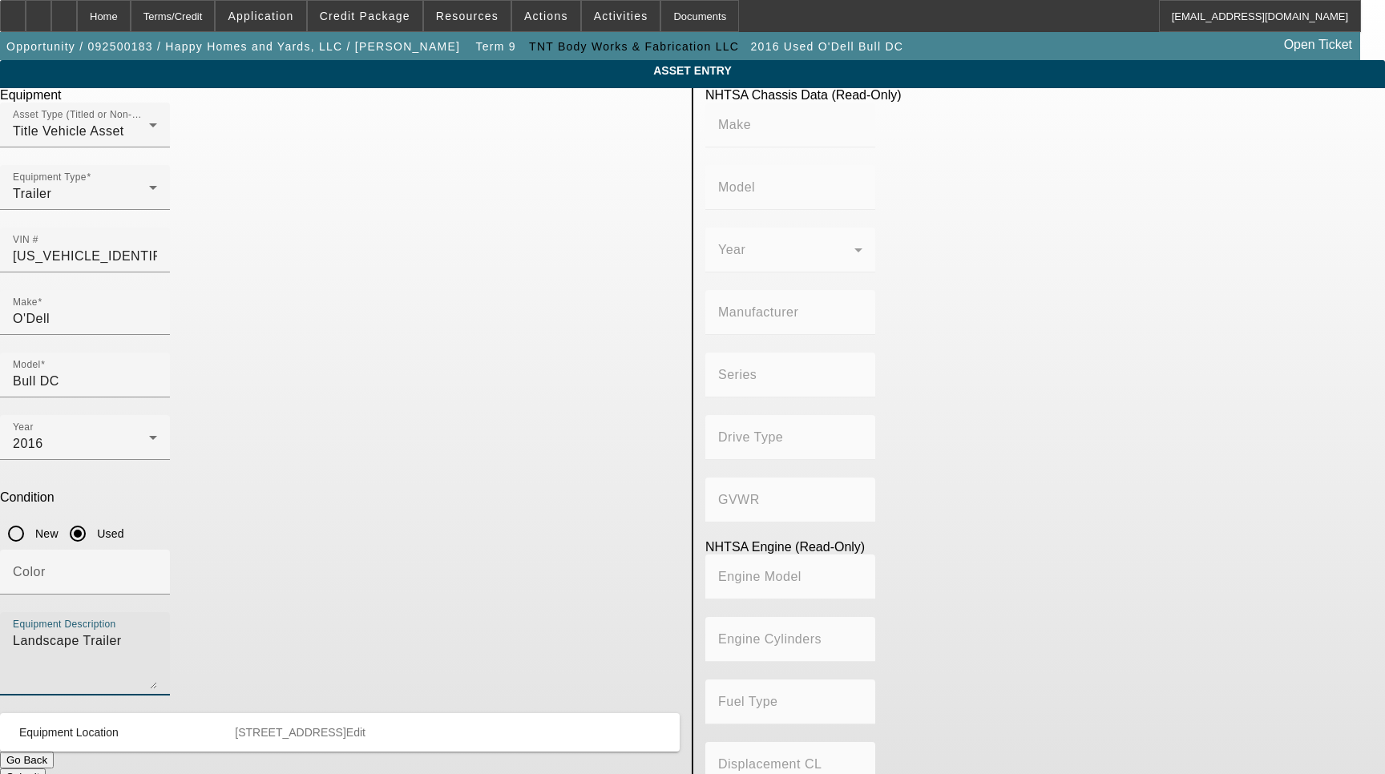
drag, startPoint x: 300, startPoint y: 481, endPoint x: 135, endPoint y: 477, distance: 165.1
click at [135, 477] on app-asset-collateral-manage "ASSET ENTRY Delete asset Equipment Asset Type (Titled or Non-Titled) Title Vehi…" at bounding box center [692, 504] width 1385 height 889
type textarea "Dump Trailer Includes all options, attachments and accessories"
click at [365, 726] on span "Edit" at bounding box center [355, 732] width 19 height 13
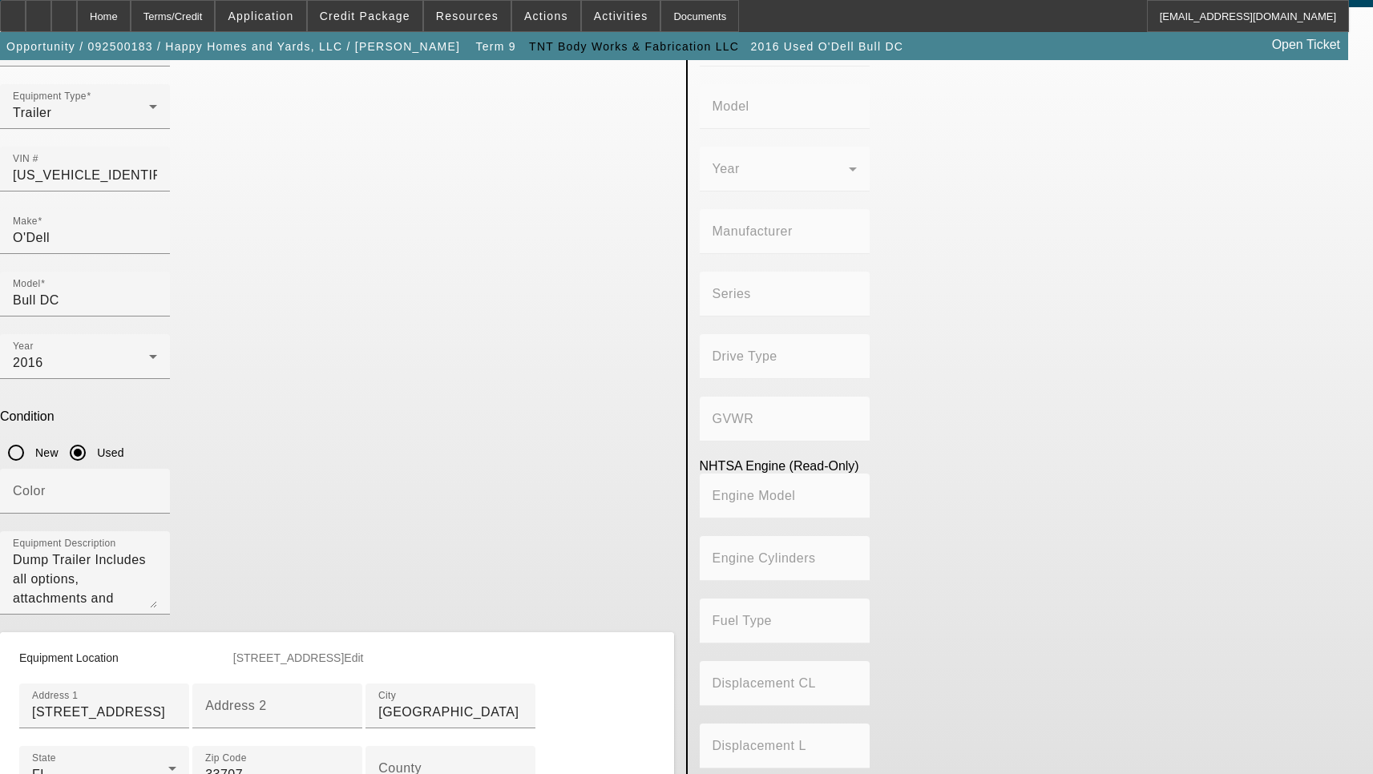
scroll to position [321, 0]
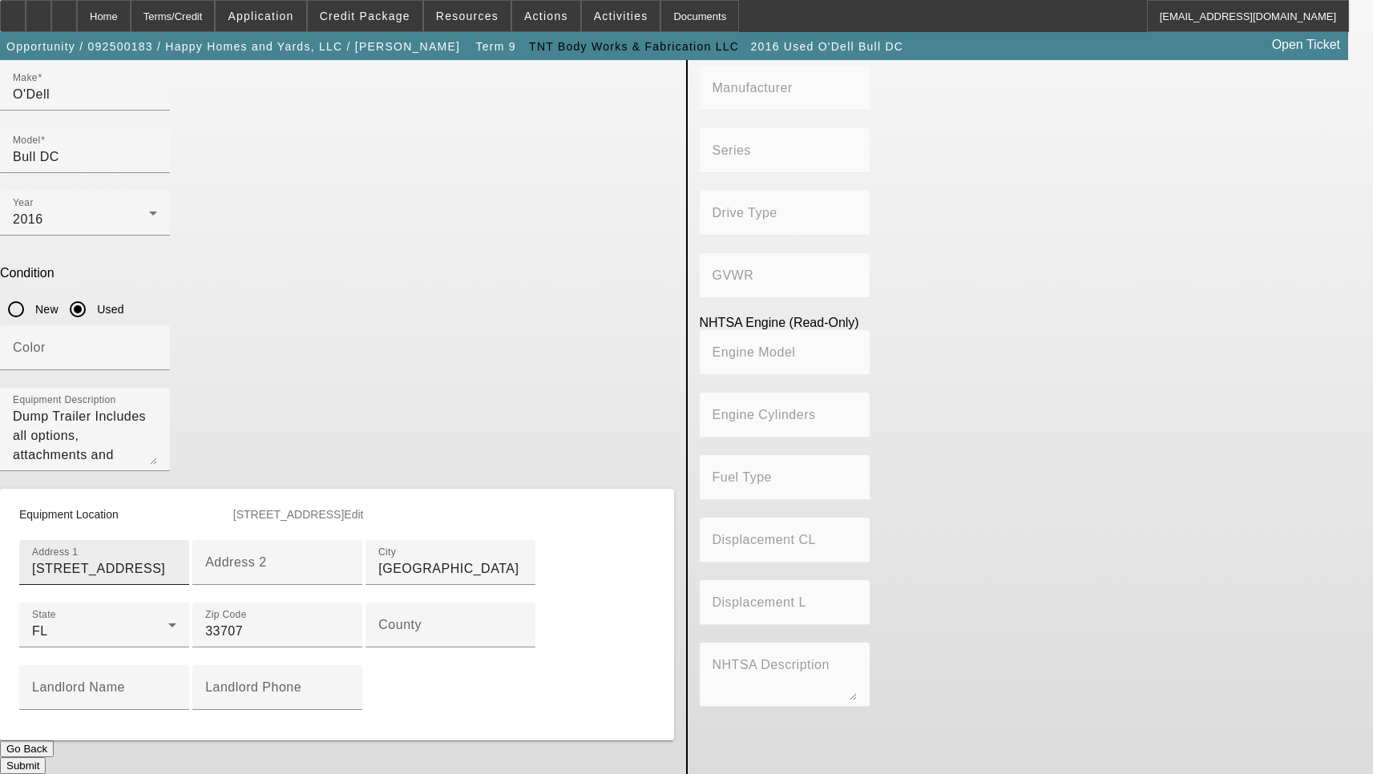
click at [176, 559] on input "553 Plum St S" at bounding box center [104, 568] width 144 height 19
click at [176, 559] on input "[STREET_ADDRESS]" at bounding box center [104, 568] width 144 height 19
click at [378, 641] on input "County" at bounding box center [450, 631] width 144 height 19
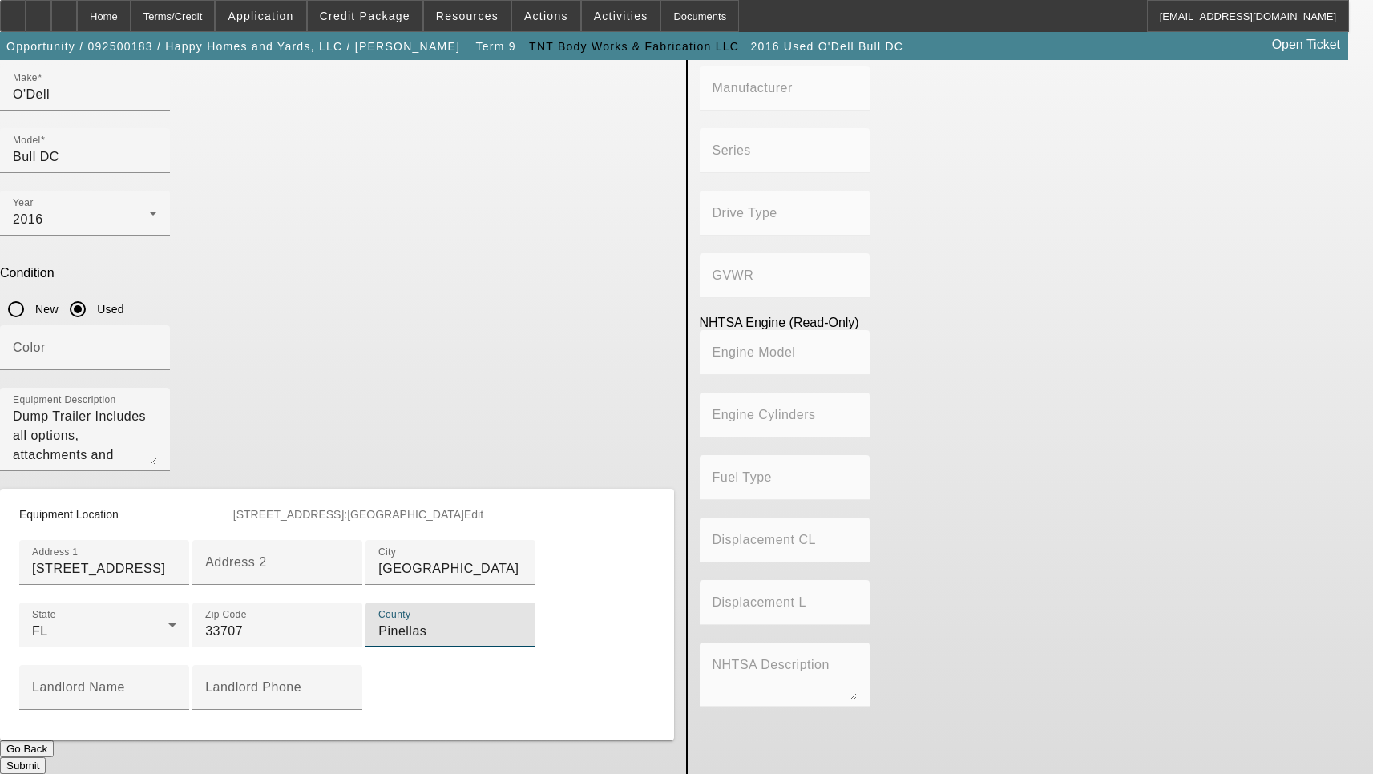
type input "Pinellas"
click at [46, 757] on button "Submit" at bounding box center [23, 765] width 46 height 17
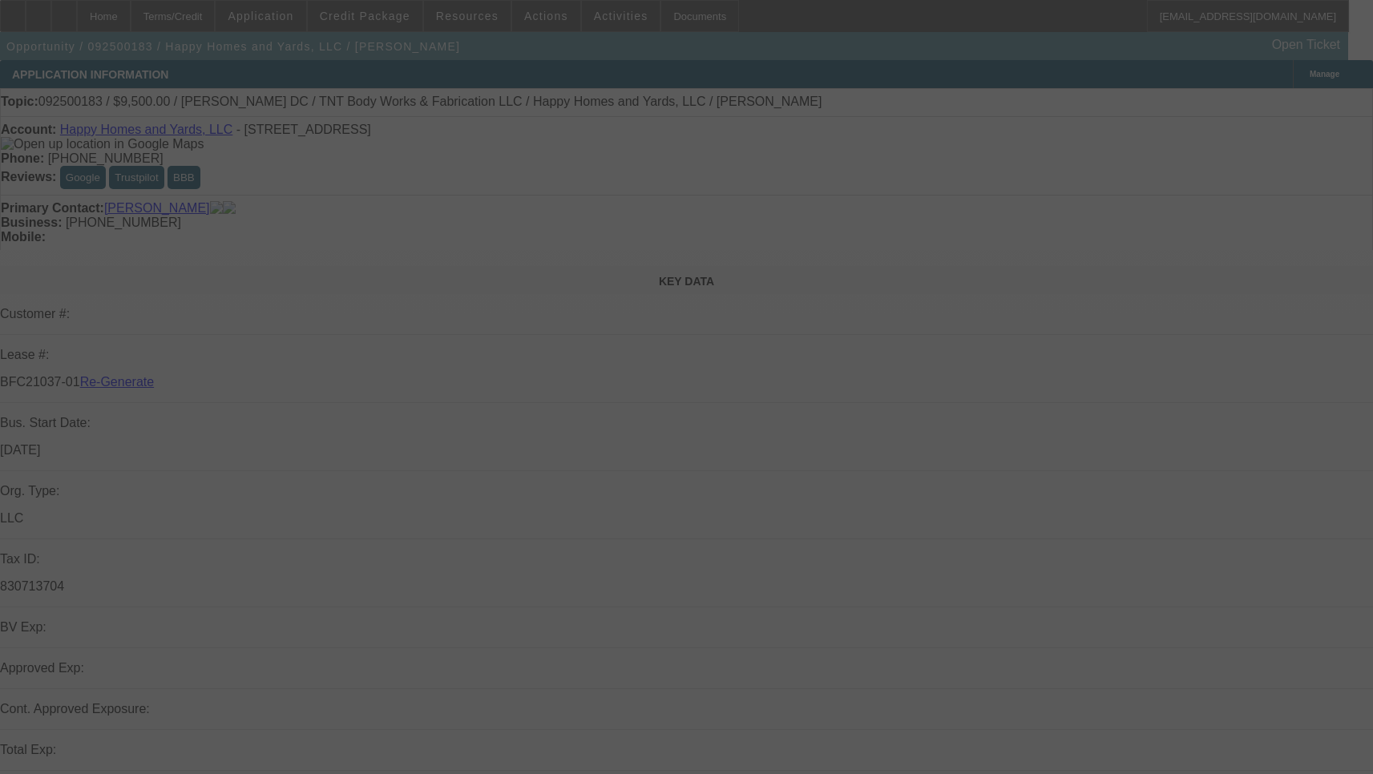
select select "3"
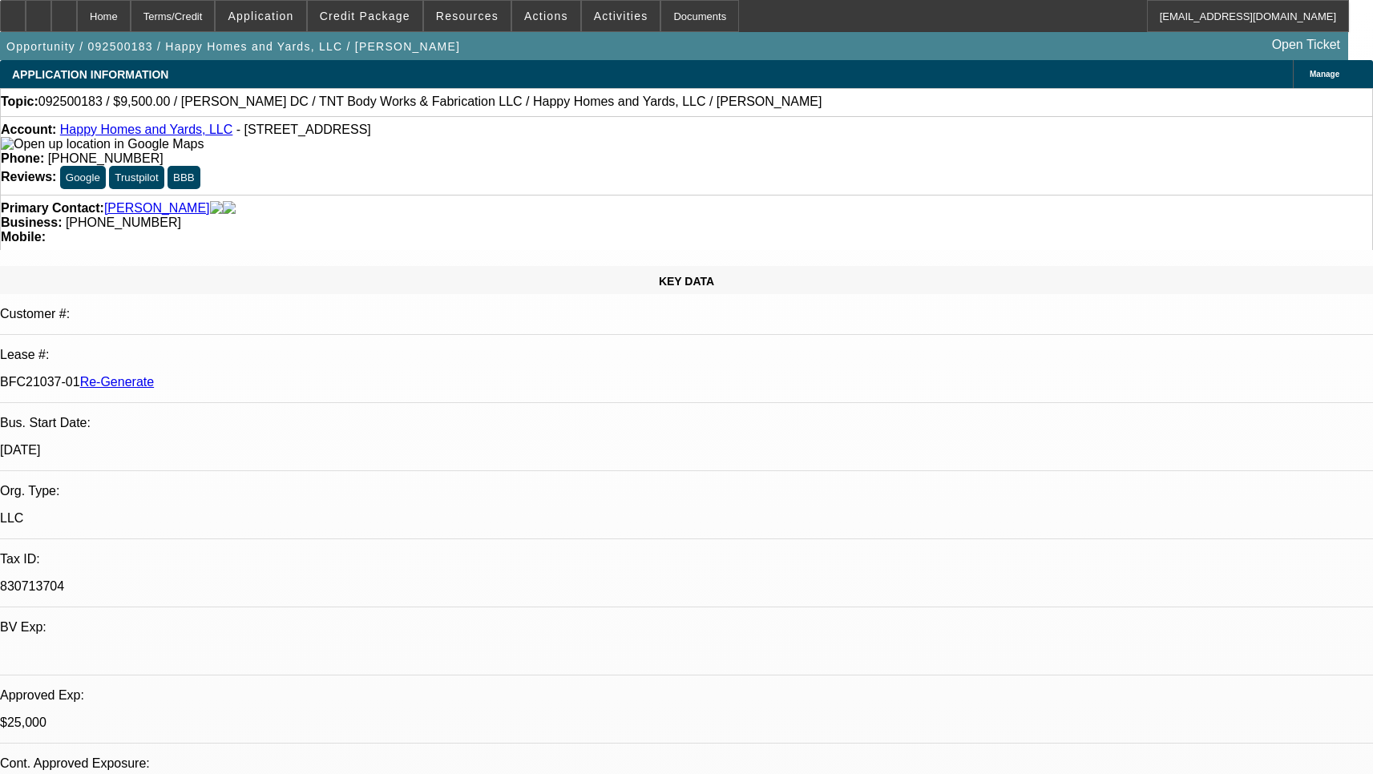
select select "0"
select select "6"
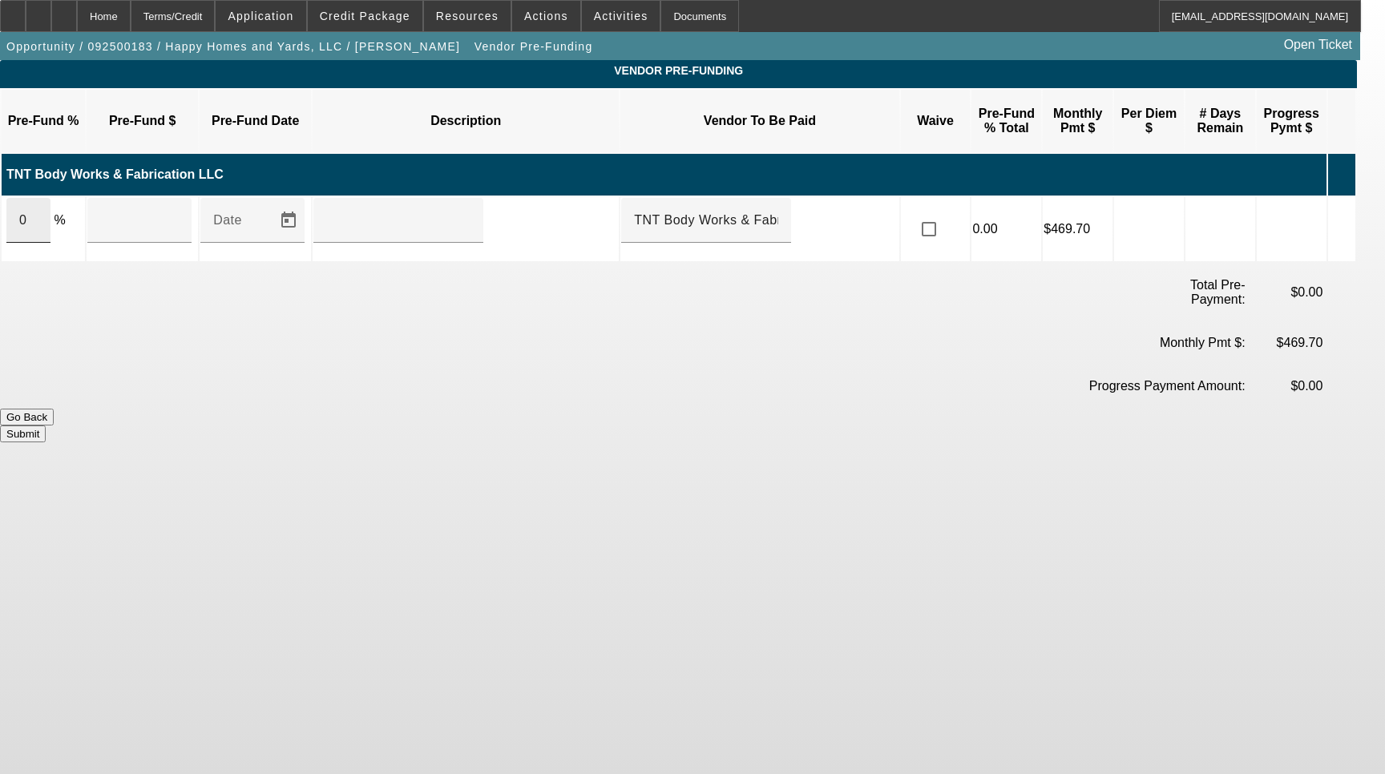
click at [50, 198] on div "0" at bounding box center [28, 220] width 44 height 45
type input "$0.00"
click at [50, 198] on div "0" at bounding box center [28, 220] width 44 height 45
click at [38, 211] on input "0" at bounding box center [28, 220] width 18 height 19
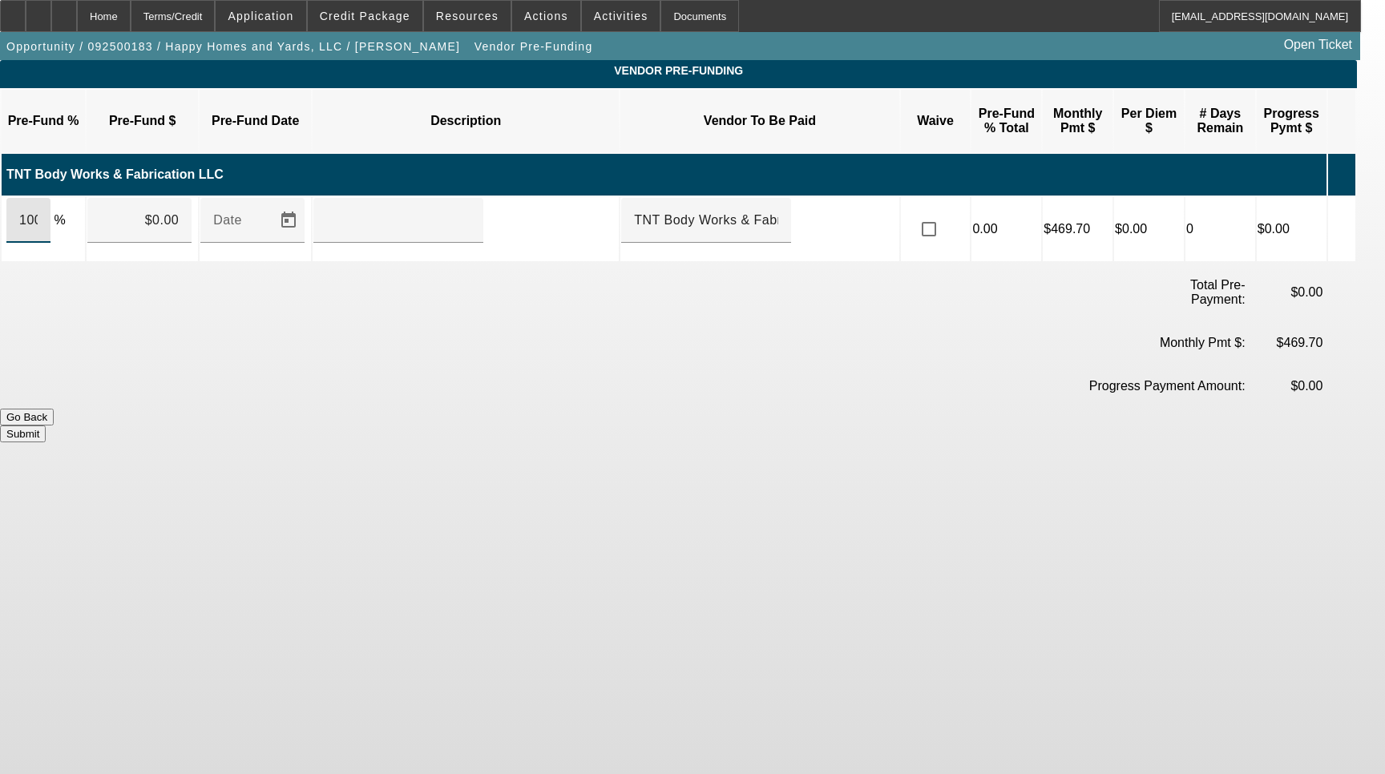
type input "100"
type input "$9,500.00"
click at [470, 211] on input "text" at bounding box center [398, 220] width 144 height 19
type input "upon execution of this agreement"
click at [945, 213] on input "checkbox" at bounding box center [929, 229] width 32 height 32
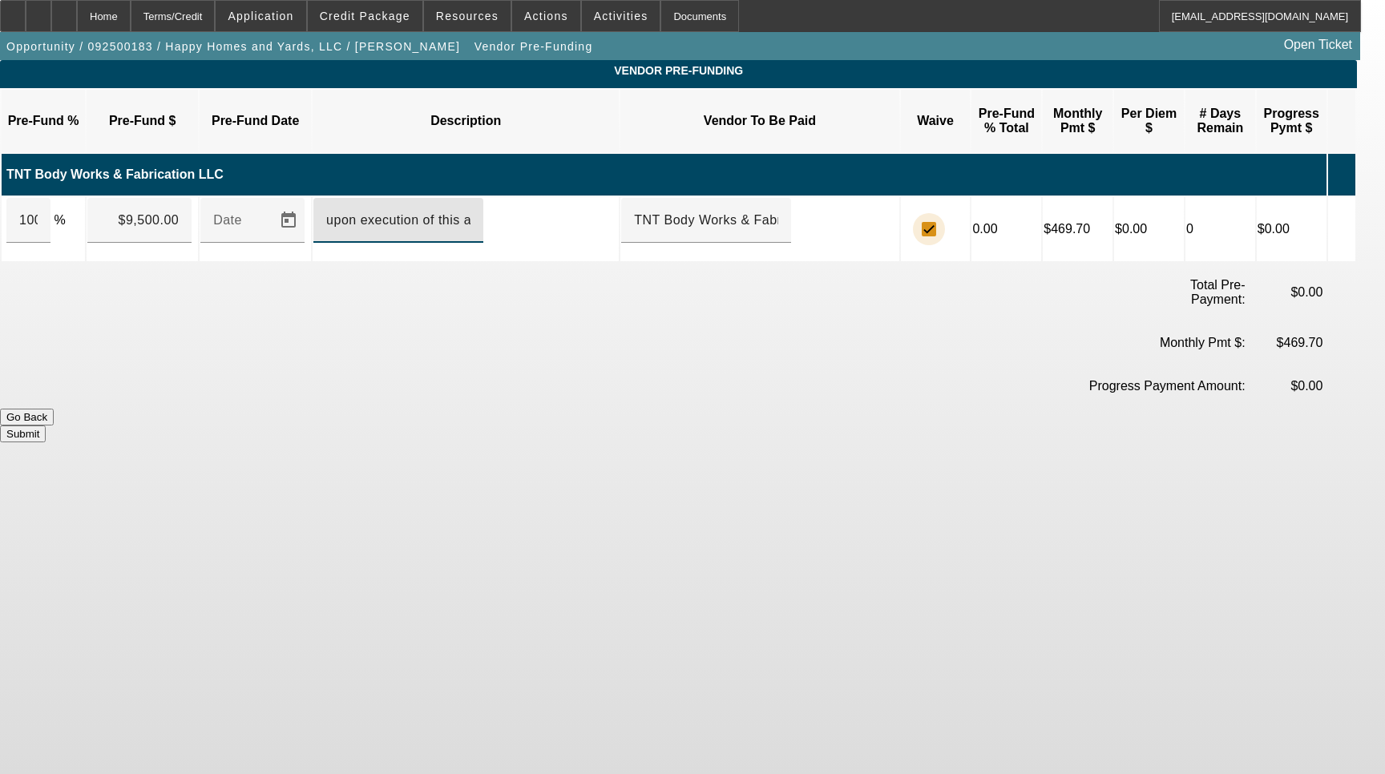
checkbox input "true"
click at [46, 425] on button "Submit" at bounding box center [23, 433] width 46 height 17
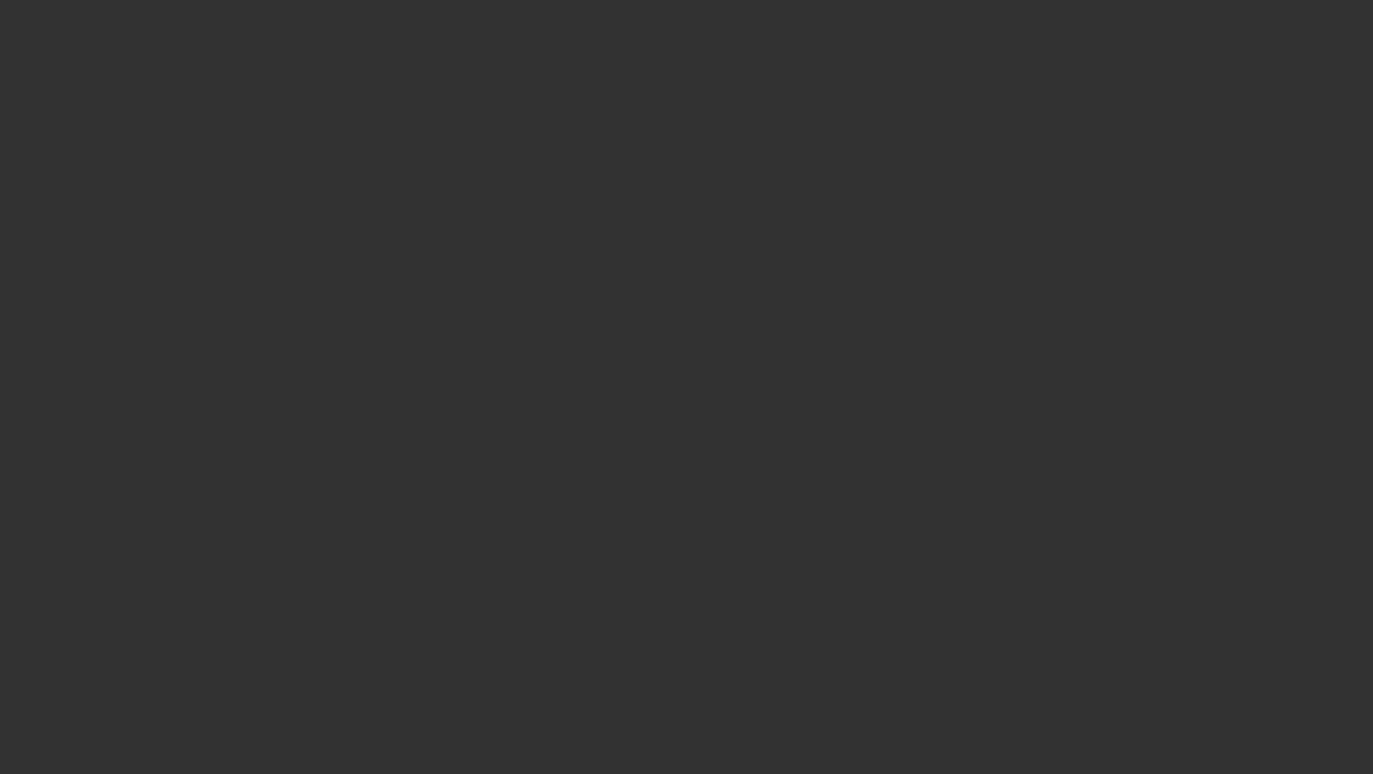
select select "3"
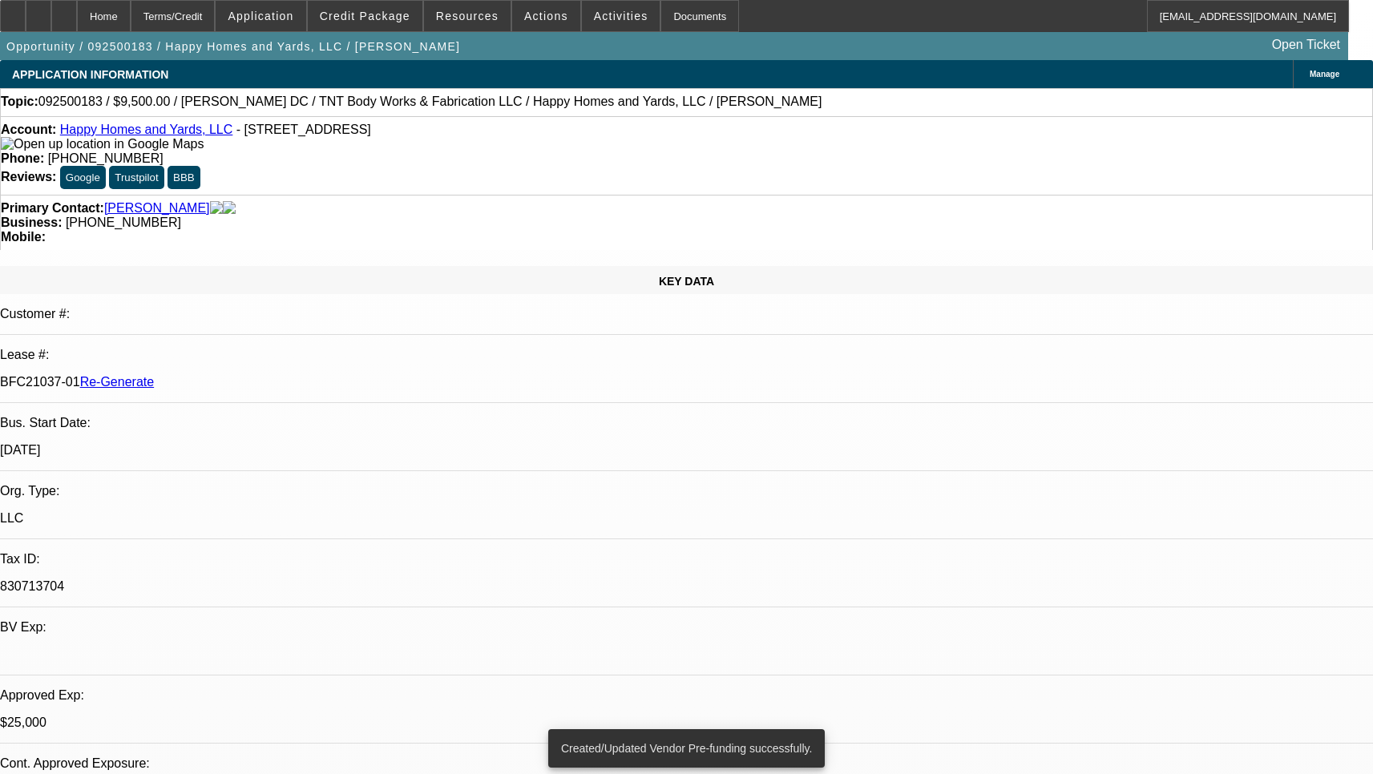
select select "0"
select select "6"
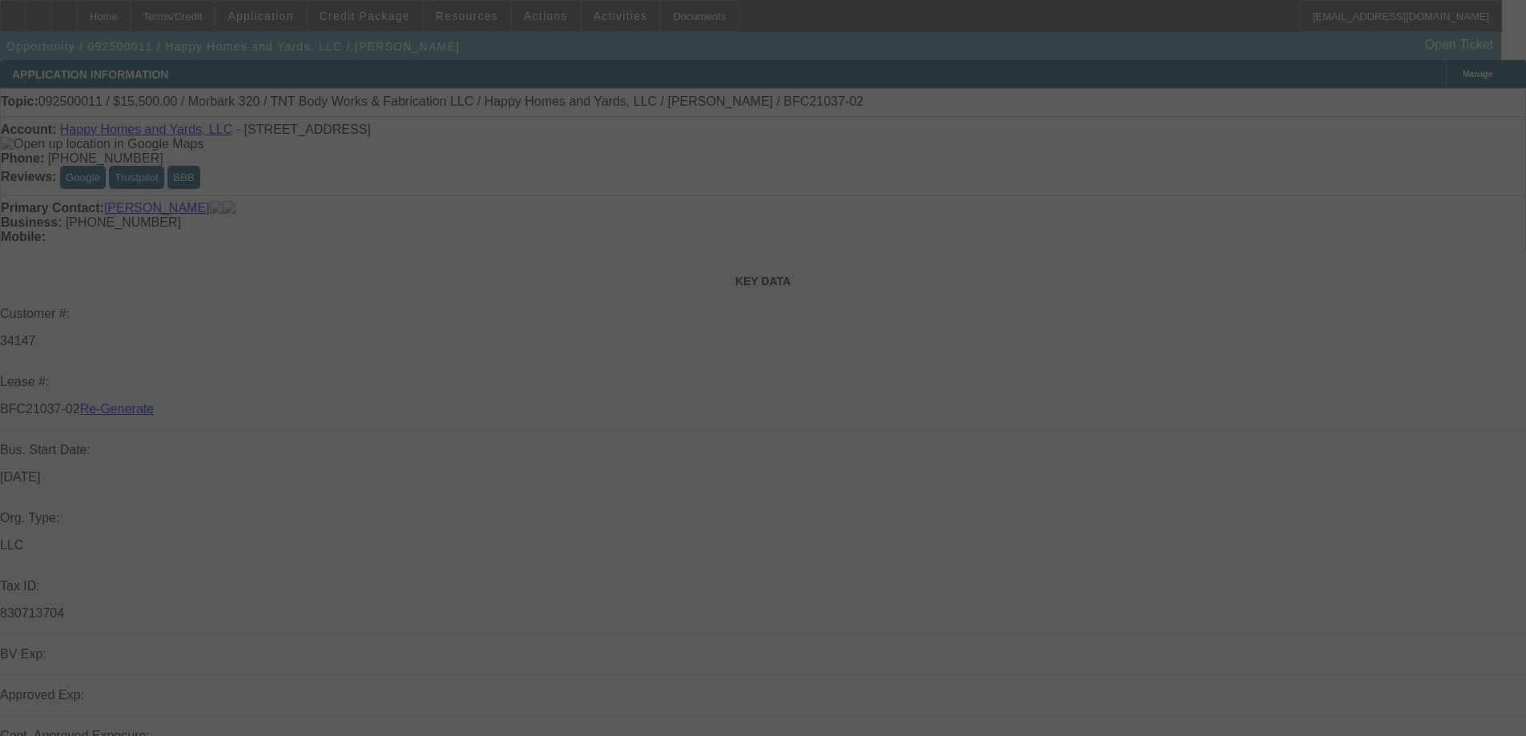
select select "3"
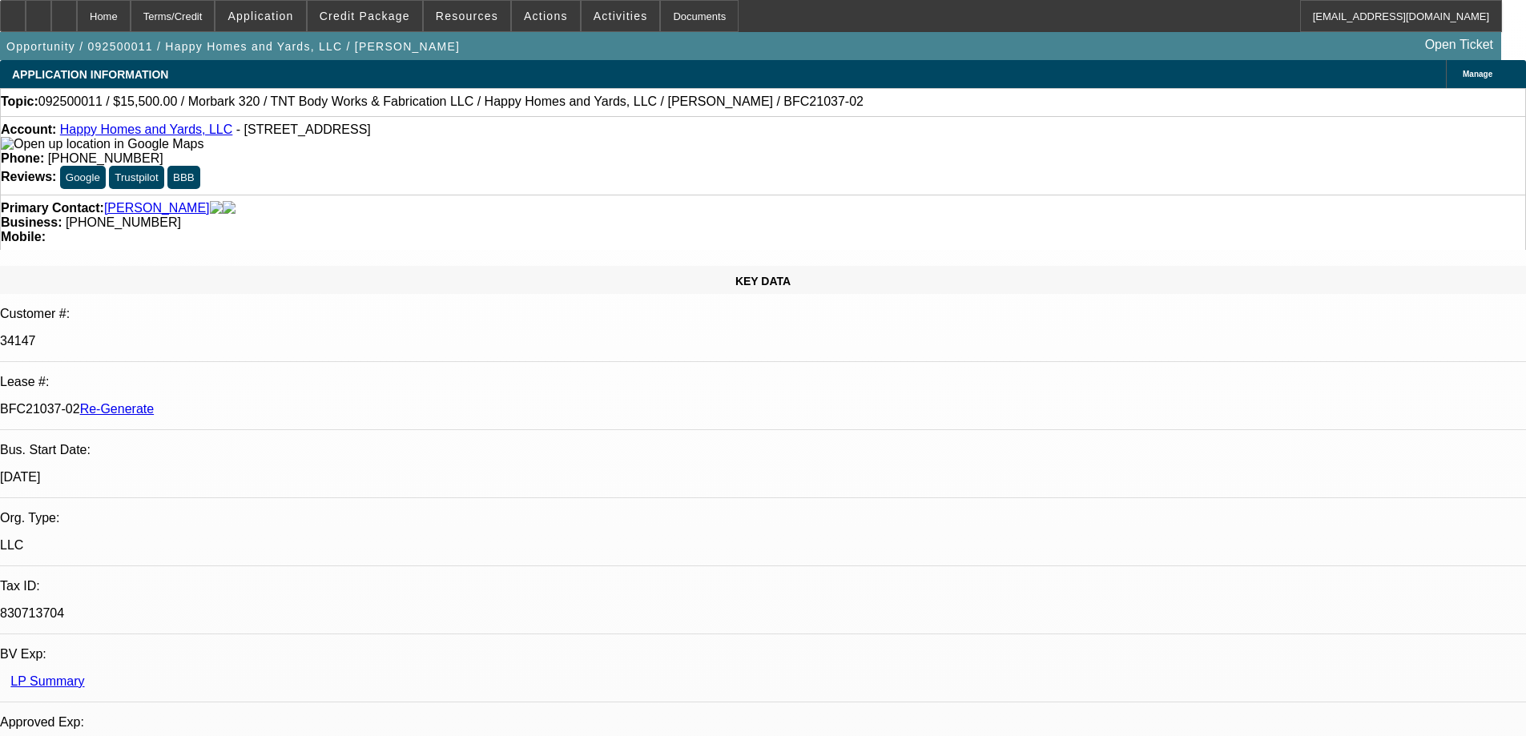
select select "0"
select select "3"
select select "0"
select select "6"
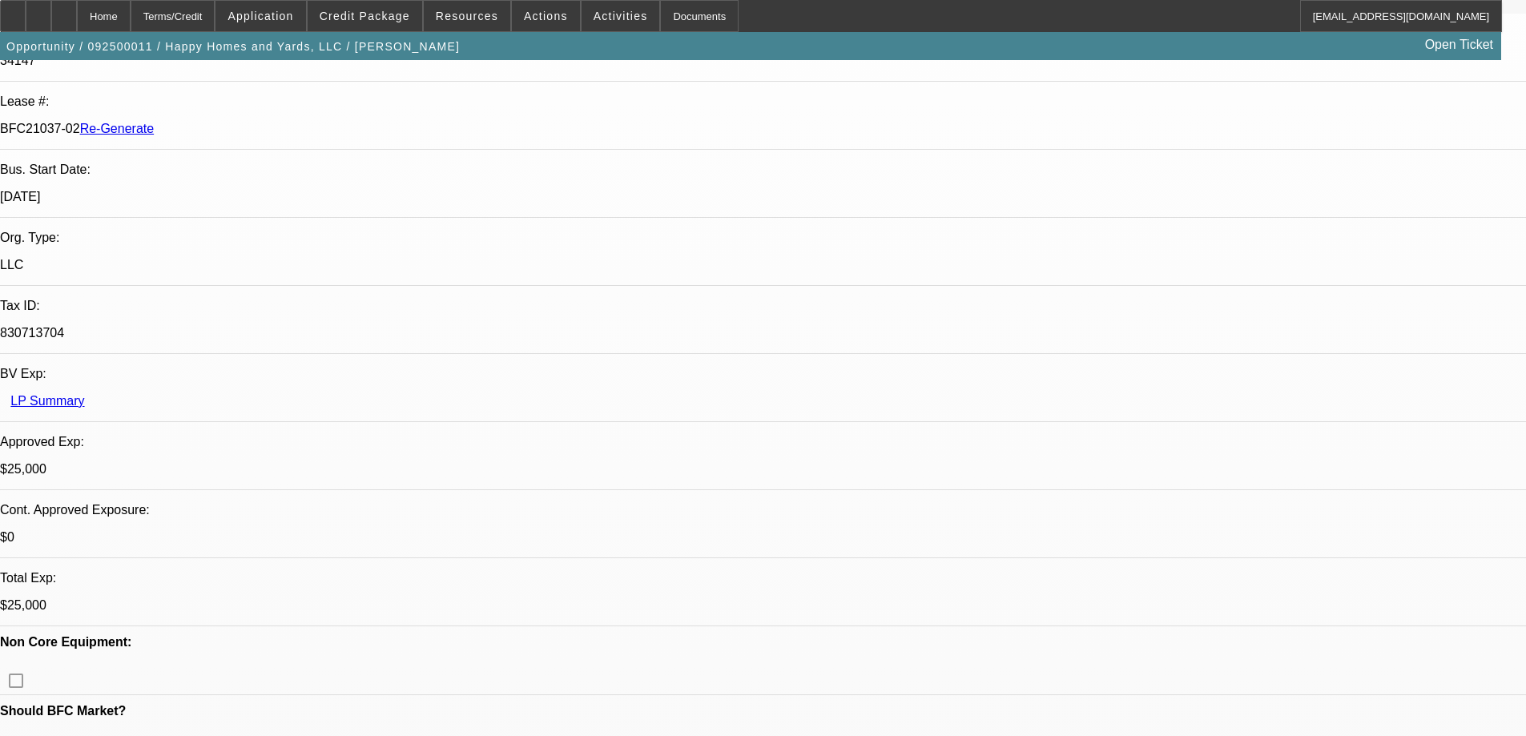
scroll to position [321, 0]
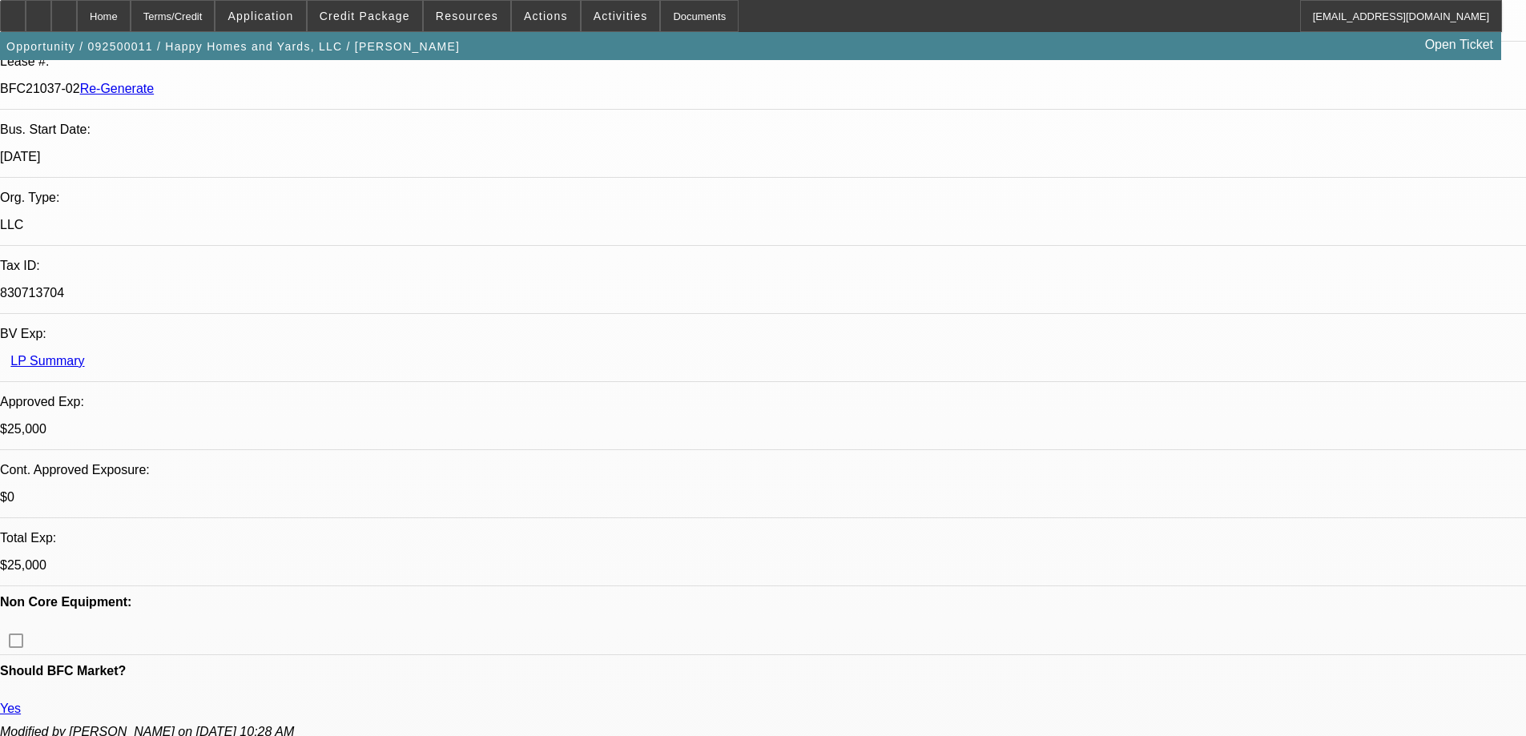
click at [691, 23] on div "Documents" at bounding box center [699, 16] width 79 height 32
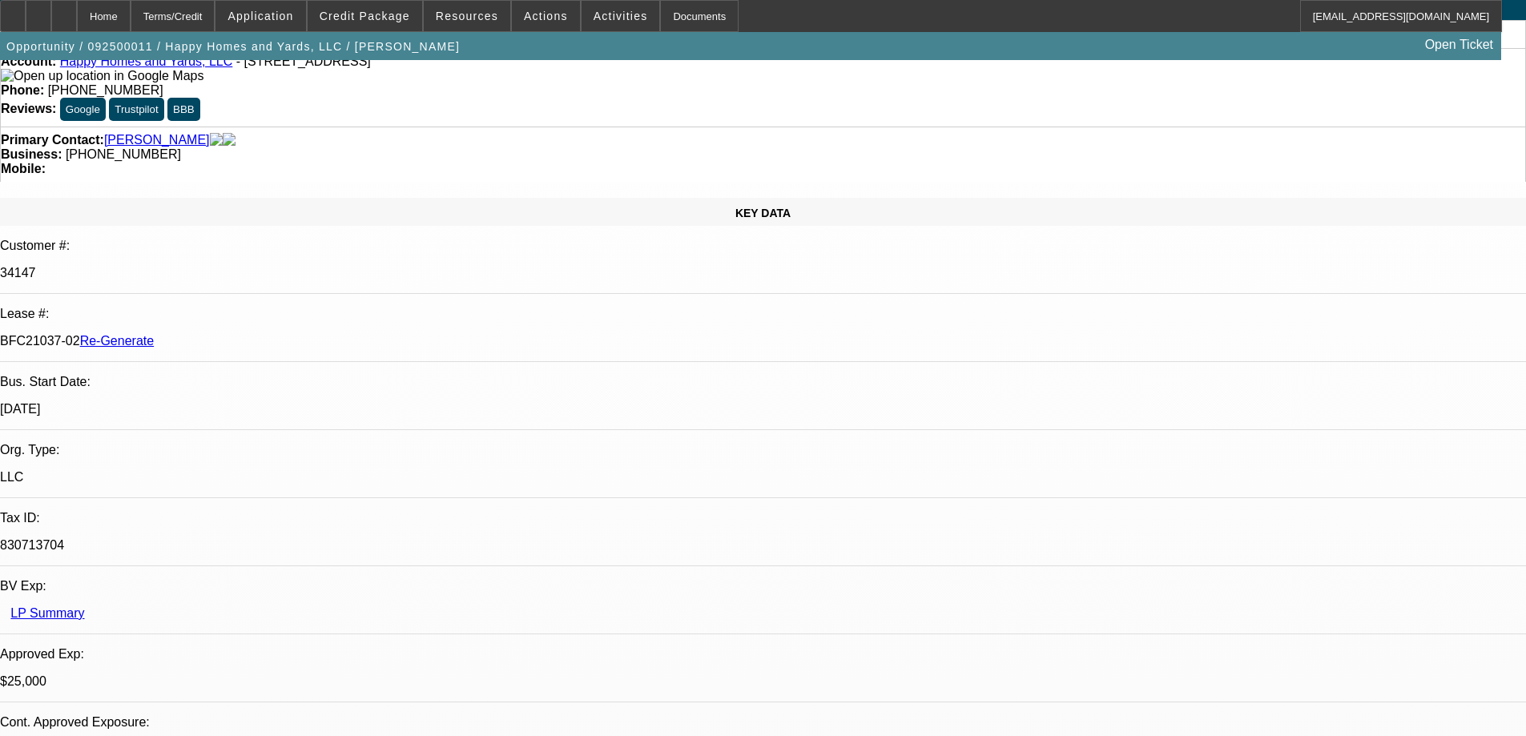
scroll to position [0, 0]
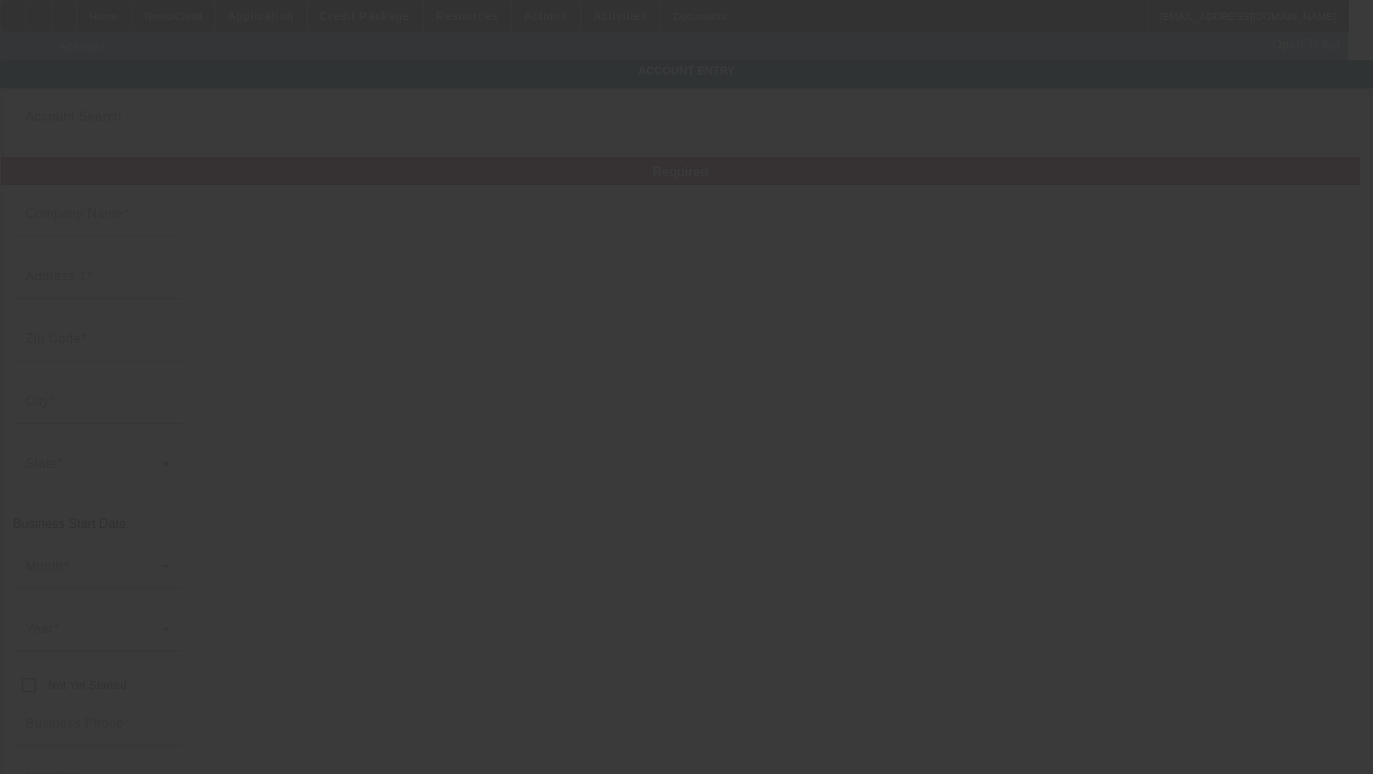
type input "Happy Homes and Yards, LLC"
type input "[STREET_ADDRESS]"
type input "33707"
type input "[GEOGRAPHIC_DATA]"
type input "[PHONE_NUMBER]"
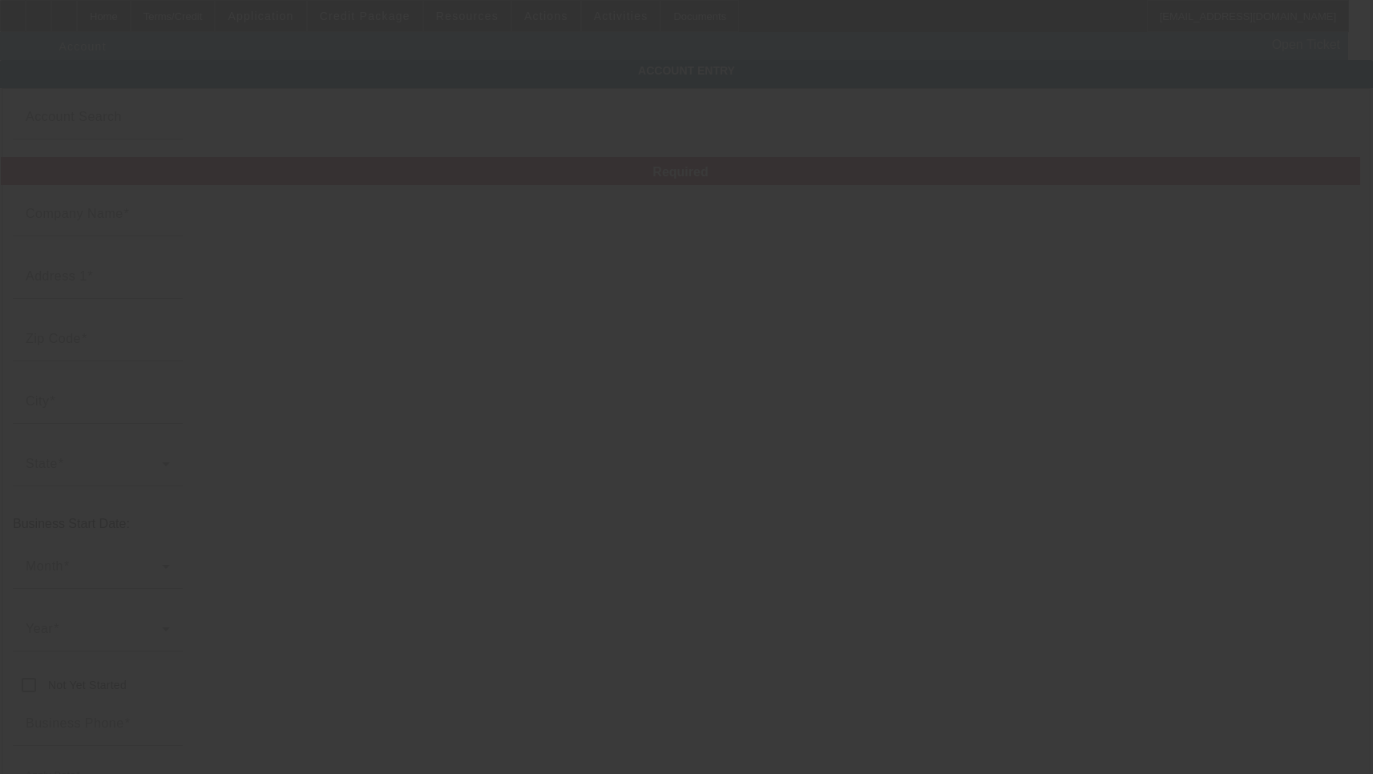
type input "[EMAIL_ADDRESS][DOMAIN_NAME]"
type input "Pinellas"
type input "830713704"
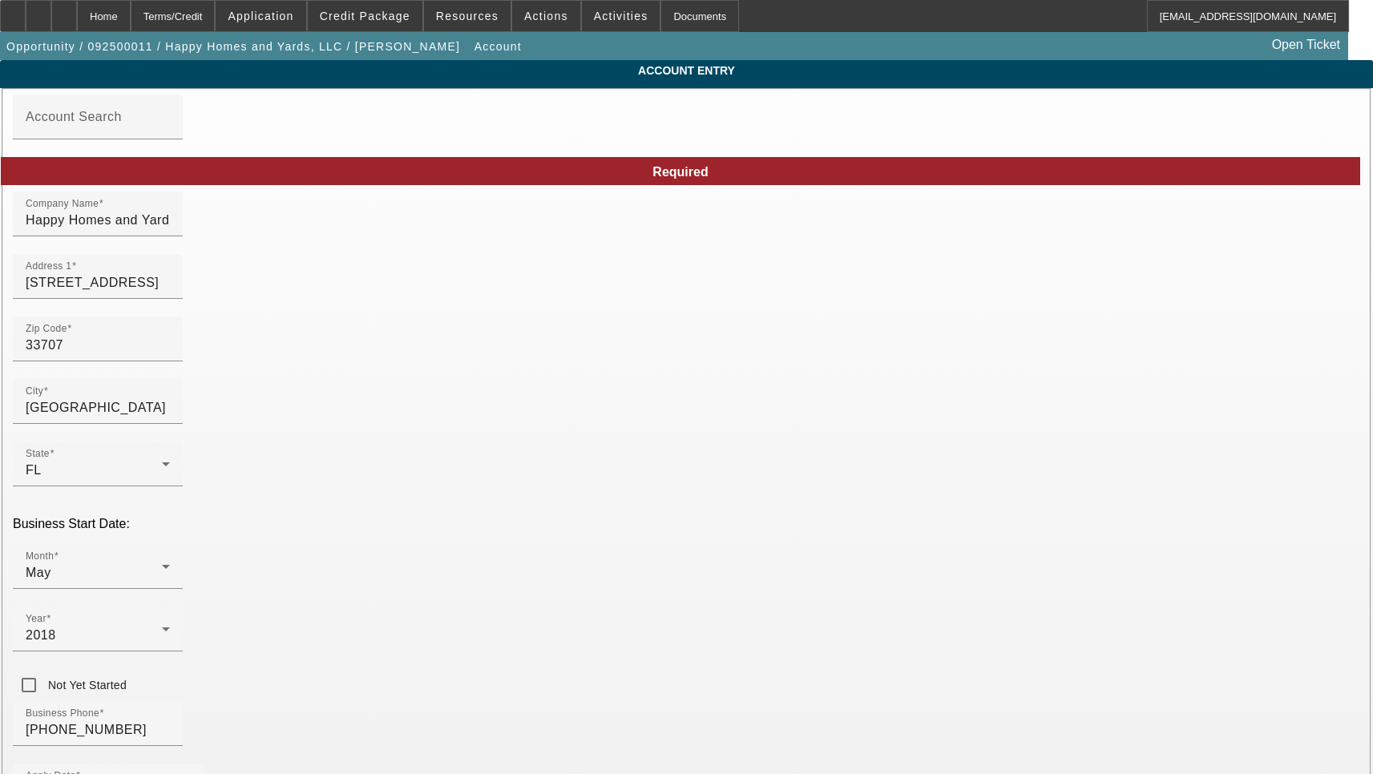
type input "9/2/2025"
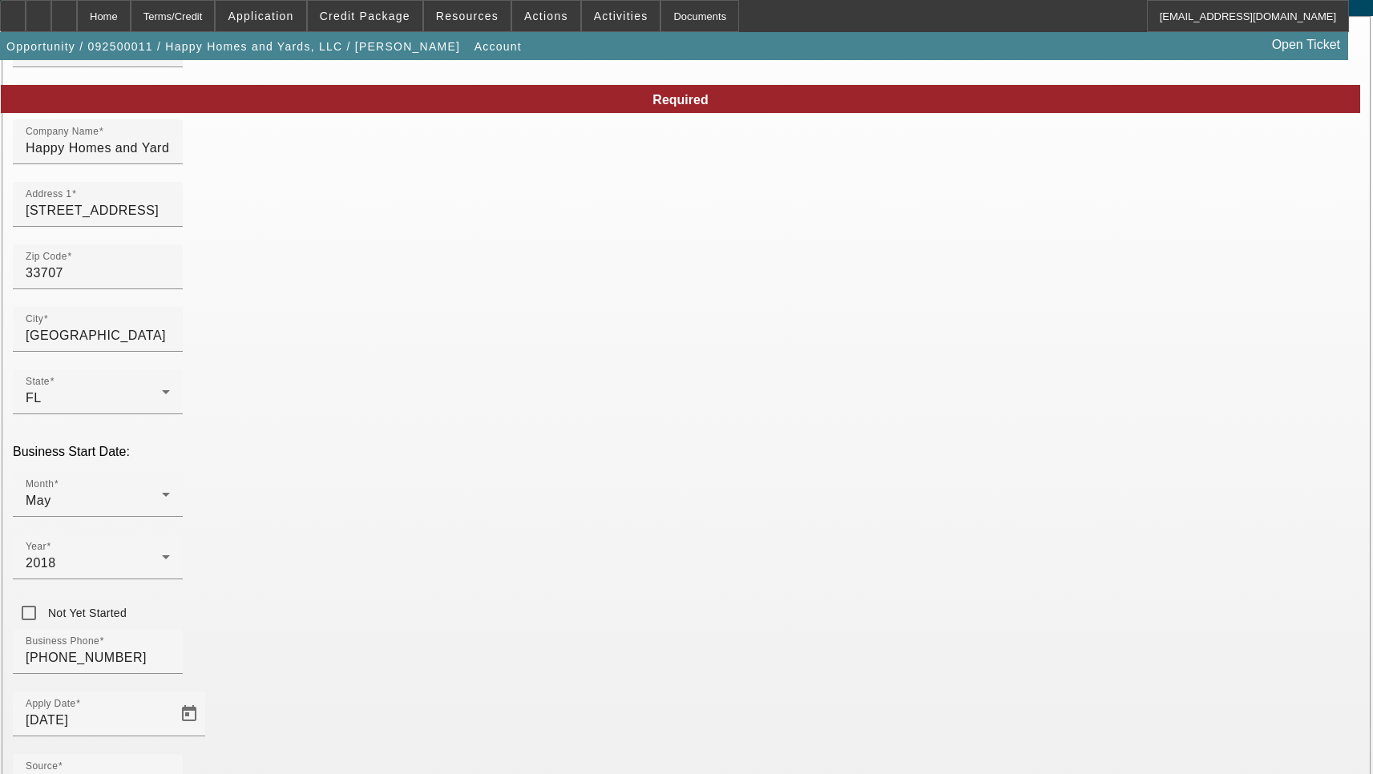
scroll to position [171, 0]
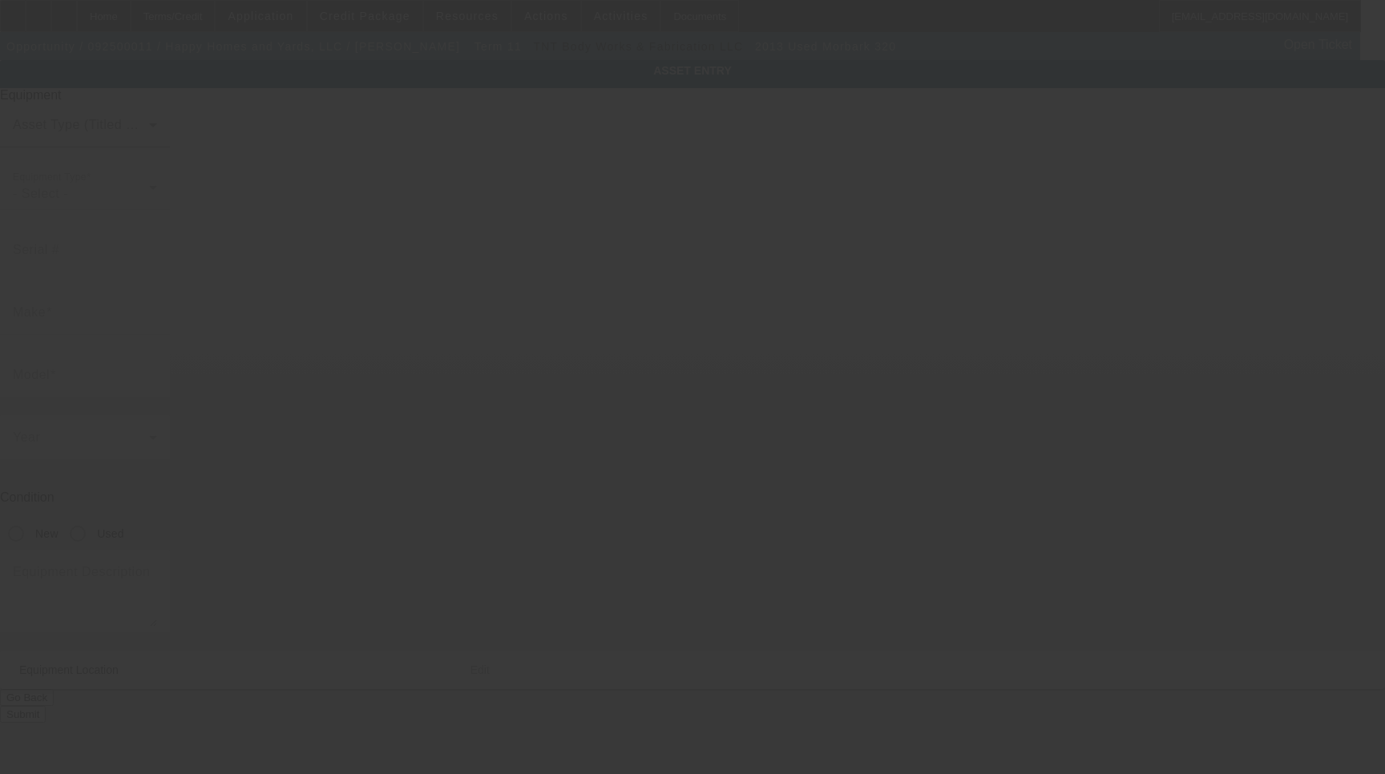
type input "4310506291"
type input "Morbark"
type input "320"
radio input "true"
type textarea "Skid Steer"
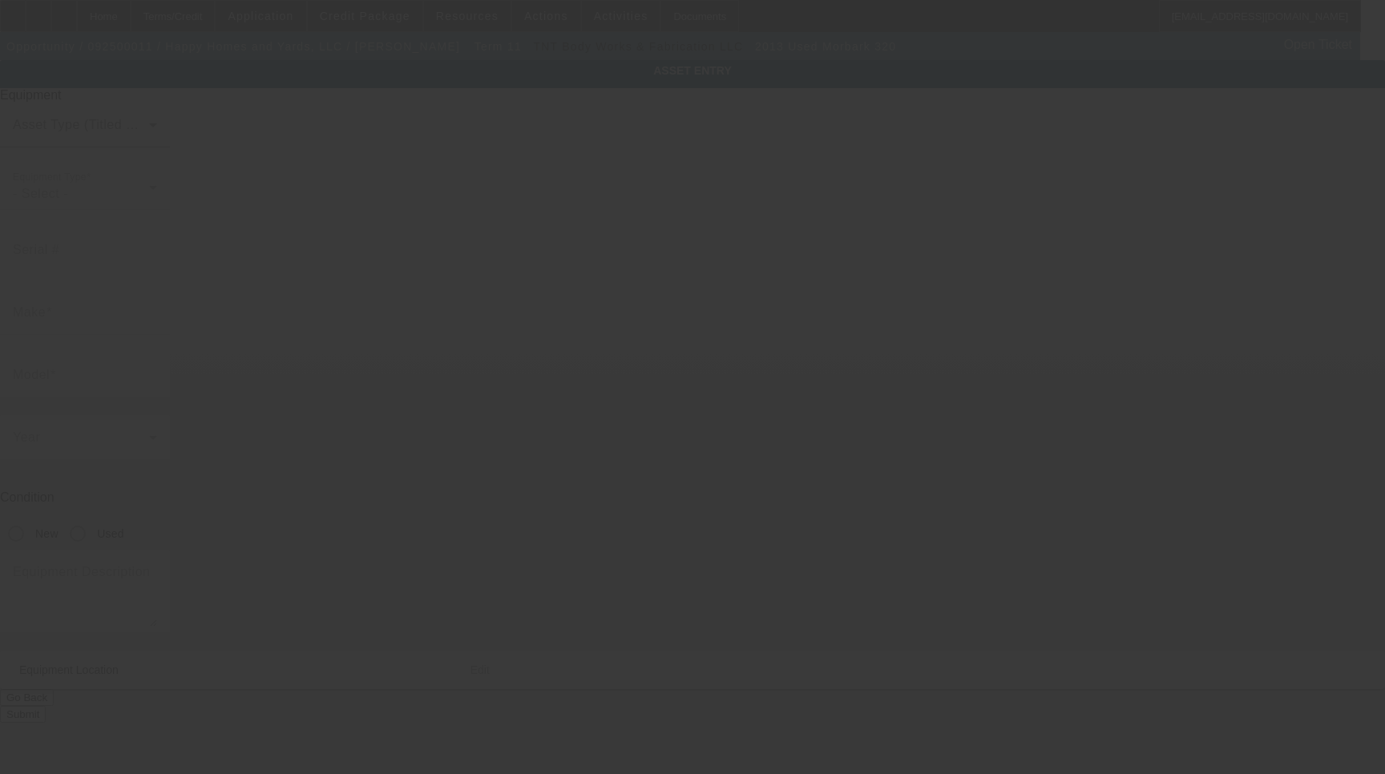
type input "[STREET_ADDRESS]"
type input "[GEOGRAPHIC_DATA]"
type input "33707"
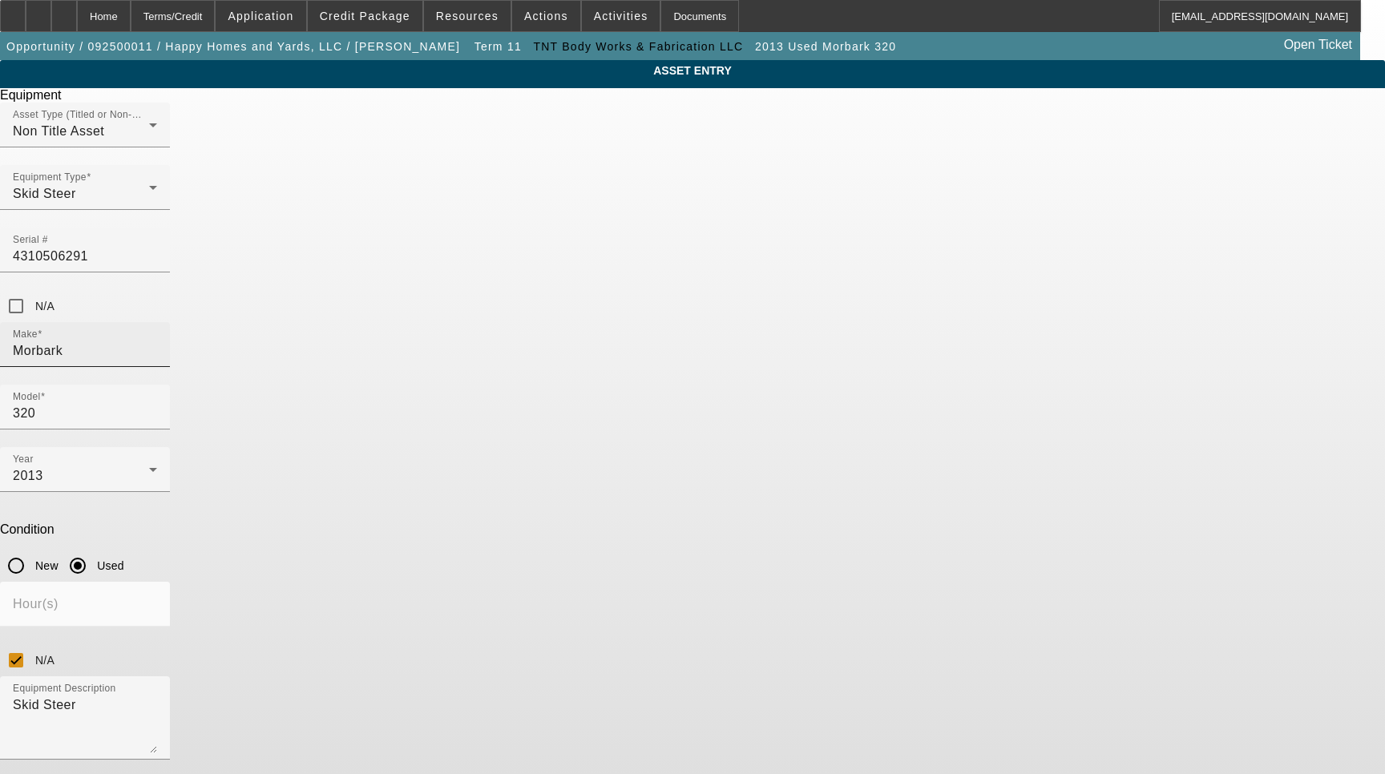
click at [157, 341] on input "Morbark" at bounding box center [85, 350] width 144 height 19
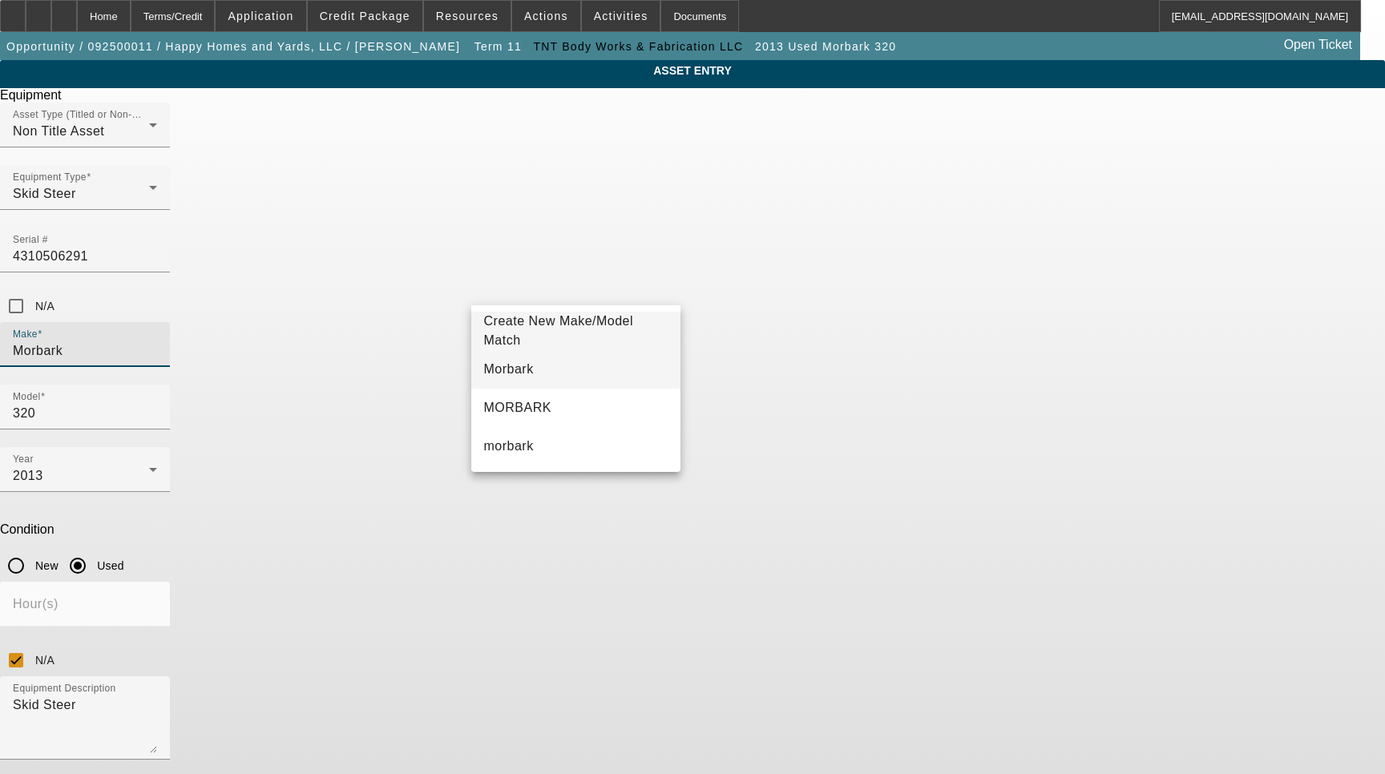
click at [517, 364] on span "Morbark" at bounding box center [509, 369] width 50 height 14
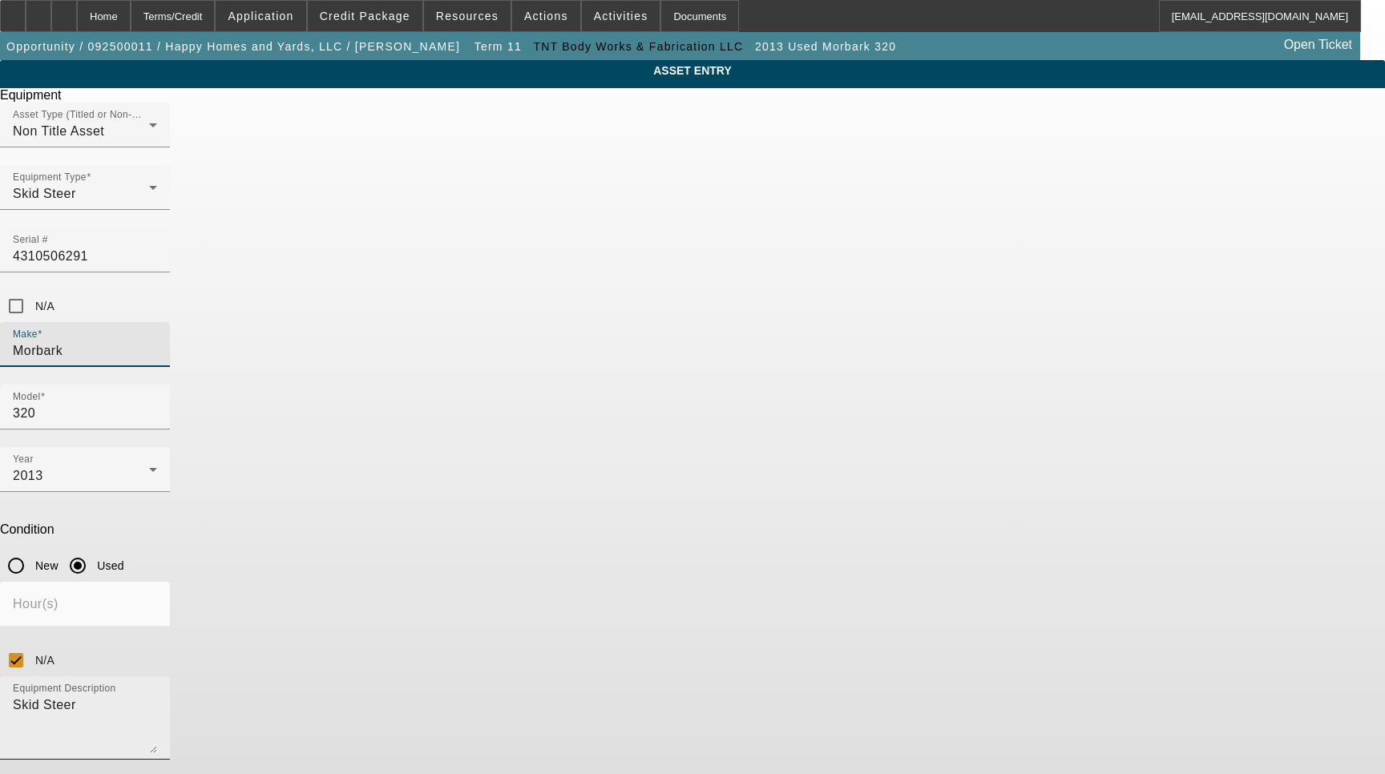
click at [157, 695] on textarea "Skid Steer" at bounding box center [85, 724] width 144 height 58
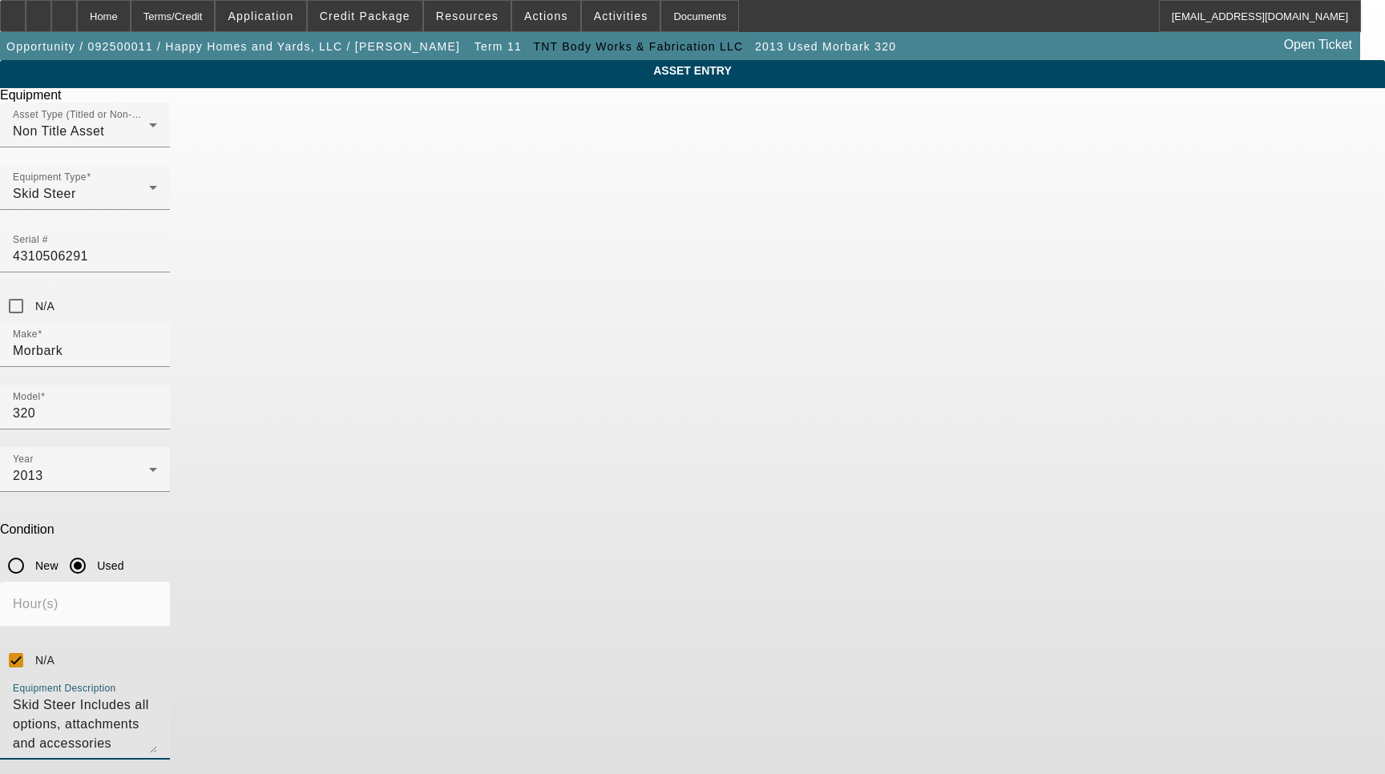
type textarea "Skid Steer Includes all options, attachments and accessories"
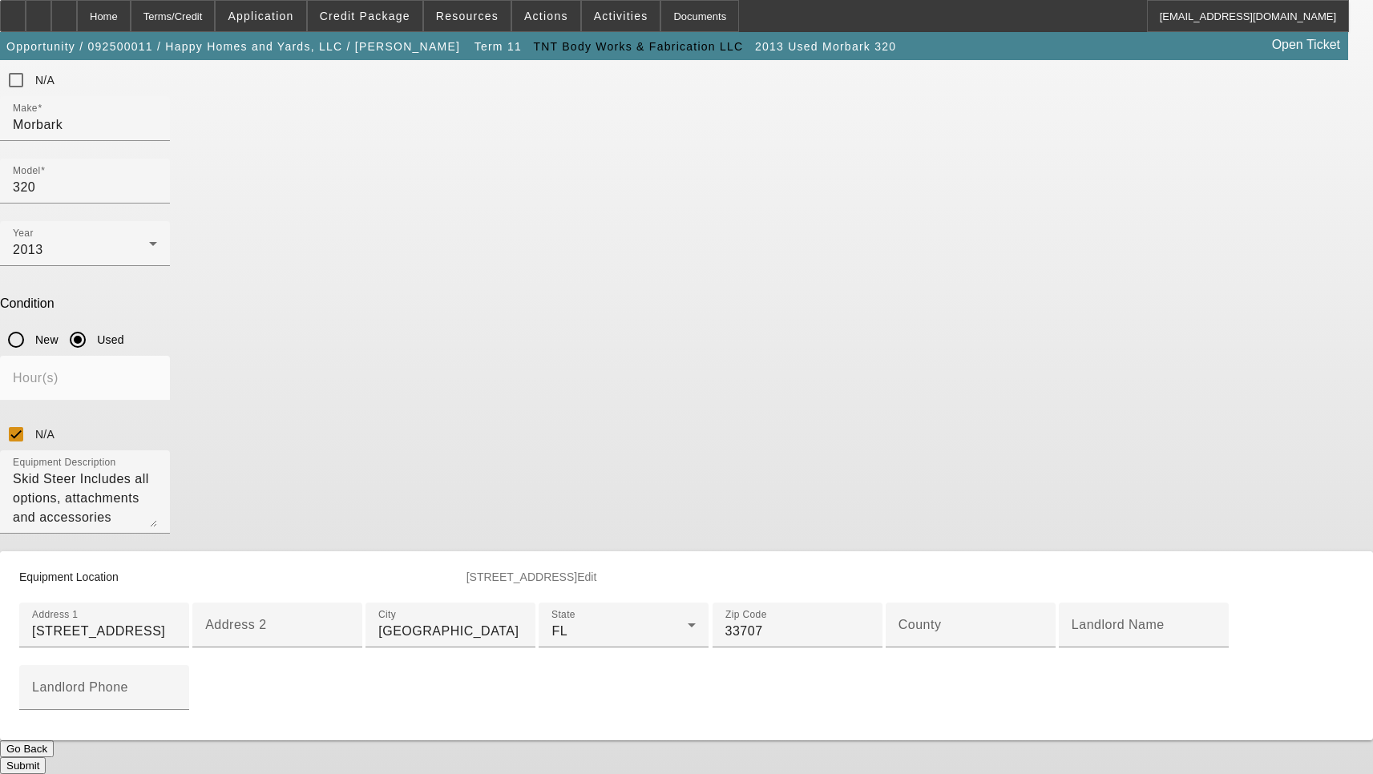
scroll to position [401, 0]
click at [898, 622] on input "County" at bounding box center [970, 631] width 144 height 19
type input "Pinellas"
click at [46, 764] on button "Submit" at bounding box center [23, 765] width 46 height 17
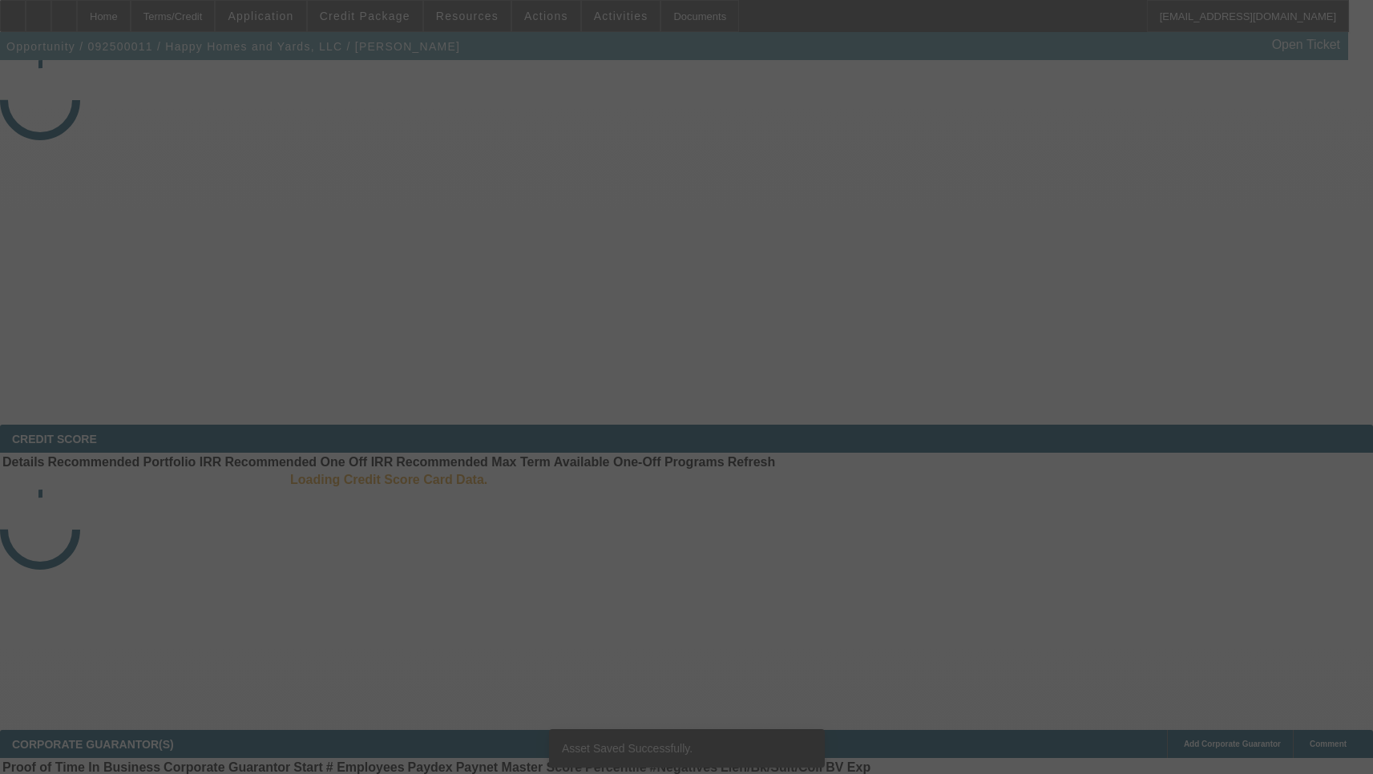
select select "3"
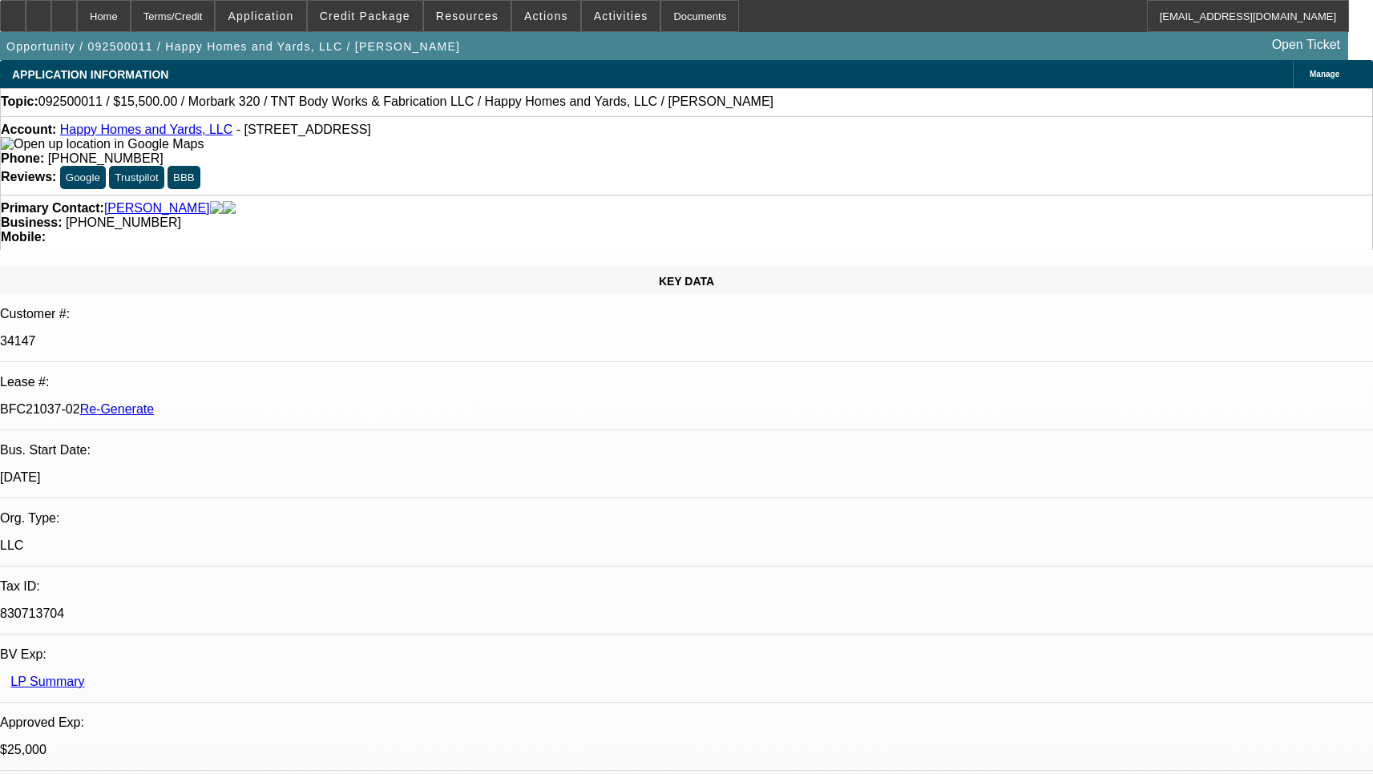
select select "0"
select select "3"
select select "0"
select select "6"
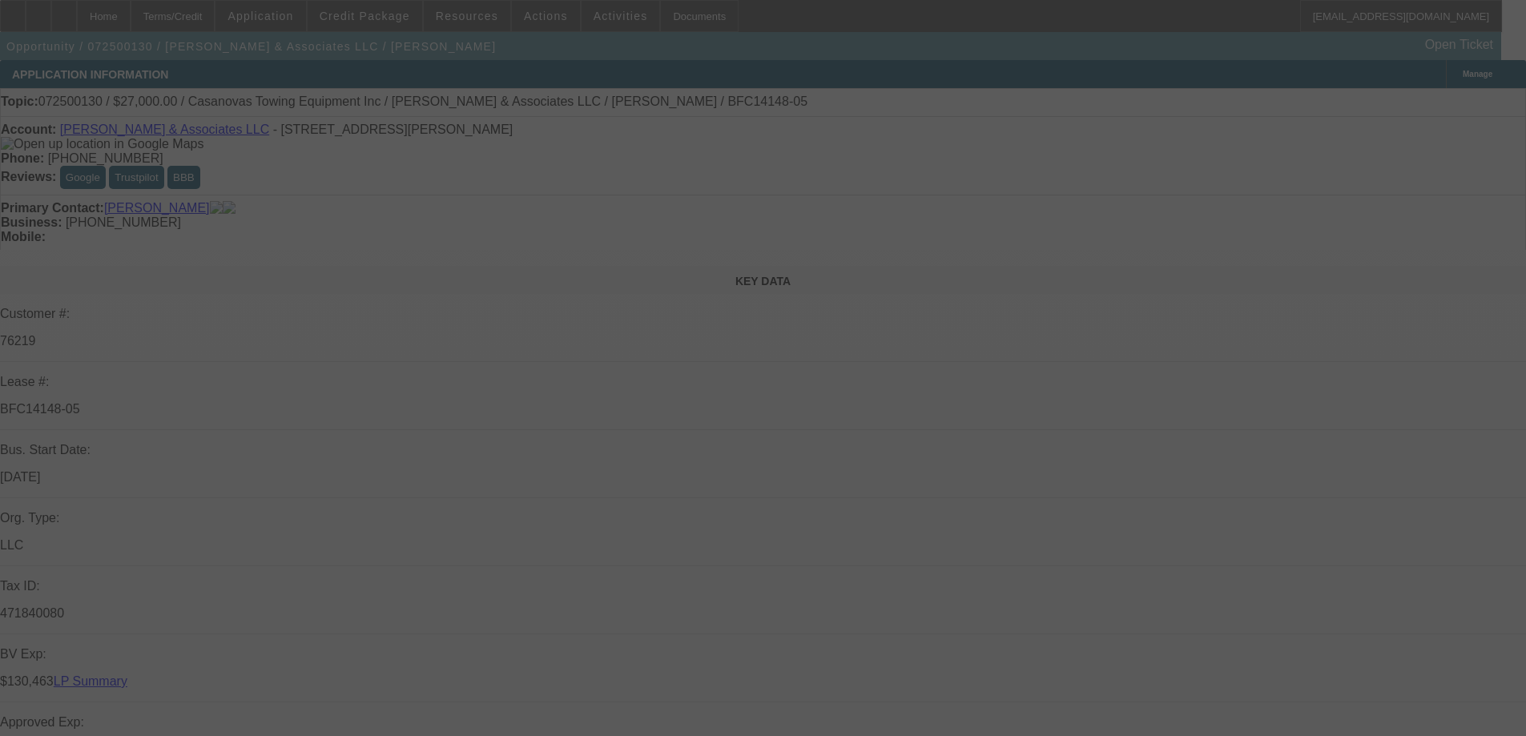
select select "0"
select select "2"
select select "0.1"
select select "4"
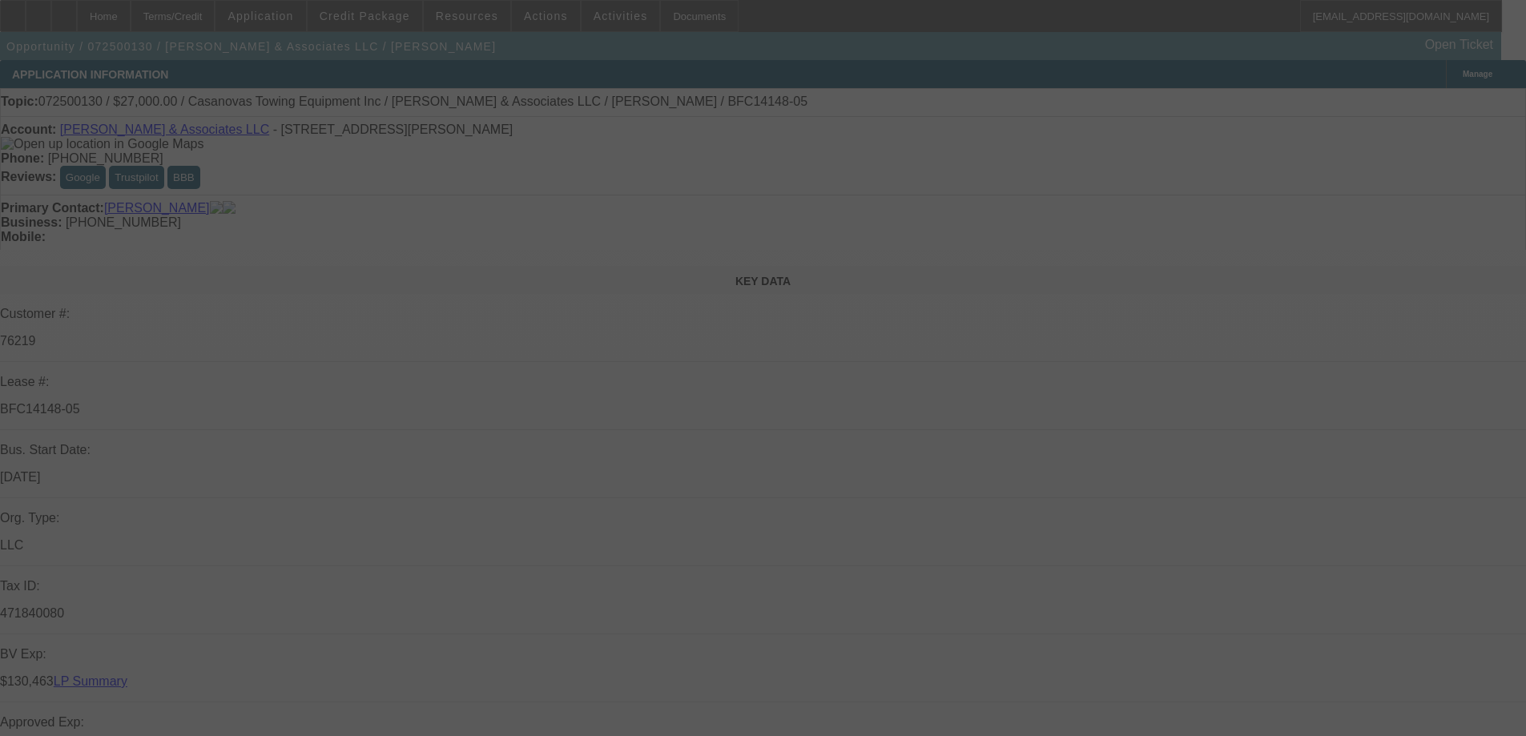
select select "0"
select select "2"
select select "0.1"
select select "4"
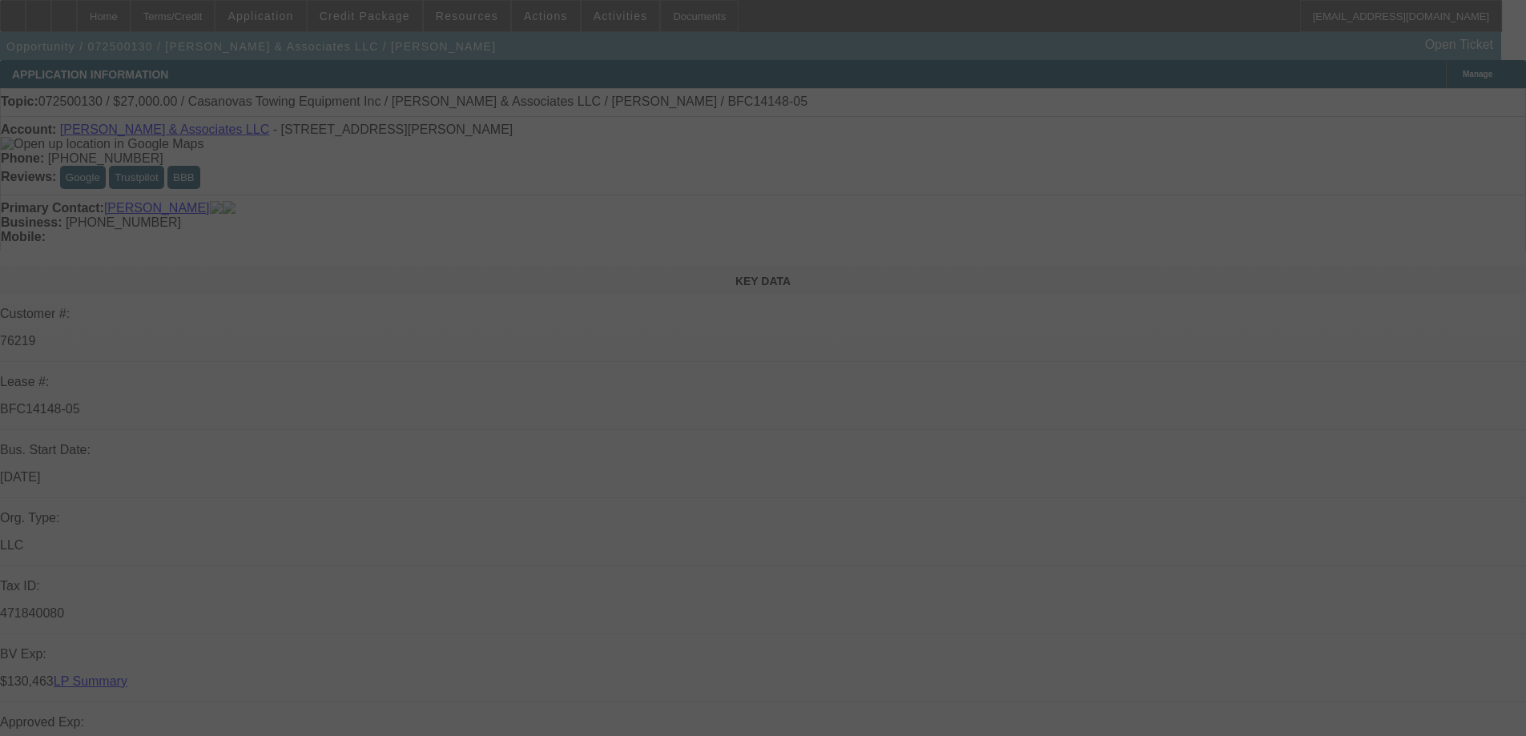
select select "0"
select select "2"
select select "0.1"
select select "4"
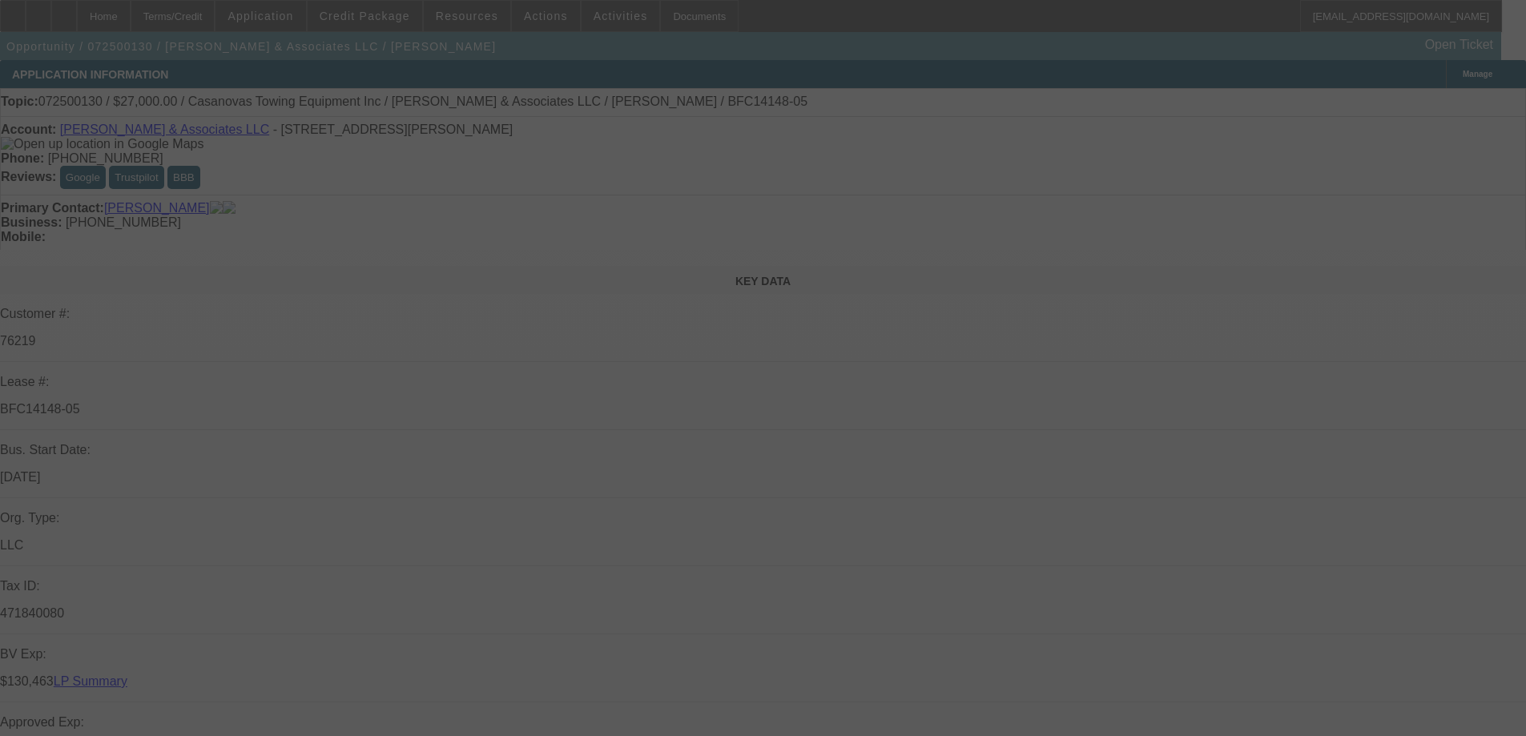
select select "0"
select select "2"
select select "0.1"
select select "4"
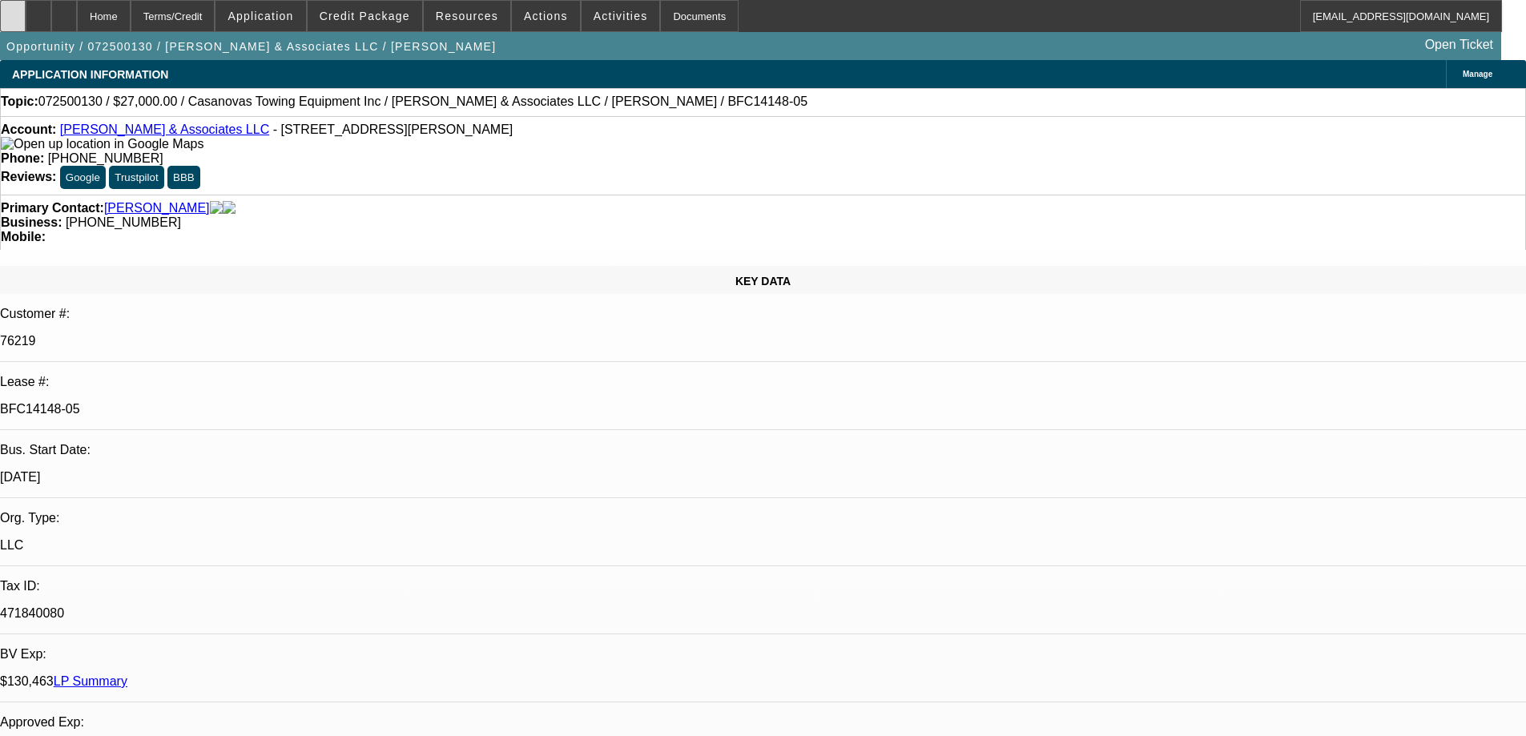
click at [13, 10] on icon at bounding box center [13, 10] width 0 height 0
